Goal: Task Accomplishment & Management: Manage account settings

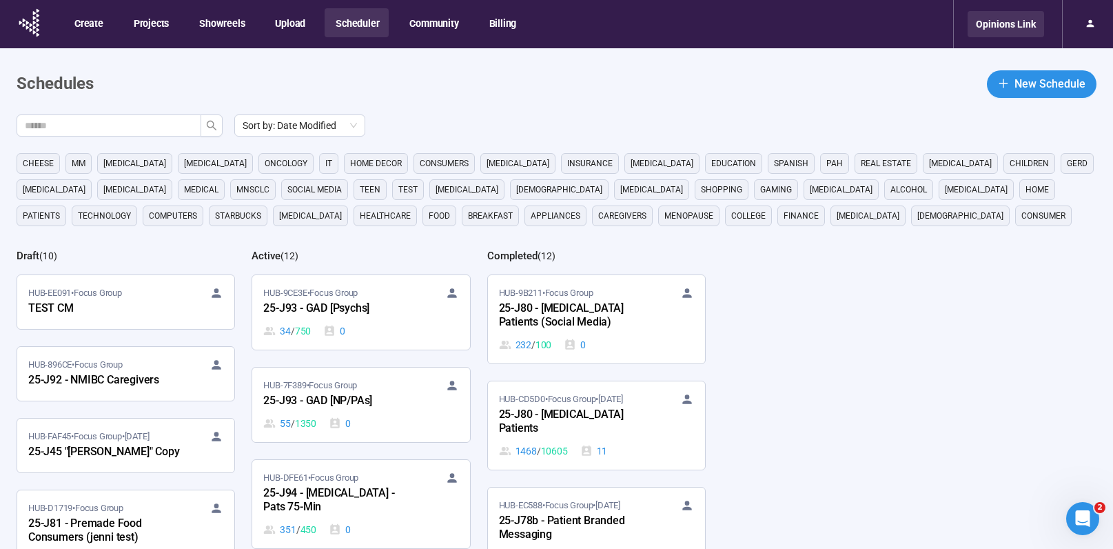
click at [1023, 31] on div "Opinions Link" at bounding box center [1006, 24] width 76 height 26
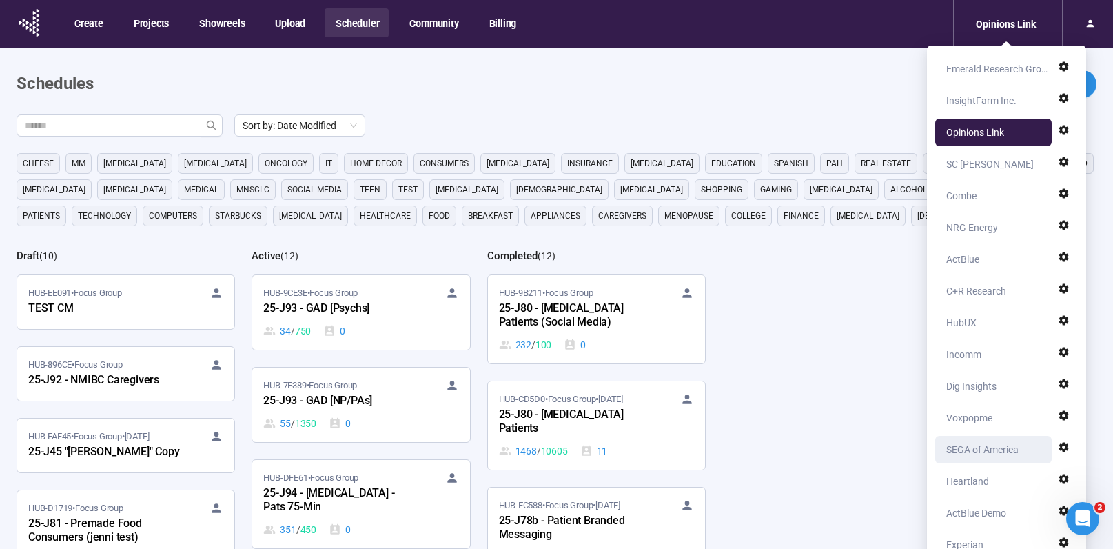
click at [982, 440] on div "SEGA of America" at bounding box center [982, 450] width 72 height 28
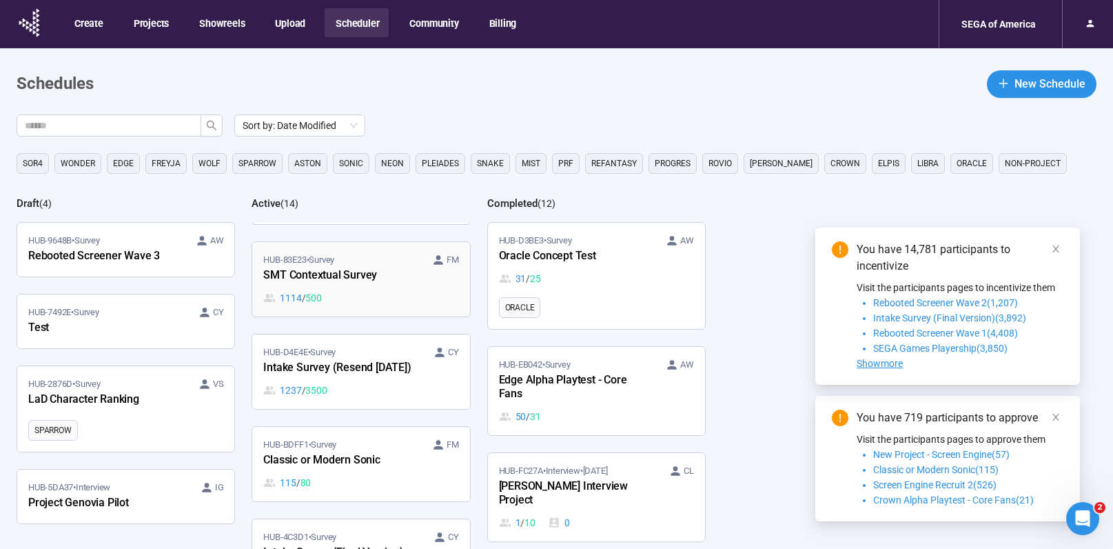
scroll to position [1041, 0]
click at [358, 377] on div "HUB-D4E4E • Survey CY Intake Survey (Resend [DATE]) 1237 / 3500" at bounding box center [360, 371] width 195 height 52
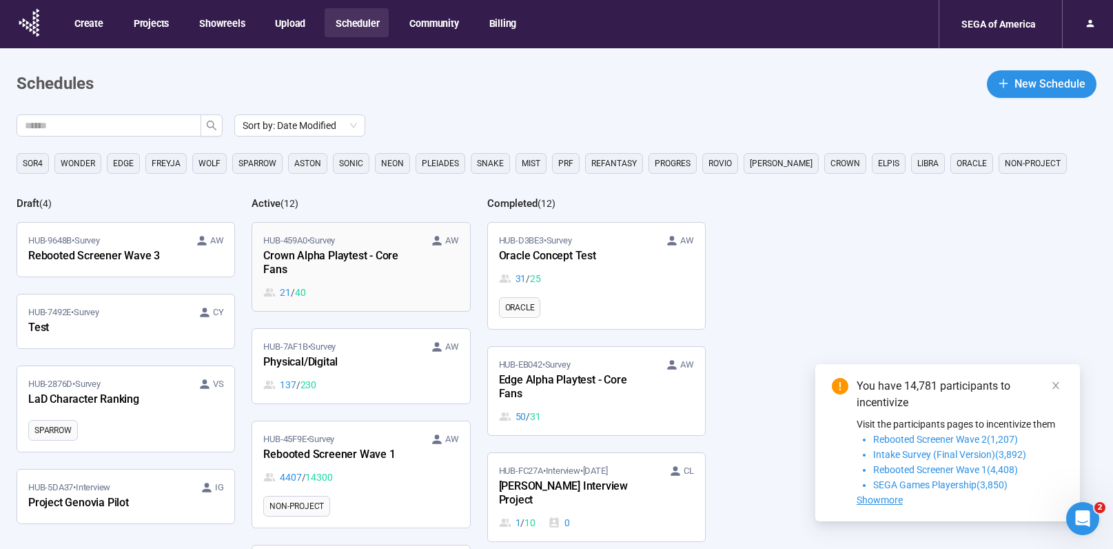
click at [414, 277] on div "Crown Alpha Playtest - Core Fans" at bounding box center [339, 263] width 152 height 32
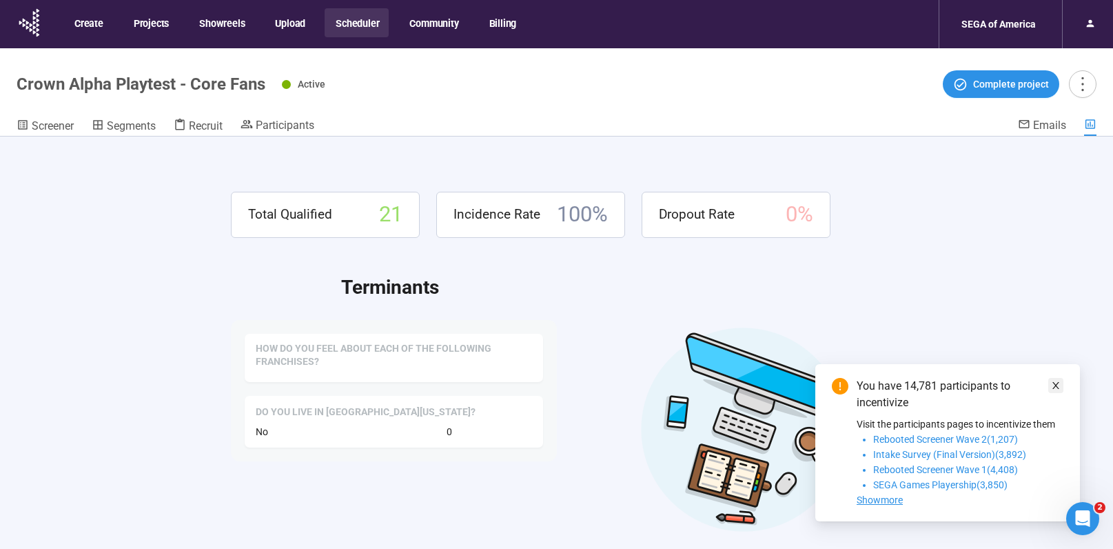
click at [1059, 388] on icon "close" at bounding box center [1056, 385] width 10 height 10
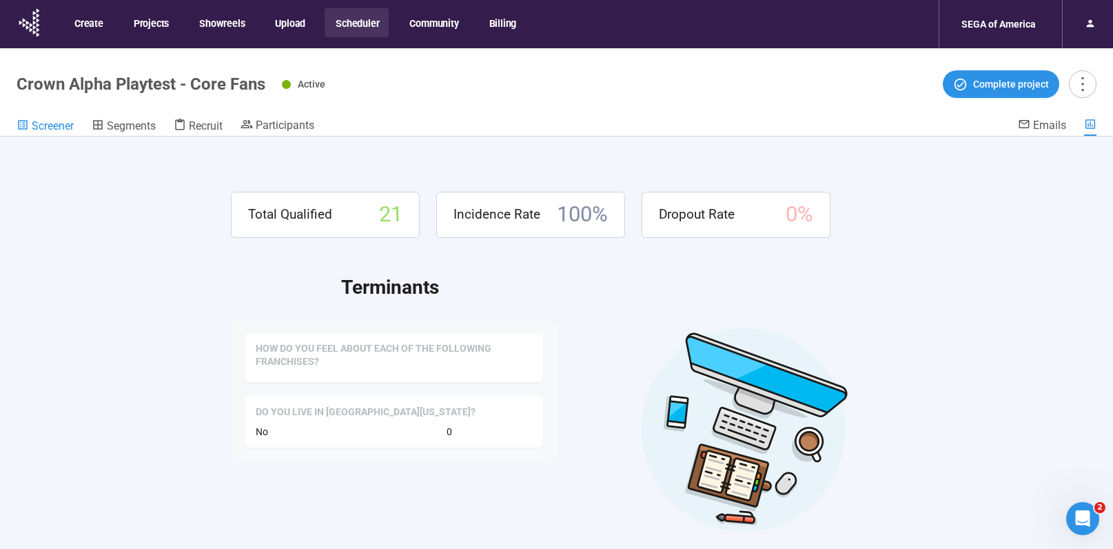
click at [54, 123] on span "Screener" at bounding box center [53, 125] width 42 height 13
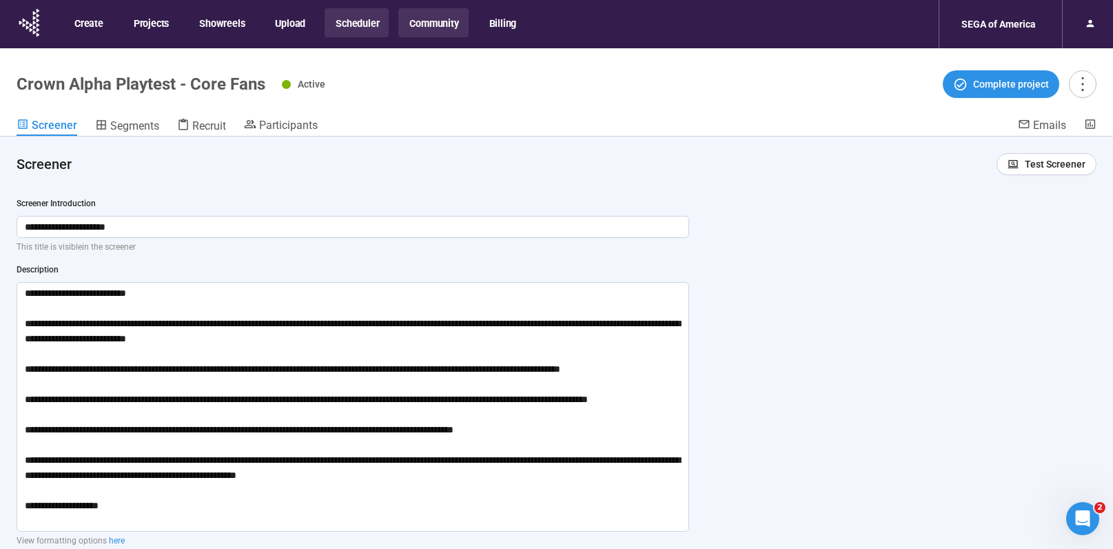
click at [434, 24] on button "Community" at bounding box center [433, 22] width 70 height 29
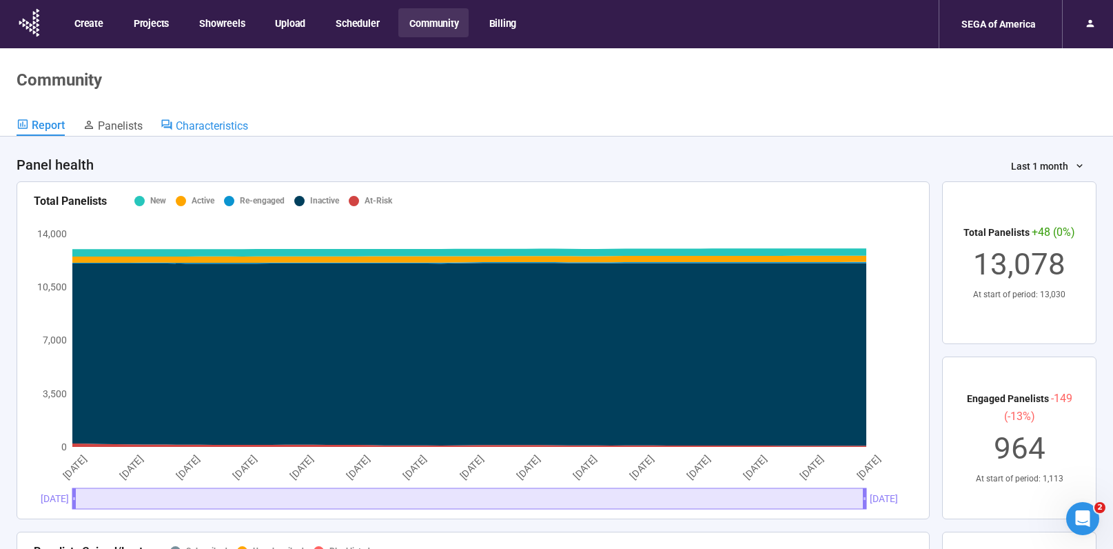
click at [204, 123] on span "Characteristics" at bounding box center [212, 125] width 72 height 13
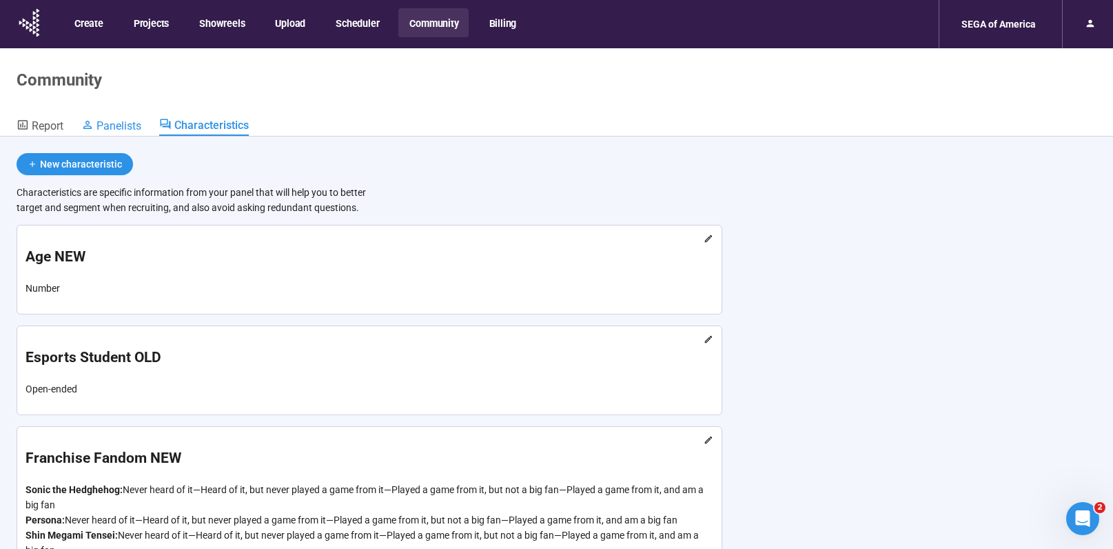
click at [125, 121] on span "Panelists" at bounding box center [118, 125] width 45 height 13
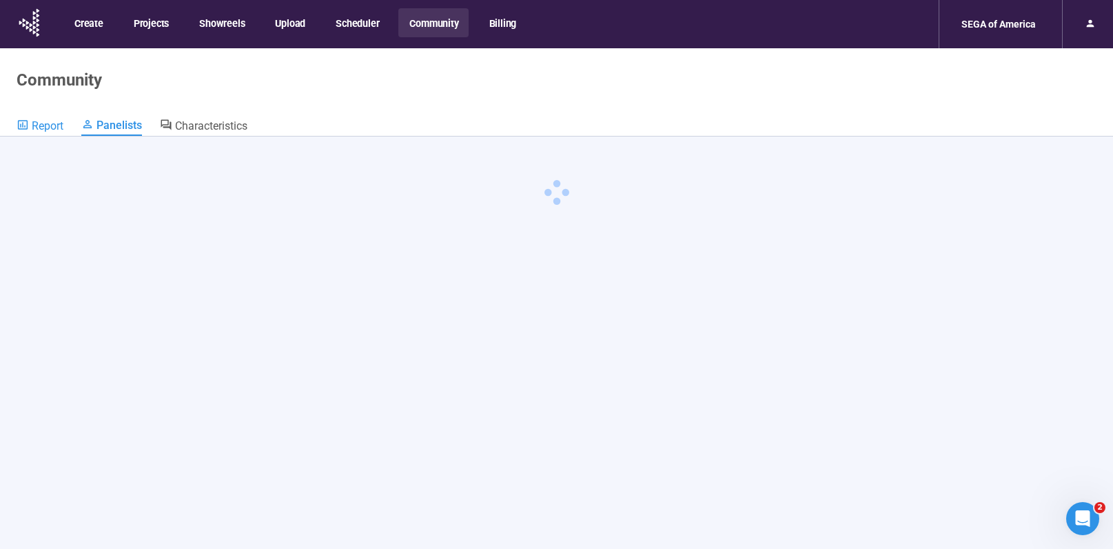
click at [37, 121] on span "Report" at bounding box center [48, 125] width 32 height 13
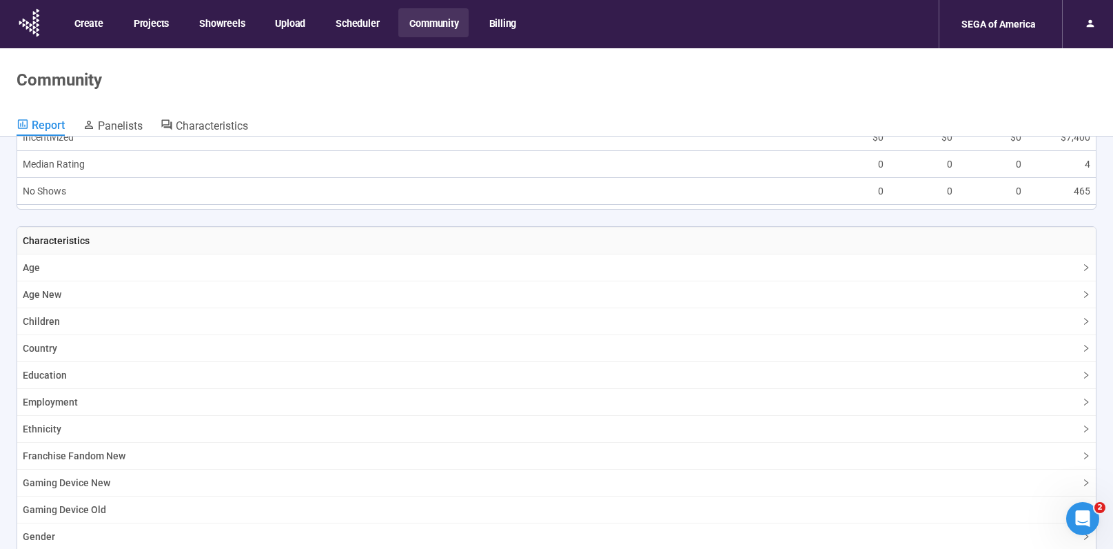
scroll to position [1060, 0]
click at [144, 268] on span "Age" at bounding box center [548, 266] width 1051 height 15
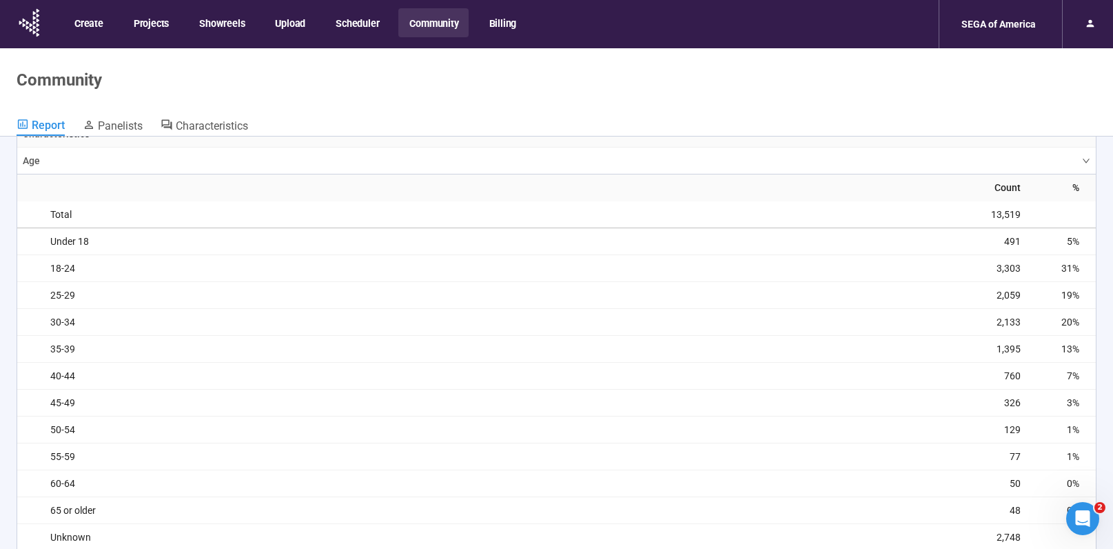
scroll to position [670, 0]
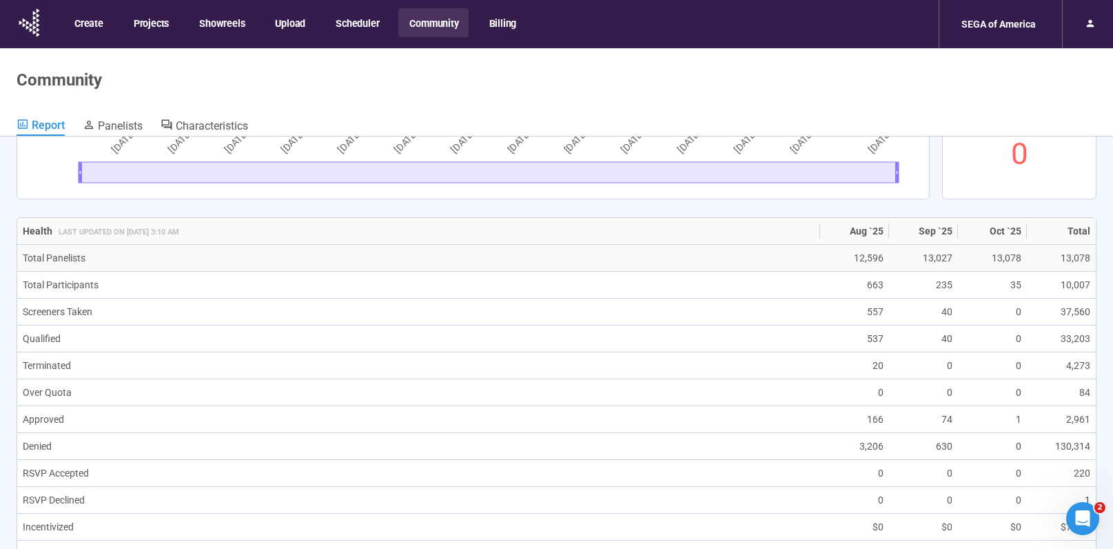
click at [889, 258] on td "13,027" at bounding box center [923, 258] width 69 height 27
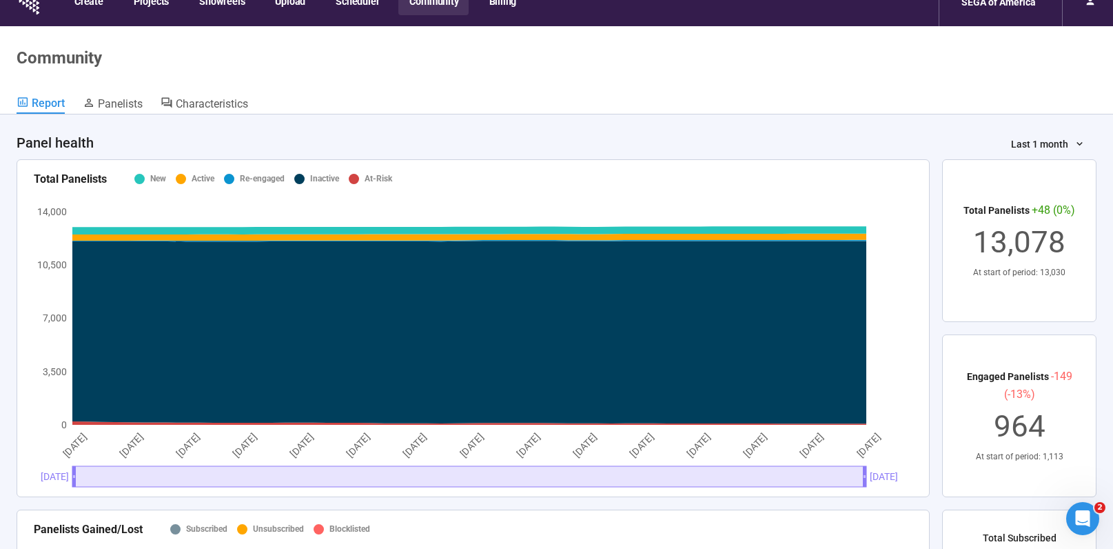
scroll to position [0, 0]
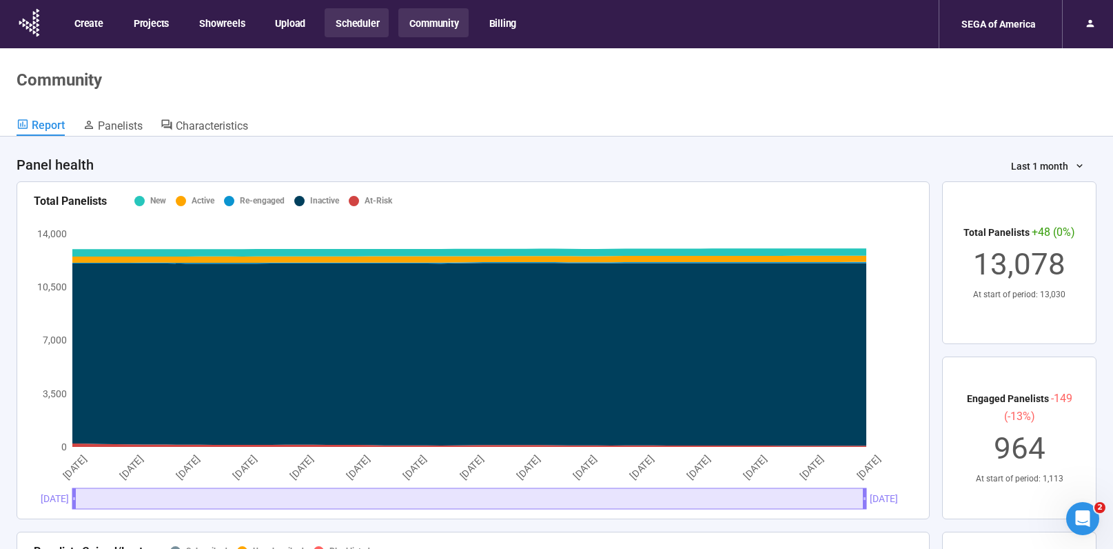
click at [361, 29] on button "Scheduler" at bounding box center [357, 22] width 64 height 29
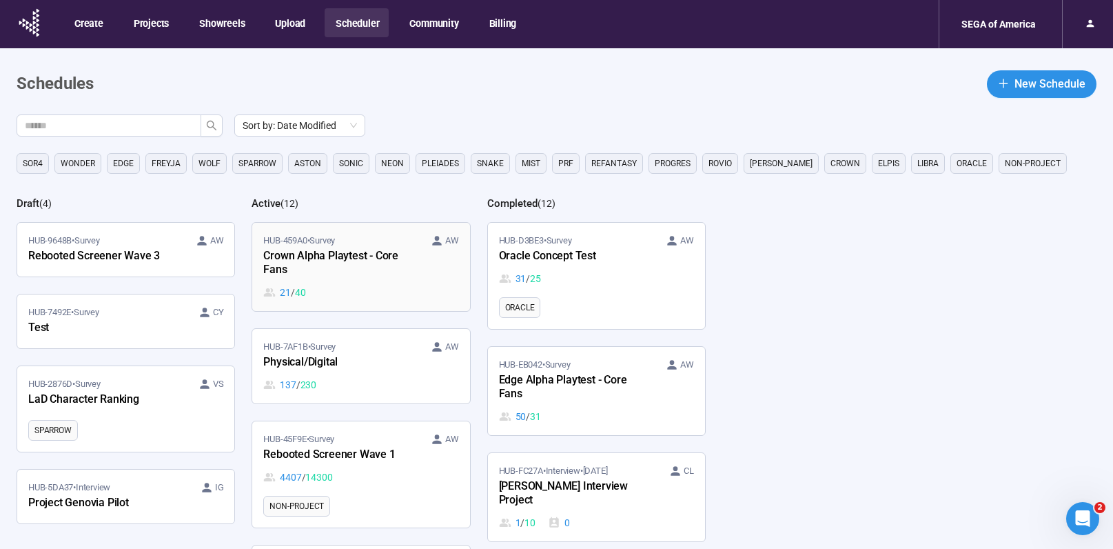
click at [362, 278] on div "Crown Alpha Playtest - Core Fans" at bounding box center [339, 263] width 152 height 32
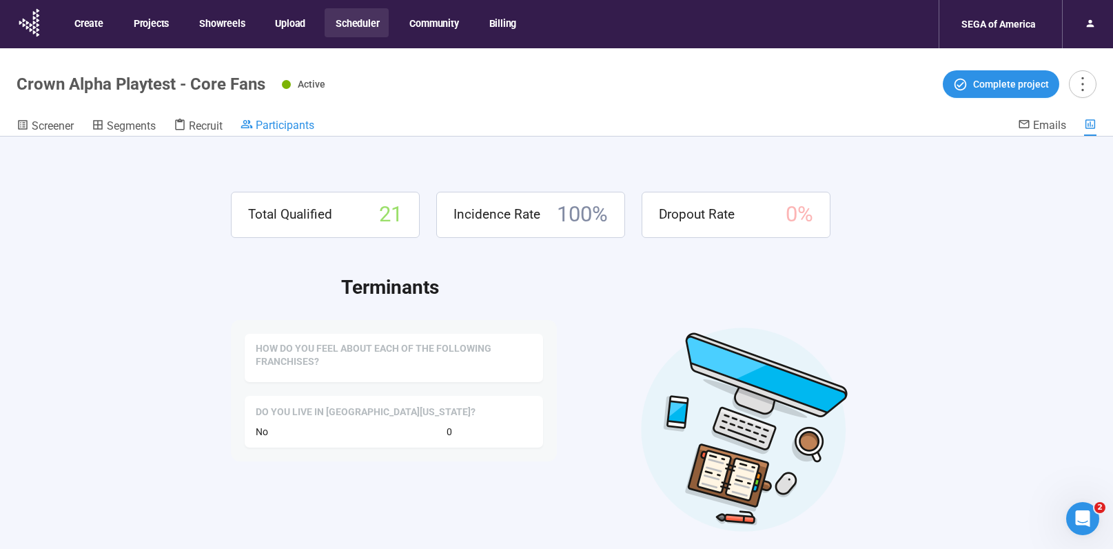
click at [286, 121] on span "Participants" at bounding box center [285, 125] width 59 height 13
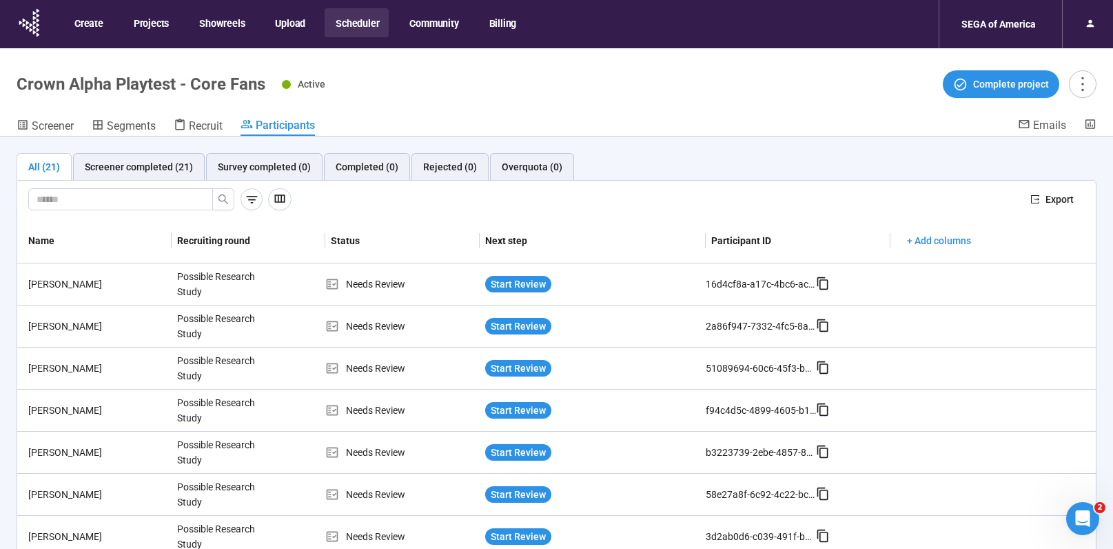
click at [349, 29] on button "Scheduler" at bounding box center [357, 22] width 64 height 29
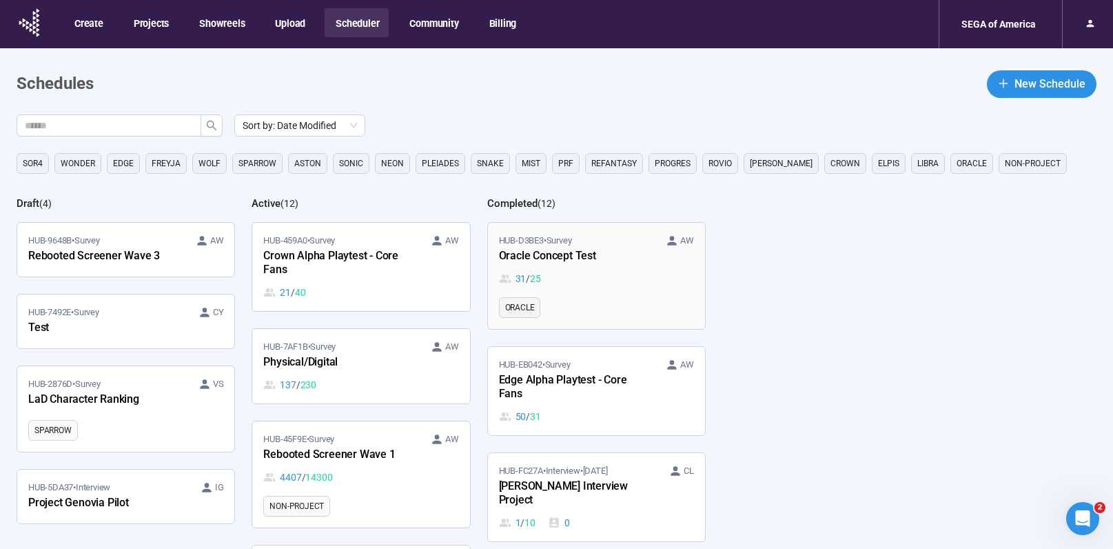
click at [625, 304] on ul "ORACLE" at bounding box center [596, 307] width 195 height 21
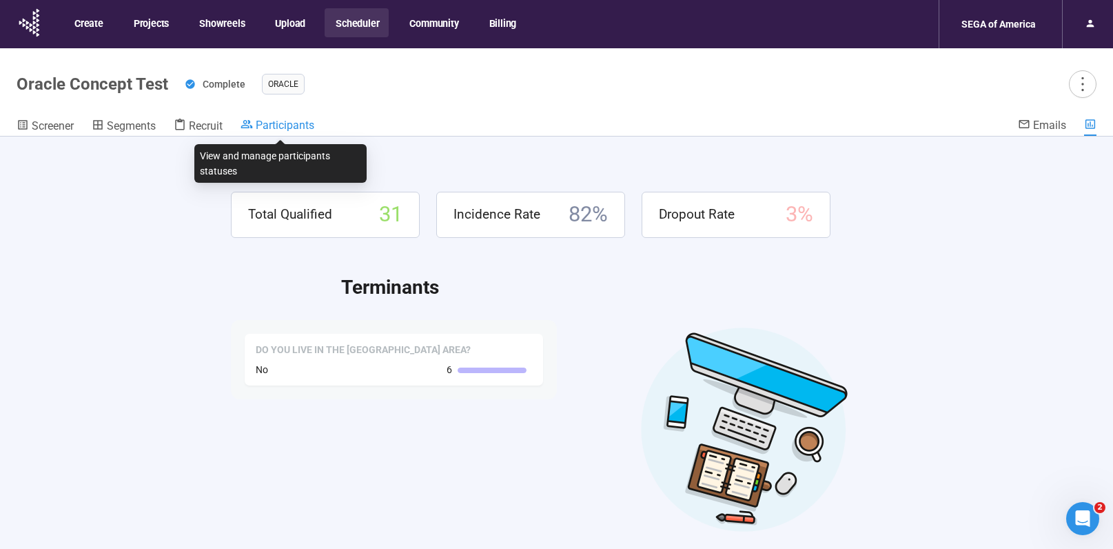
click at [299, 121] on span "Participants" at bounding box center [285, 125] width 59 height 13
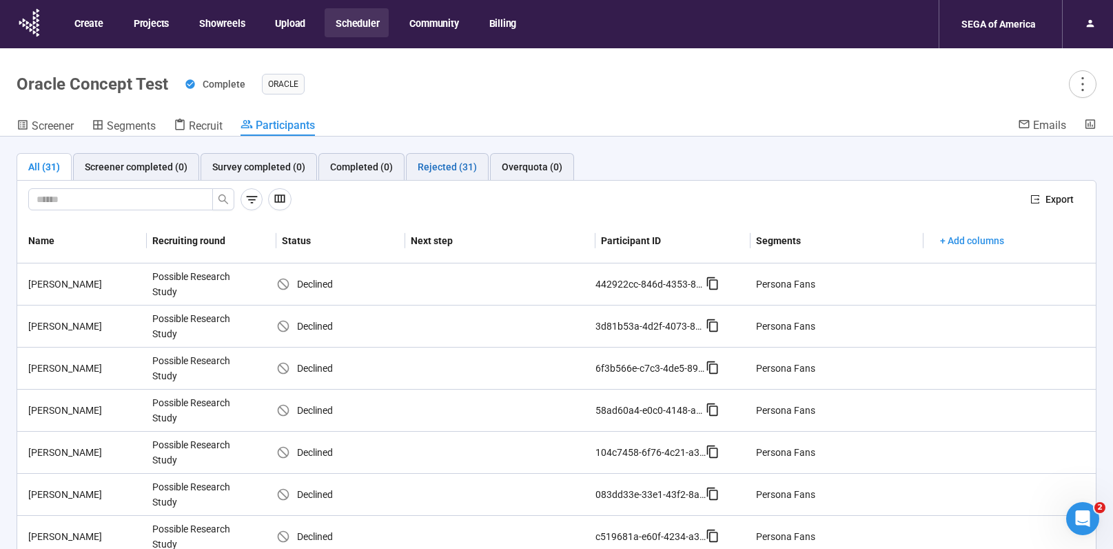
click at [448, 167] on div "Rejected (31)" at bounding box center [447, 166] width 59 height 15
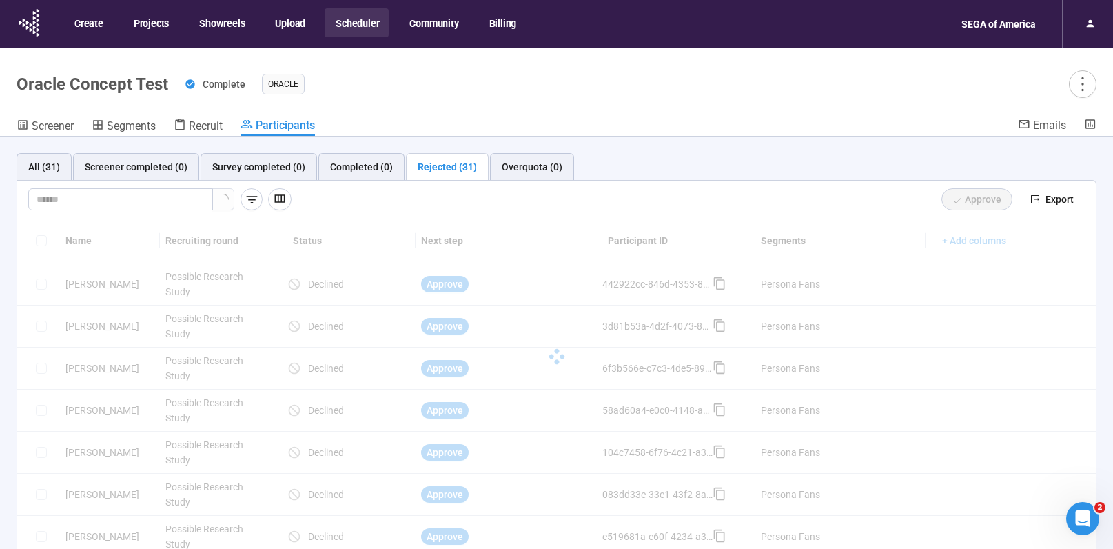
click at [358, 23] on button "Scheduler" at bounding box center [357, 22] width 64 height 29
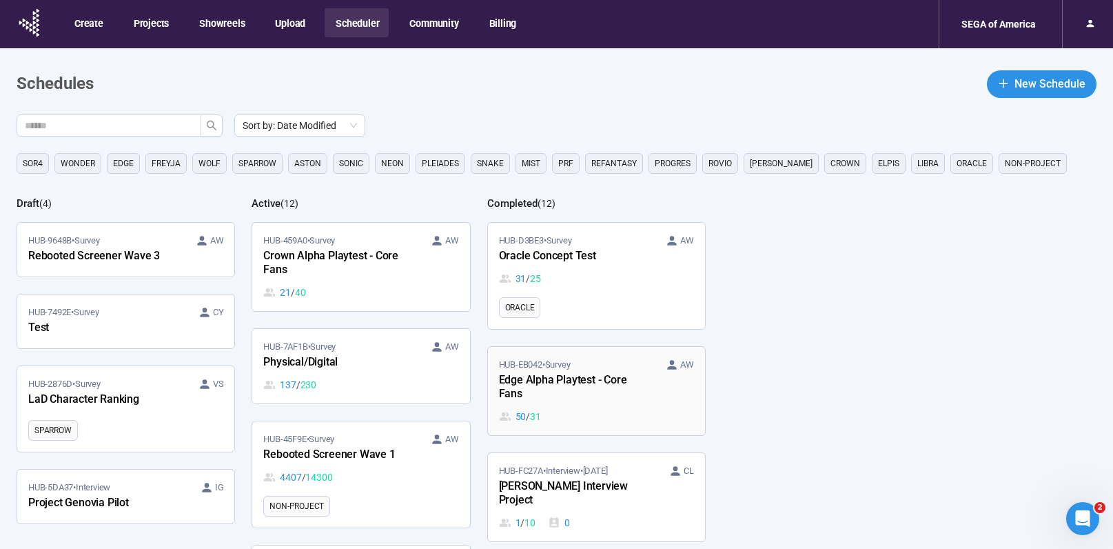
click at [635, 401] on div "Edge Alpha Playtest - Core Fans" at bounding box center [575, 387] width 152 height 32
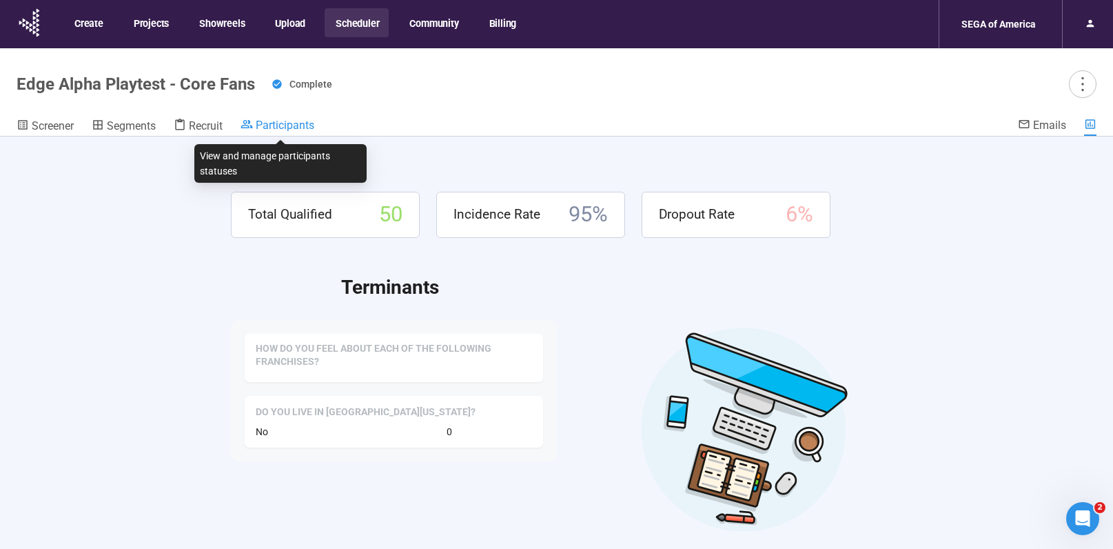
click at [286, 121] on span "Participants" at bounding box center [285, 125] width 59 height 13
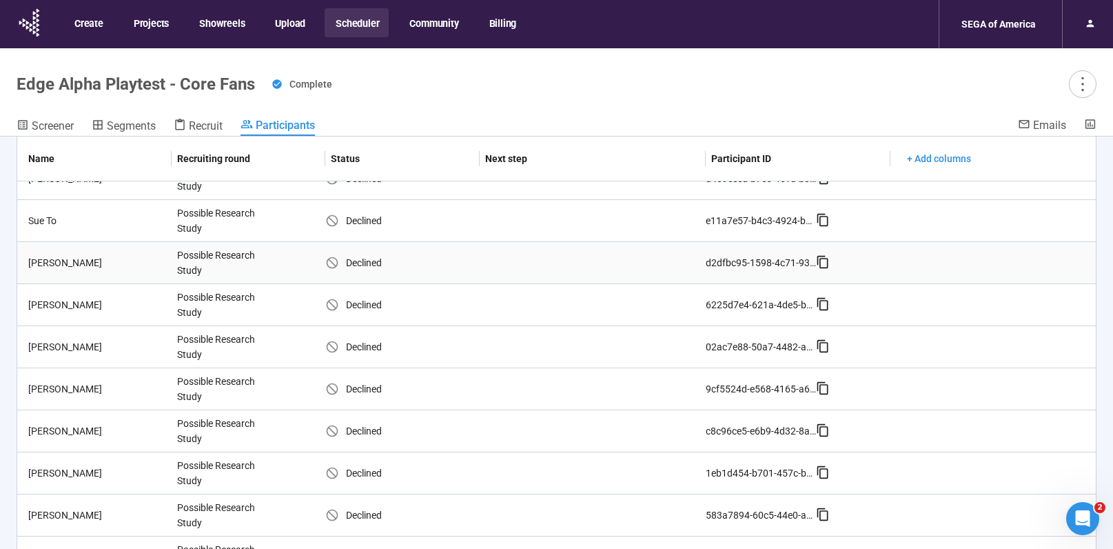
scroll to position [972, 0]
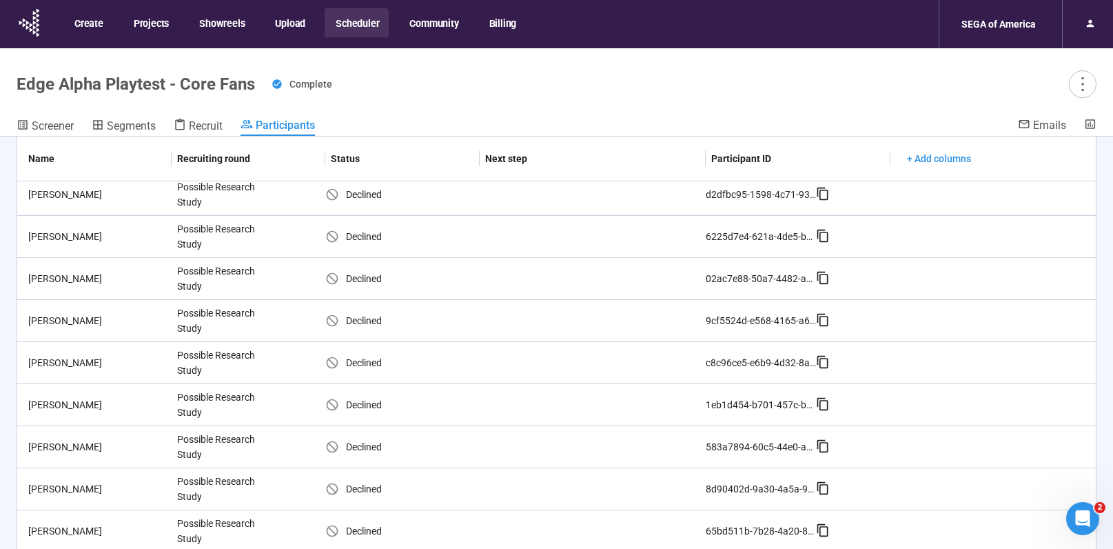
click at [345, 23] on button "Scheduler" at bounding box center [357, 22] width 64 height 29
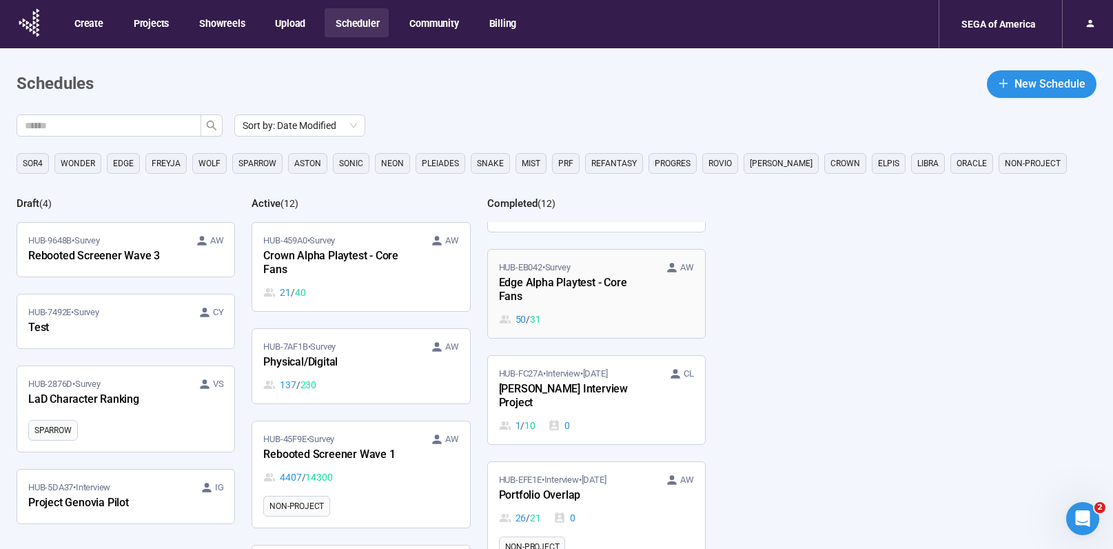
scroll to position [109, 0]
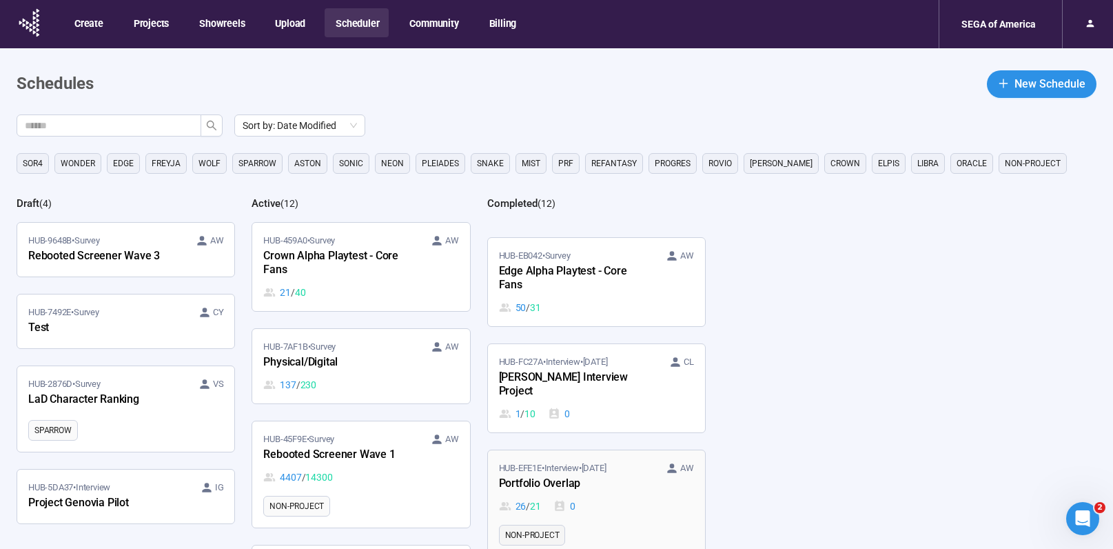
click at [629, 502] on link "HUB-EFE1E • Interview • [DATE] AW Portfolio Overlap 26 / 21 0 NON-PROJECT" at bounding box center [596, 503] width 217 height 106
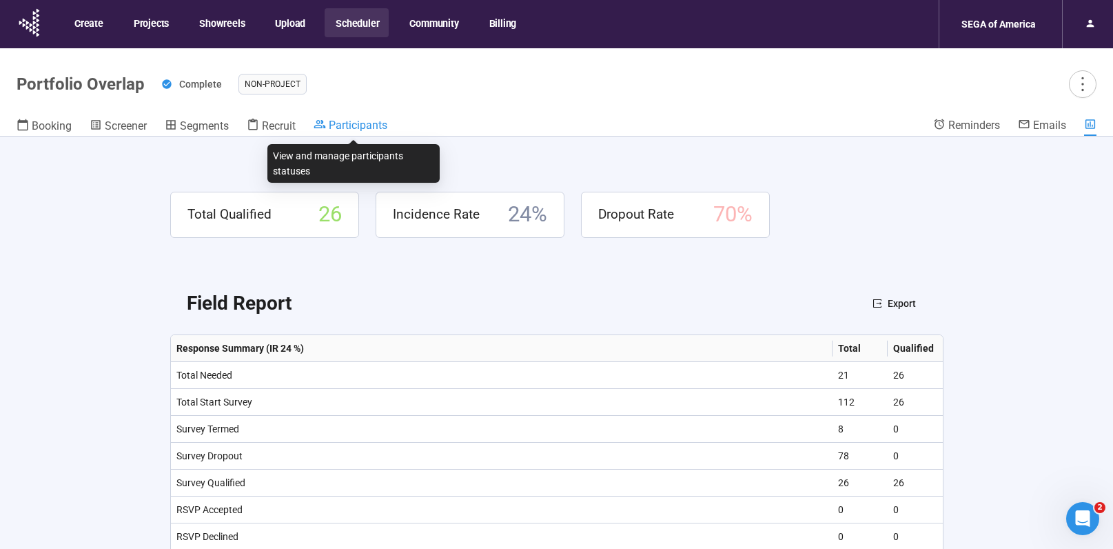
click at [365, 123] on span "Participants" at bounding box center [358, 125] width 59 height 13
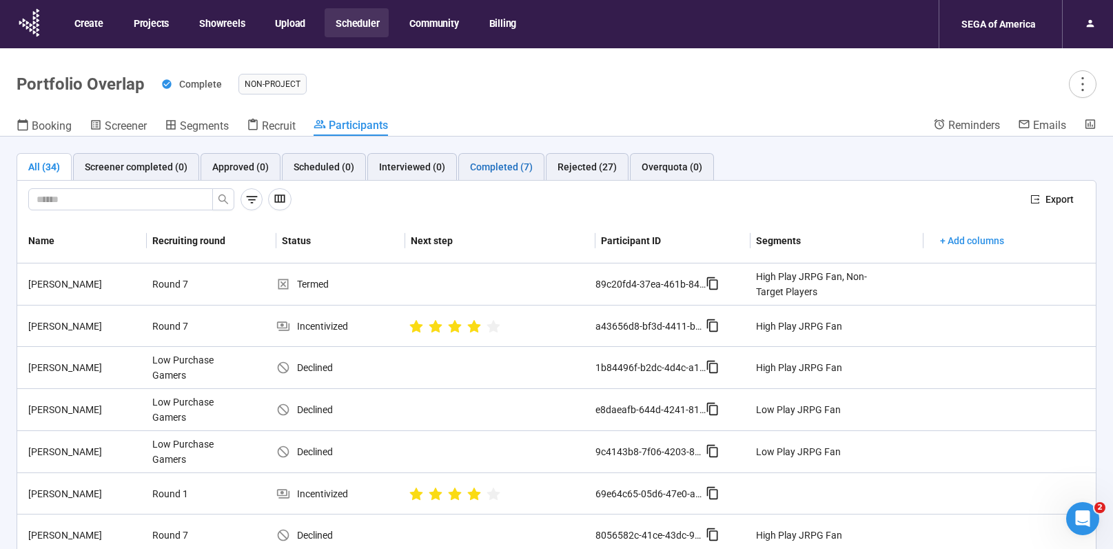
click at [519, 167] on div "Completed (7)" at bounding box center [501, 166] width 63 height 15
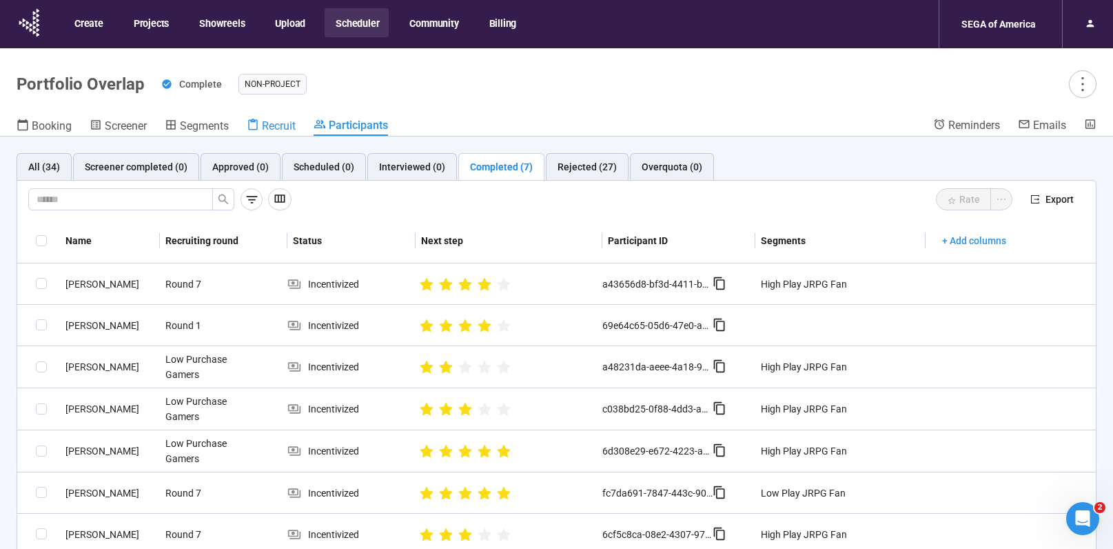
click at [284, 130] on span "Recruit" at bounding box center [279, 125] width 34 height 13
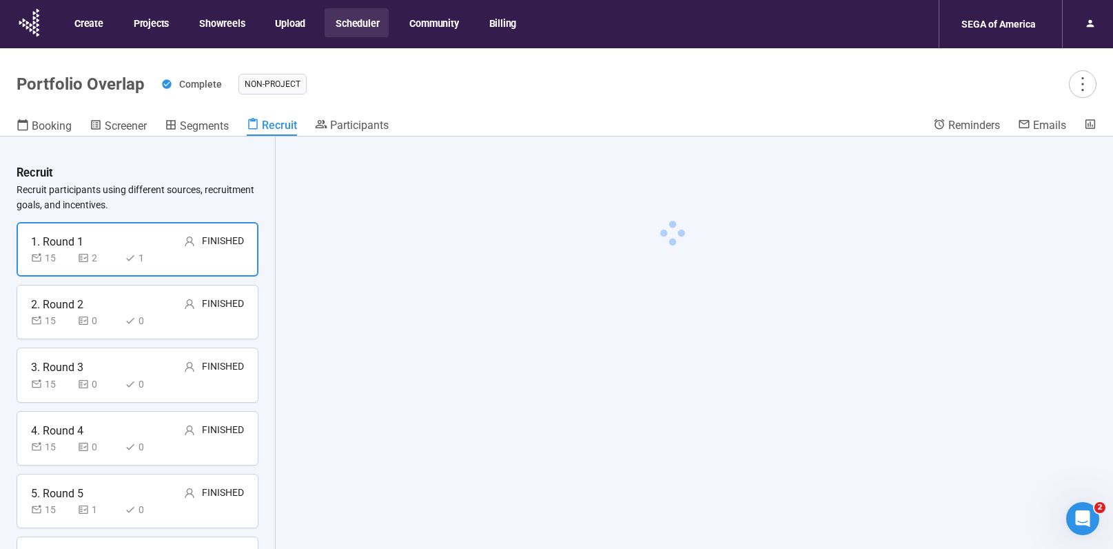
click at [142, 305] on div "2. Round 2 Finished" at bounding box center [137, 304] width 213 height 17
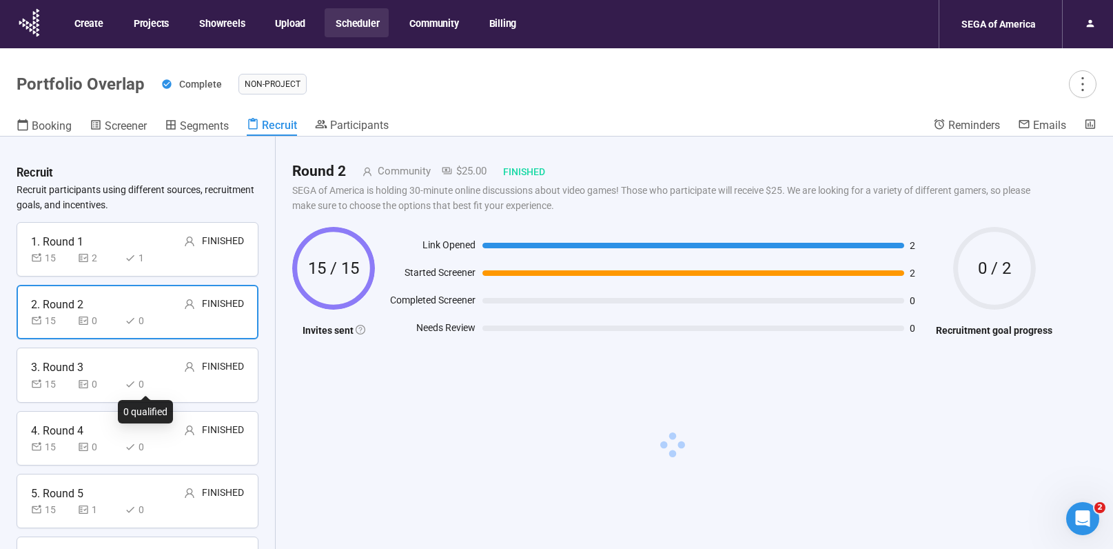
click at [126, 376] on div "0" at bounding box center [145, 383] width 41 height 15
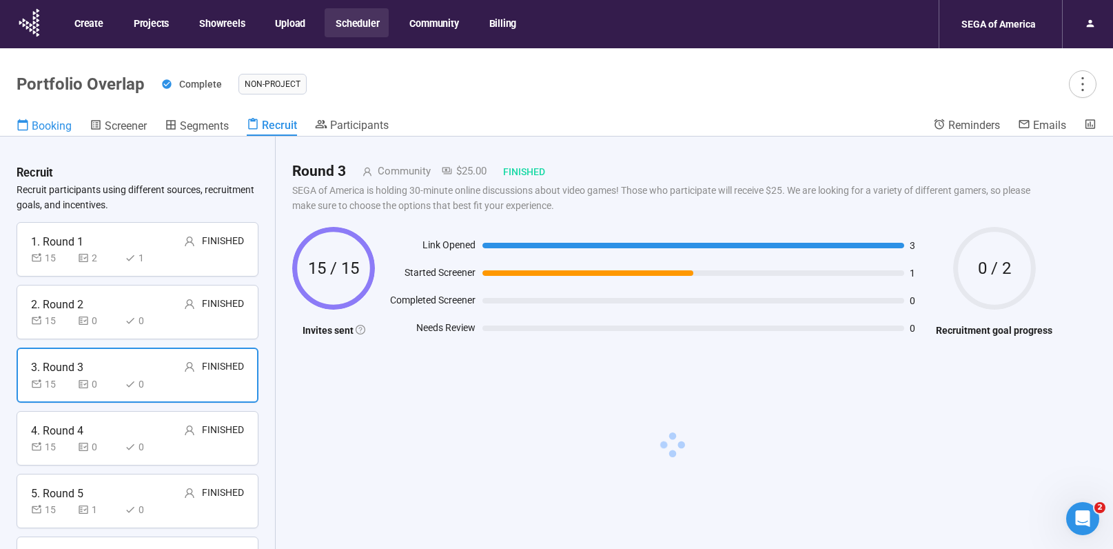
click at [59, 130] on span "Booking" at bounding box center [52, 125] width 40 height 13
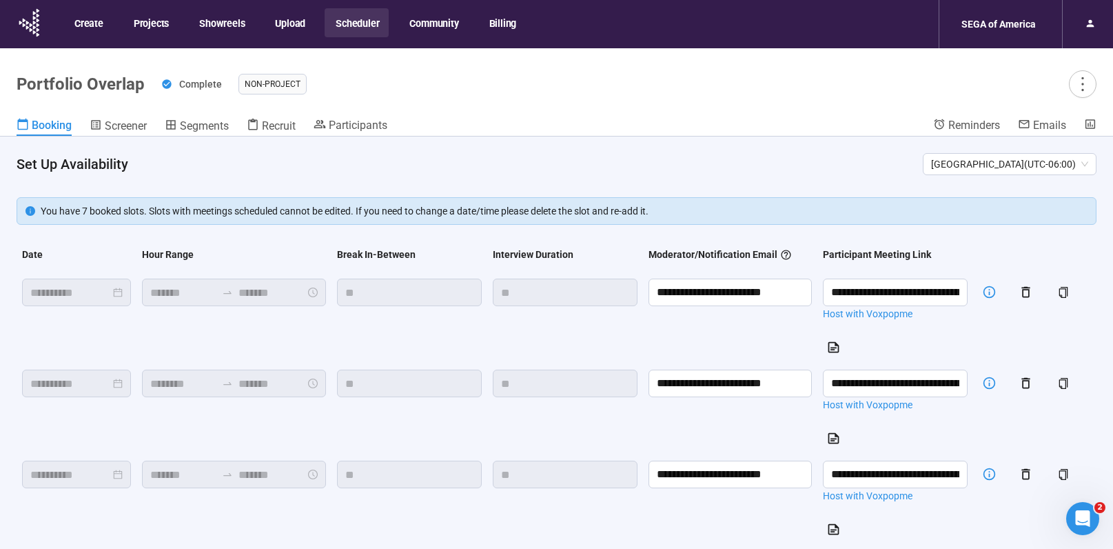
click at [368, 25] on button "Scheduler" at bounding box center [357, 22] width 64 height 29
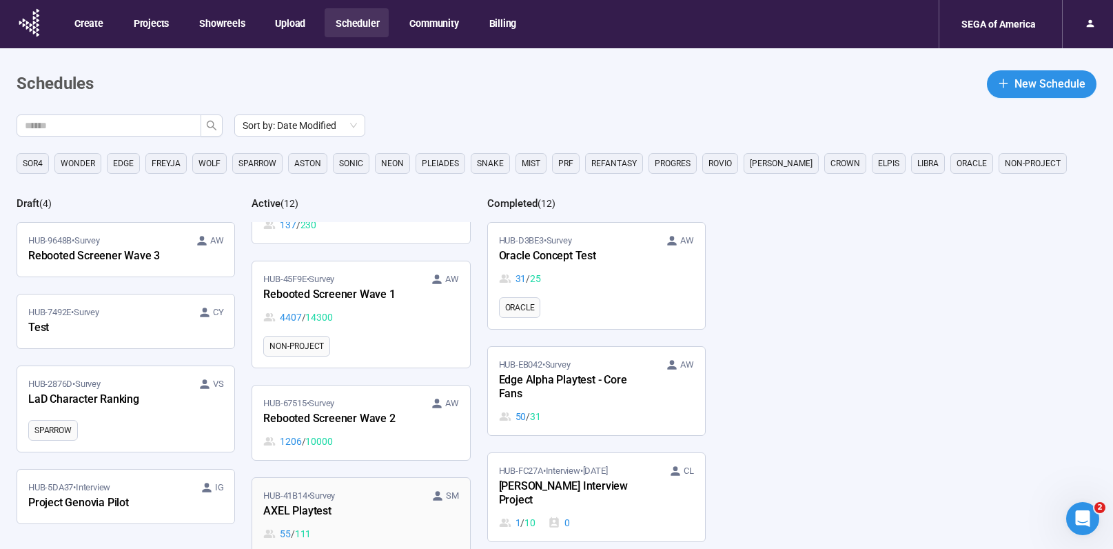
scroll to position [186, 0]
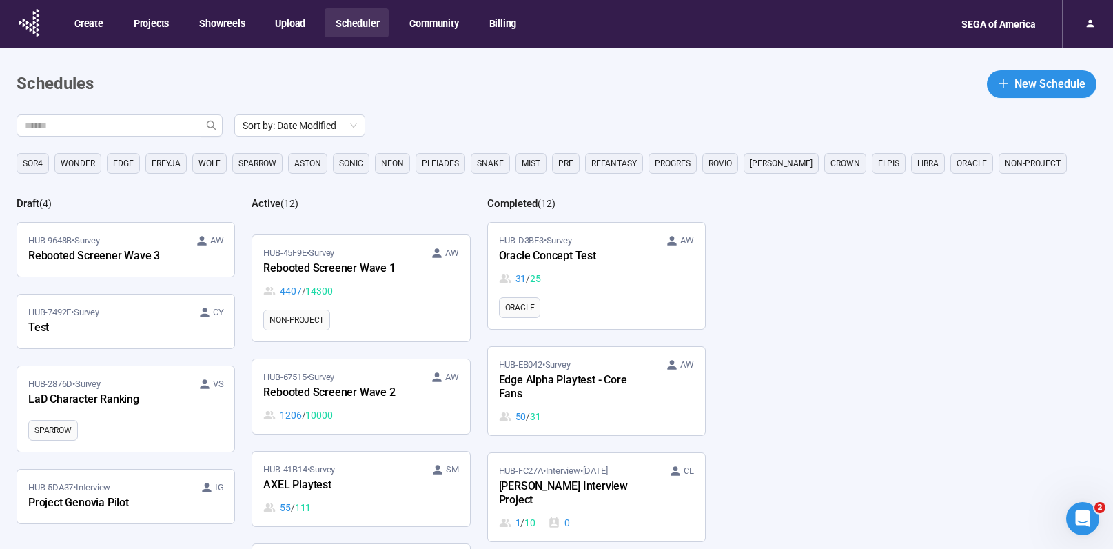
click at [380, 416] on div "1206 / 10000" at bounding box center [360, 414] width 195 height 15
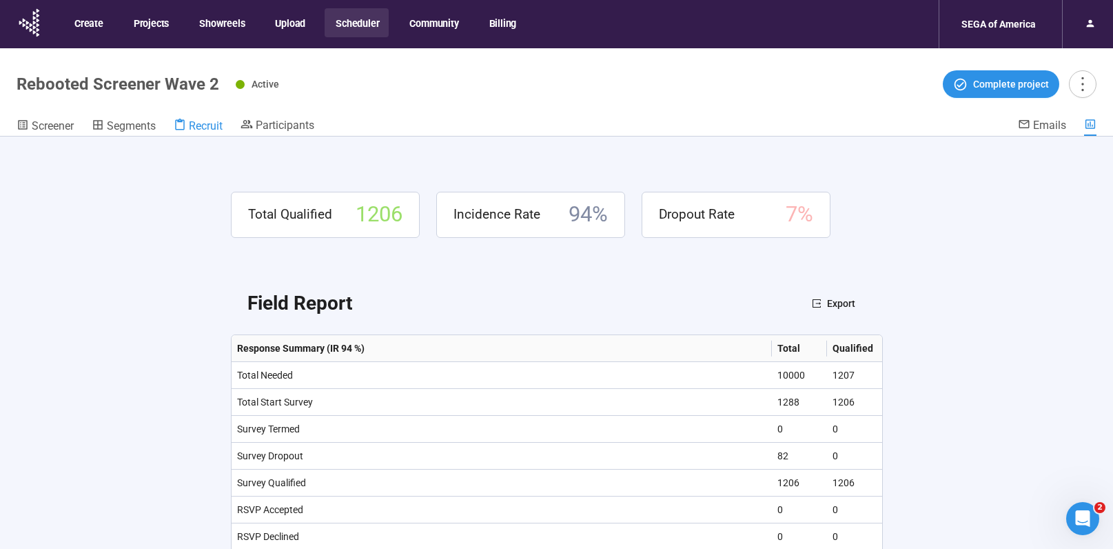
click at [212, 128] on span "Recruit" at bounding box center [206, 125] width 34 height 13
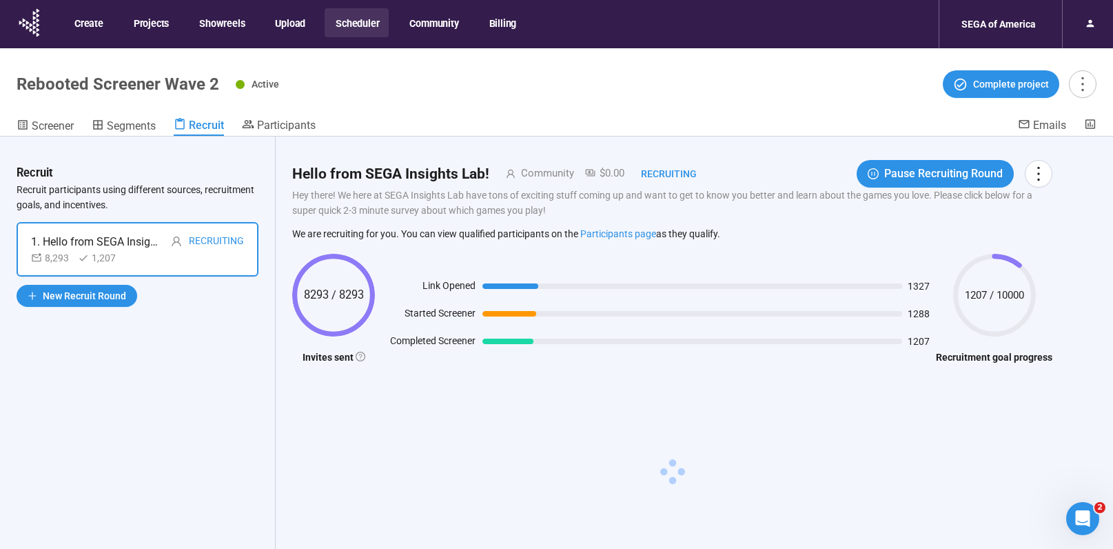
click at [163, 247] on div "1. Hello from SEGA Insights Lab! Recruiting" at bounding box center [137, 241] width 213 height 17
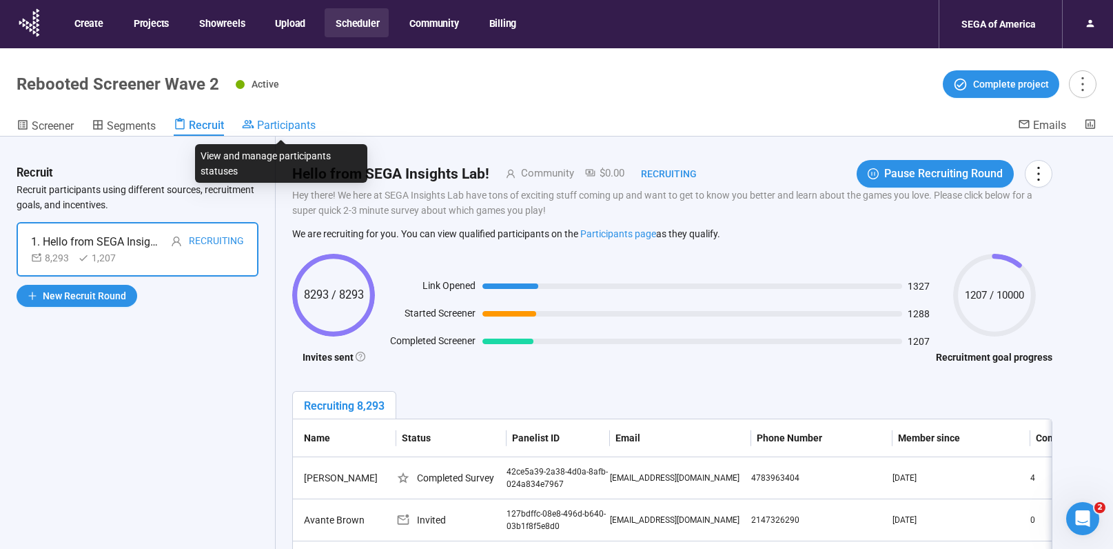
click at [282, 126] on span "Participants" at bounding box center [286, 125] width 59 height 13
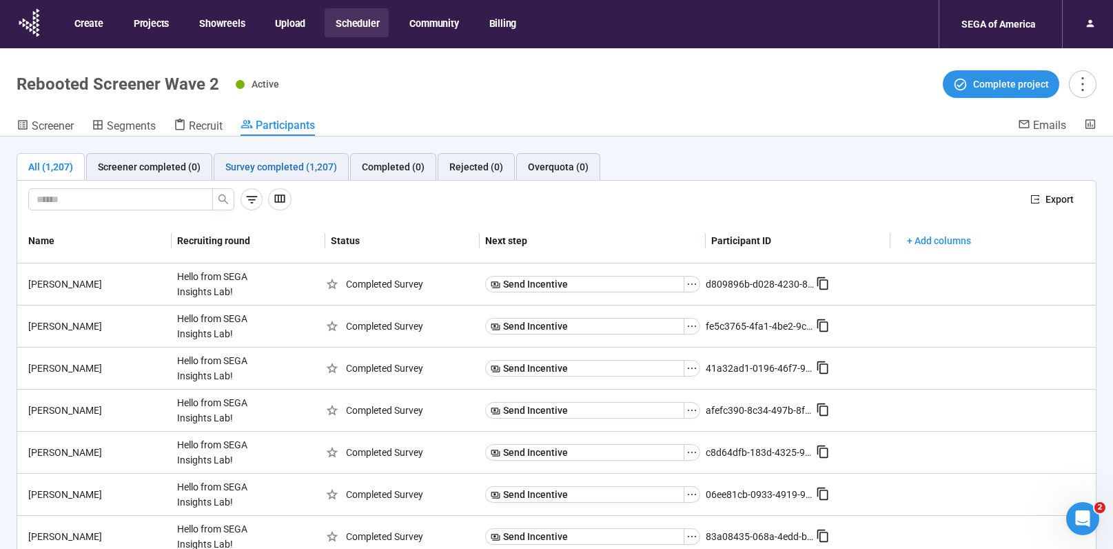
click at [260, 165] on div "Survey completed (1,207)" at bounding box center [281, 166] width 112 height 15
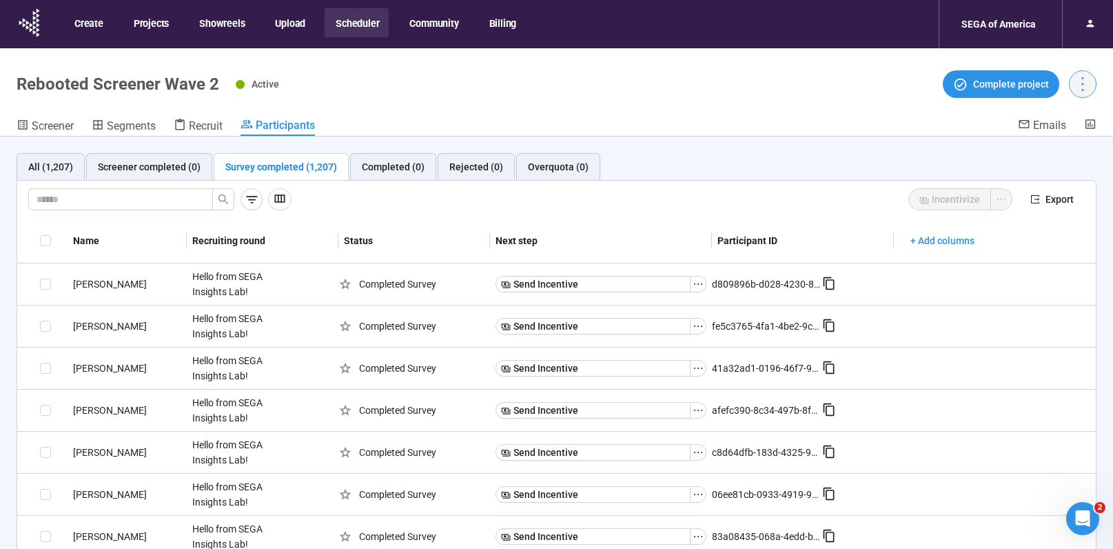
click at [1085, 93] on icon "more" at bounding box center [1082, 83] width 19 height 19
click at [1072, 121] on span "Project details" at bounding box center [1054, 114] width 61 height 15
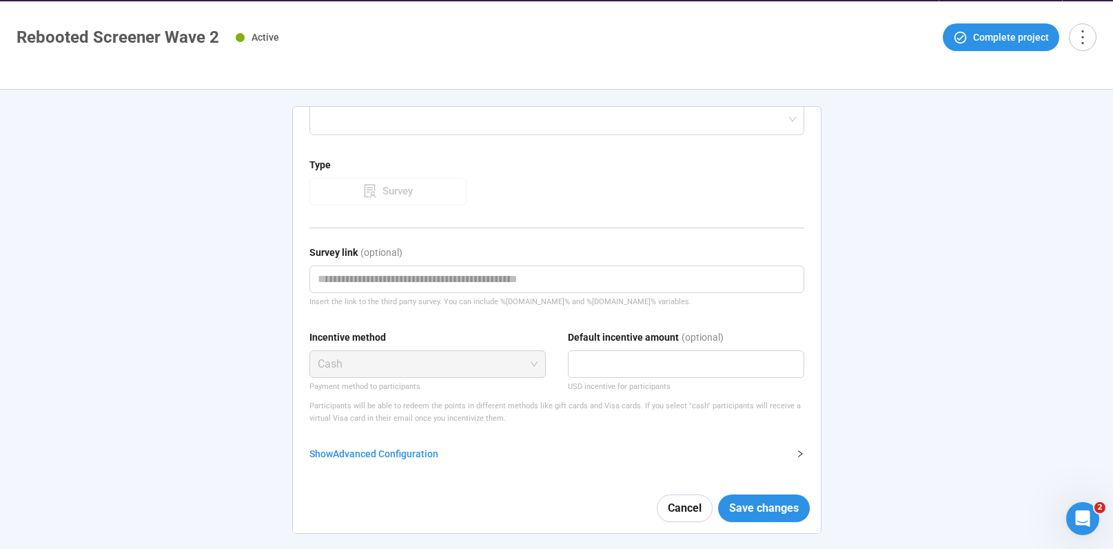
scroll to position [48, 0]
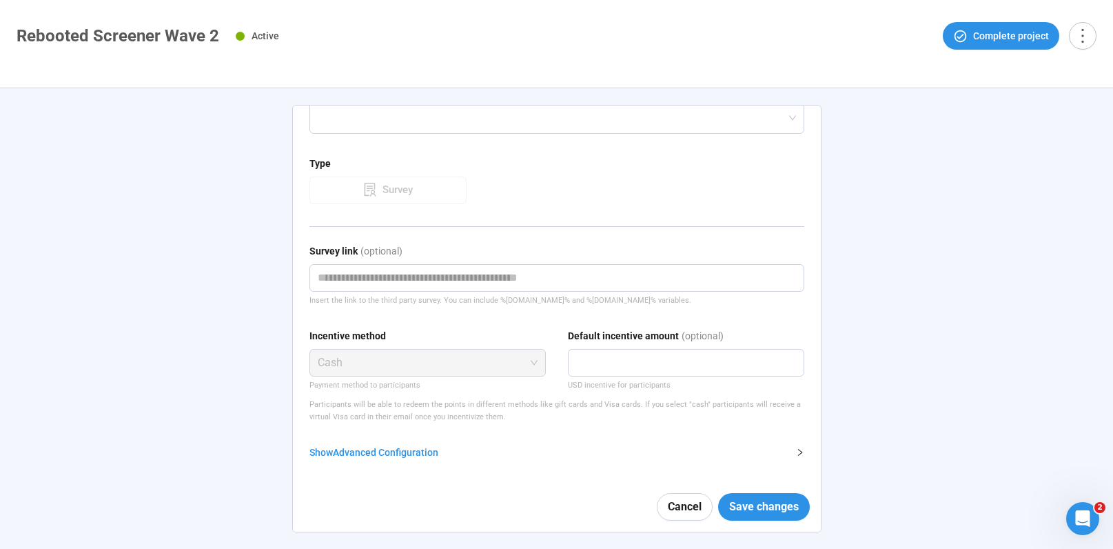
click at [376, 455] on div "Show Advanced Configuration" at bounding box center [548, 452] width 478 height 15
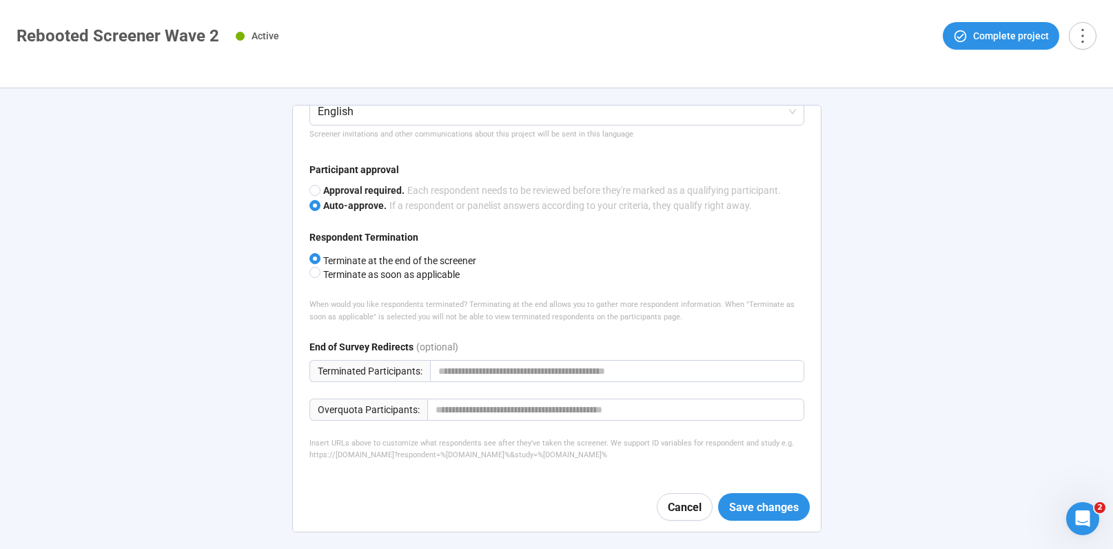
scroll to position [839, 0]
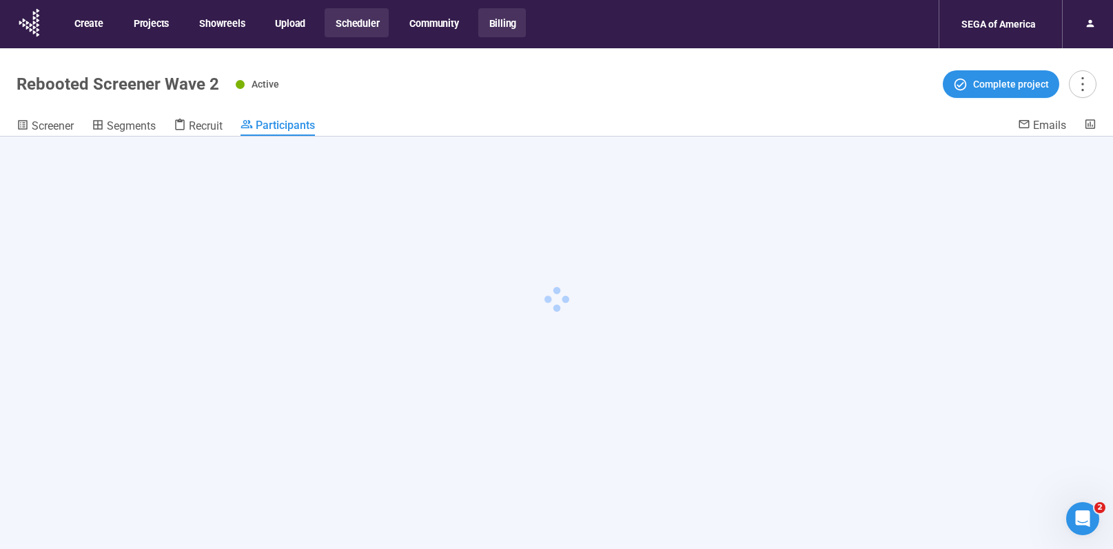
click at [504, 17] on button "Billing" at bounding box center [502, 22] width 48 height 29
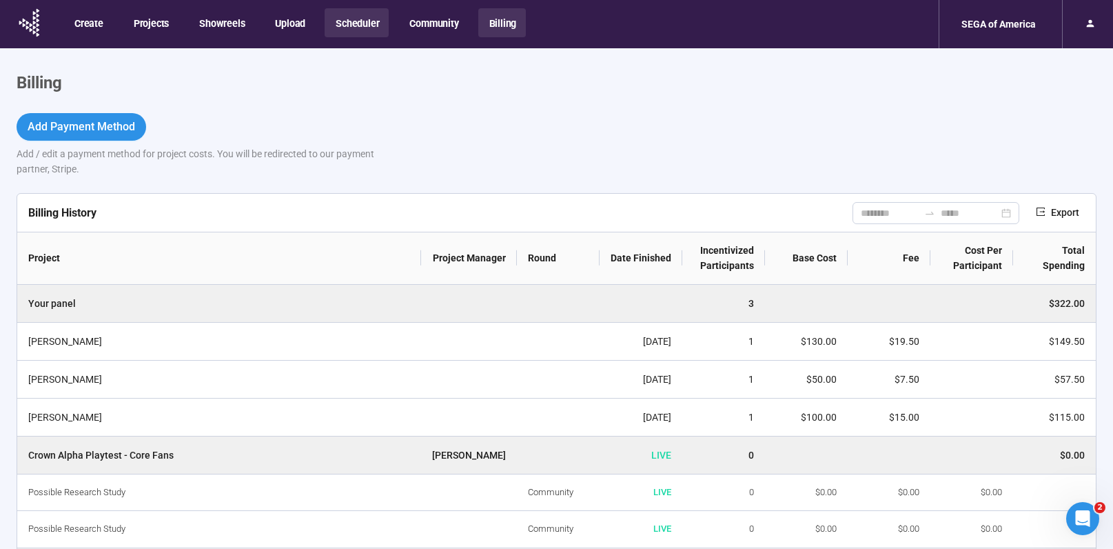
click at [349, 20] on button "Scheduler" at bounding box center [357, 22] width 64 height 29
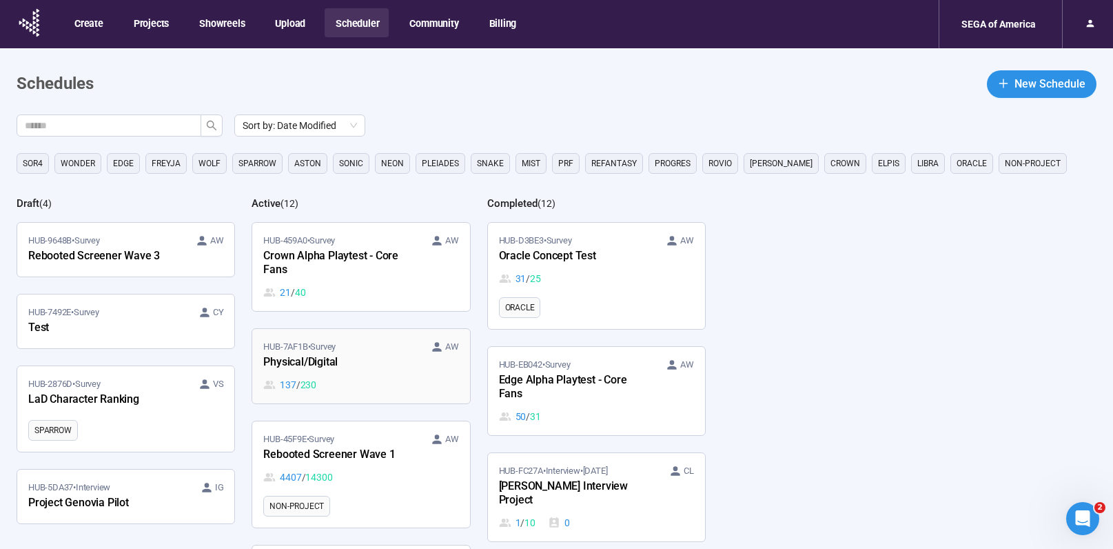
click at [382, 377] on div "137 / 230" at bounding box center [360, 384] width 195 height 15
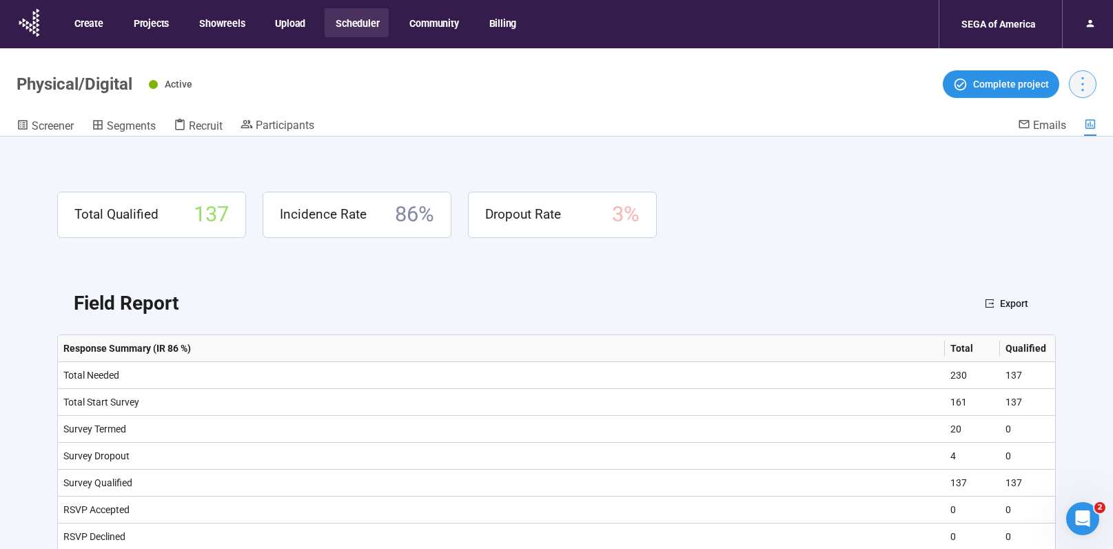
click at [1088, 84] on icon "more" at bounding box center [1082, 83] width 19 height 19
click at [1062, 122] on li "Project details" at bounding box center [1054, 114] width 77 height 22
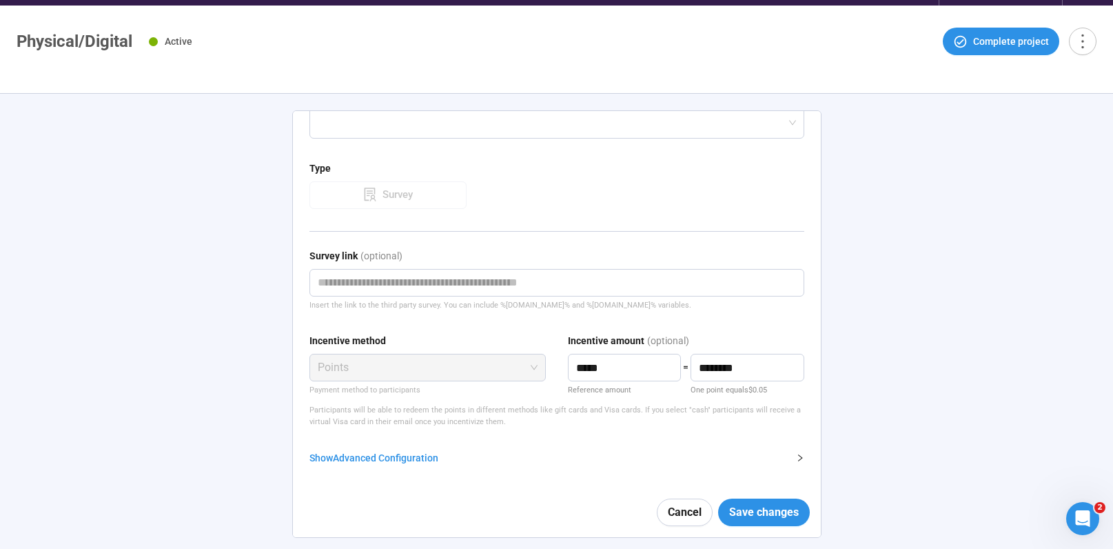
scroll to position [48, 0]
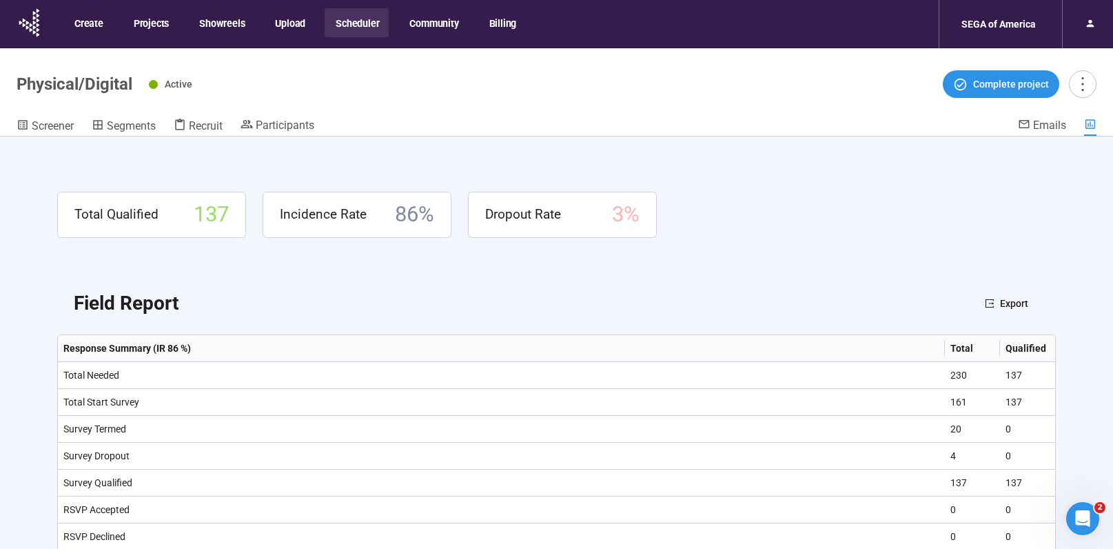
click at [338, 20] on button "Scheduler" at bounding box center [357, 22] width 64 height 29
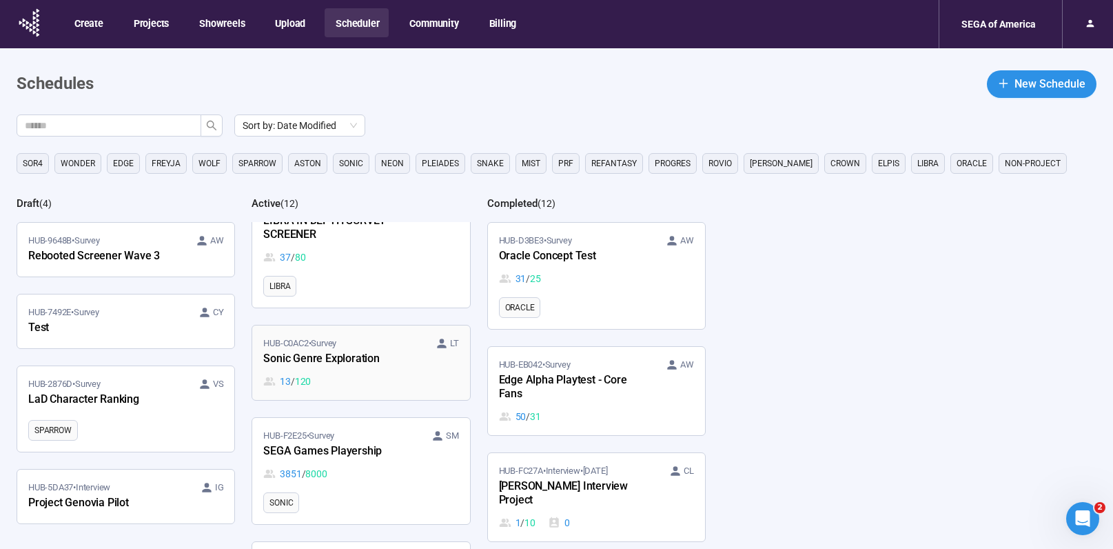
scroll to position [733, 0]
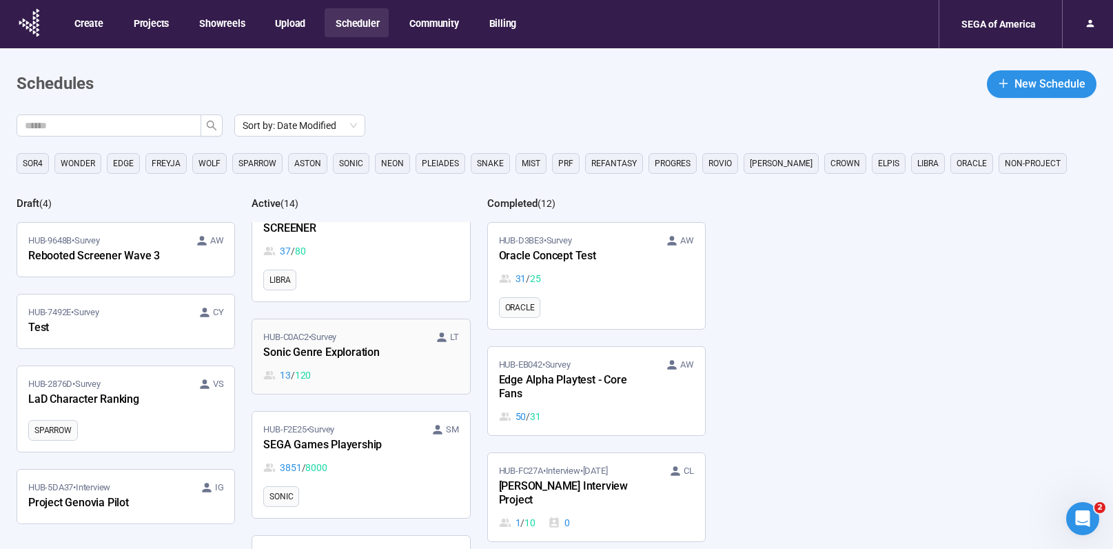
click at [398, 380] on div "13 / 120" at bounding box center [360, 374] width 195 height 15
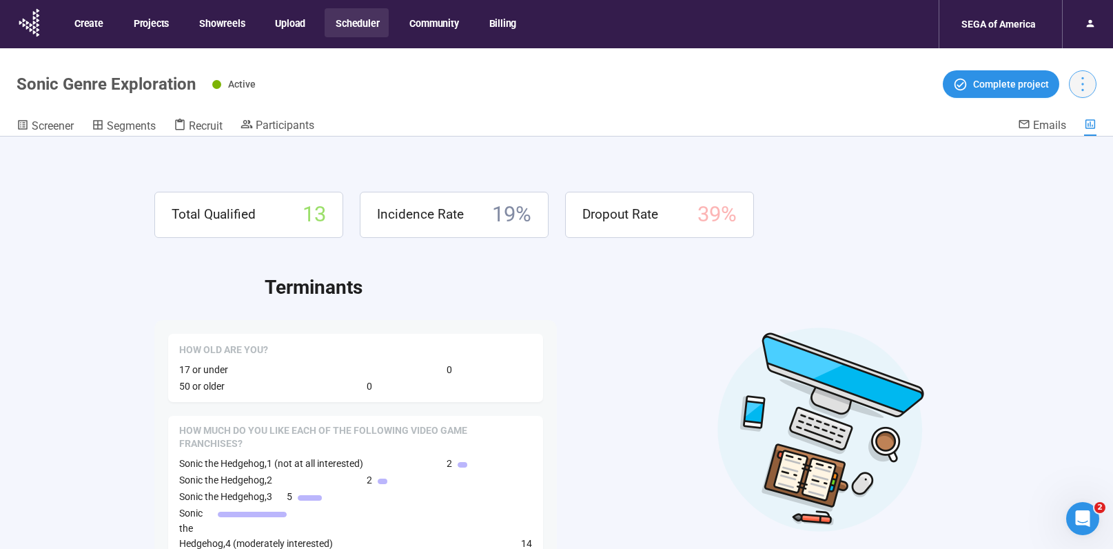
click at [1085, 79] on icon "more" at bounding box center [1082, 83] width 19 height 19
click at [1061, 110] on span "Project details" at bounding box center [1054, 114] width 61 height 15
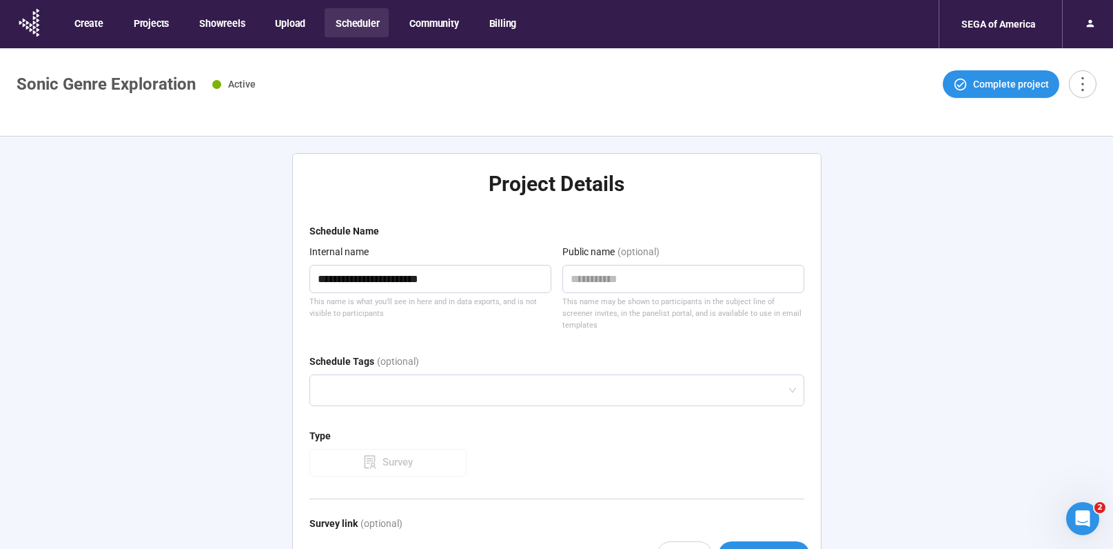
type textarea "**********"
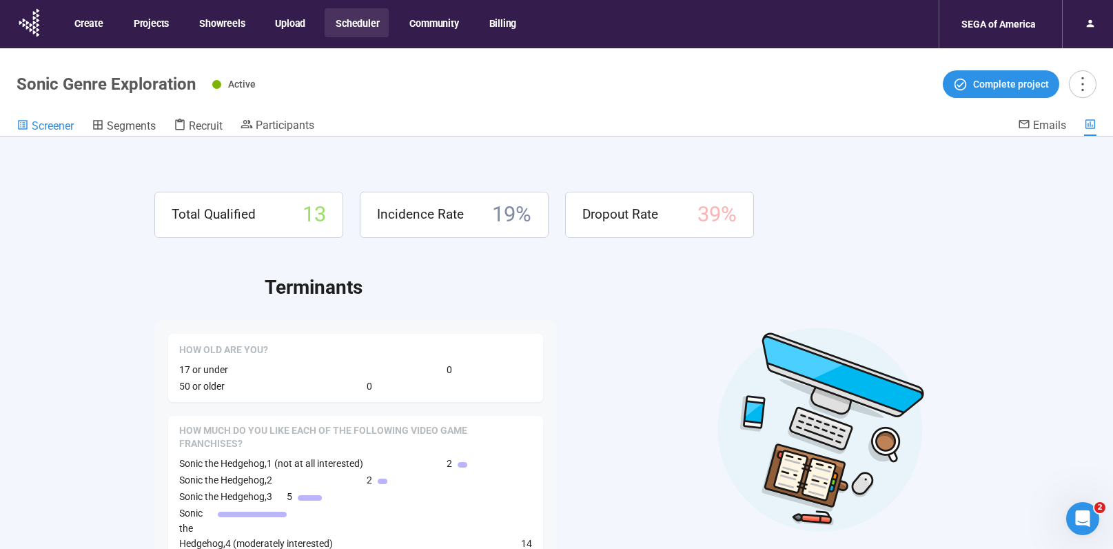
click at [29, 123] on div "Screener" at bounding box center [45, 126] width 57 height 14
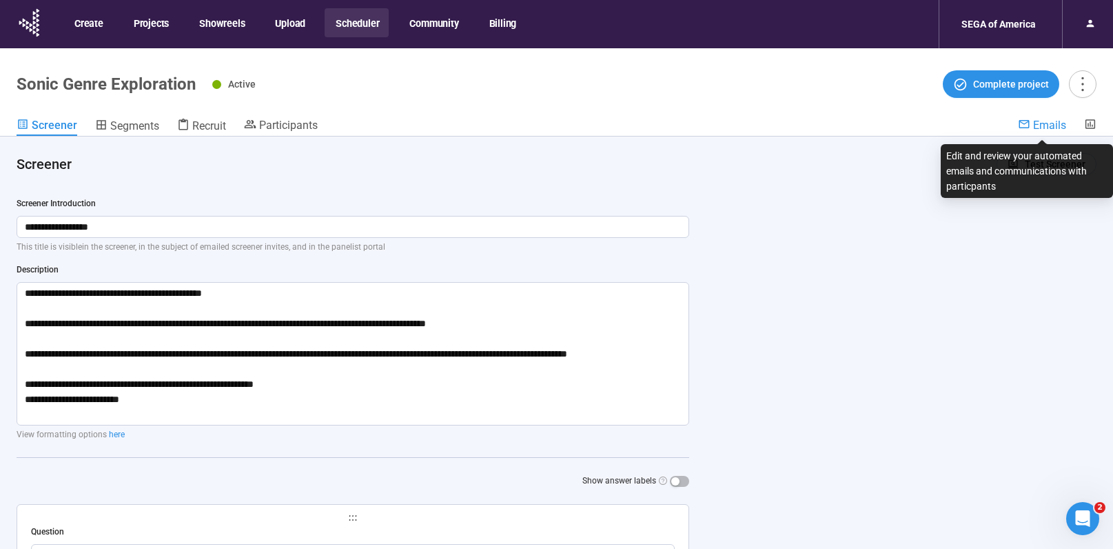
click at [1046, 128] on span "Emails" at bounding box center [1049, 125] width 33 height 13
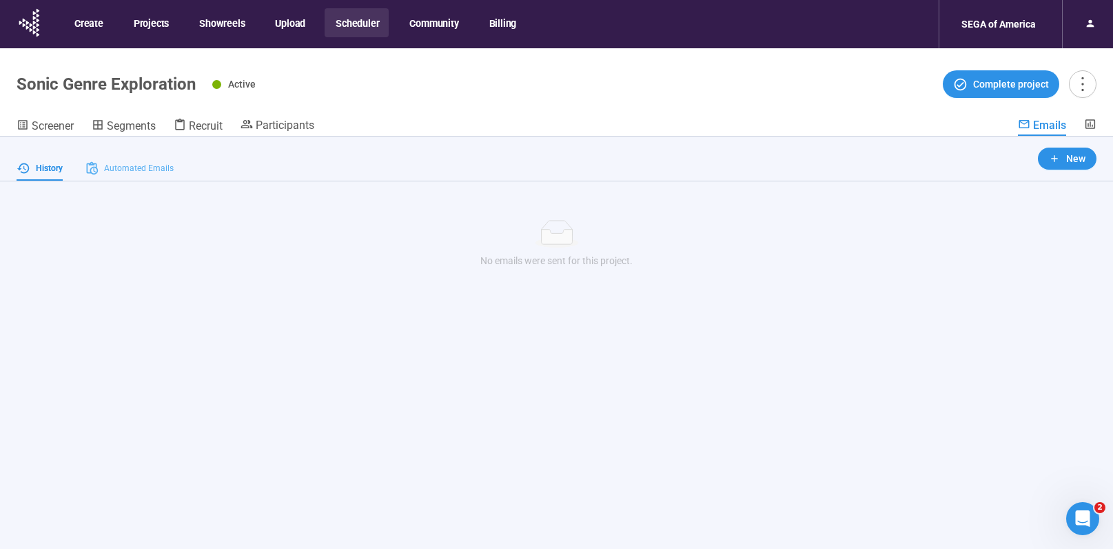
click at [134, 160] on div "Automated Emails" at bounding box center [129, 168] width 89 height 25
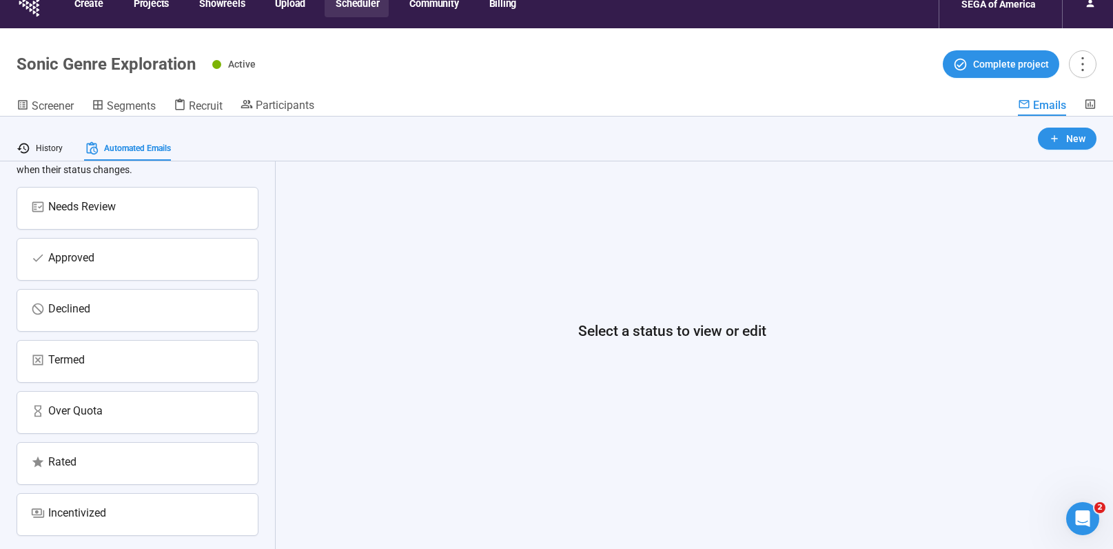
scroll to position [48, 0]
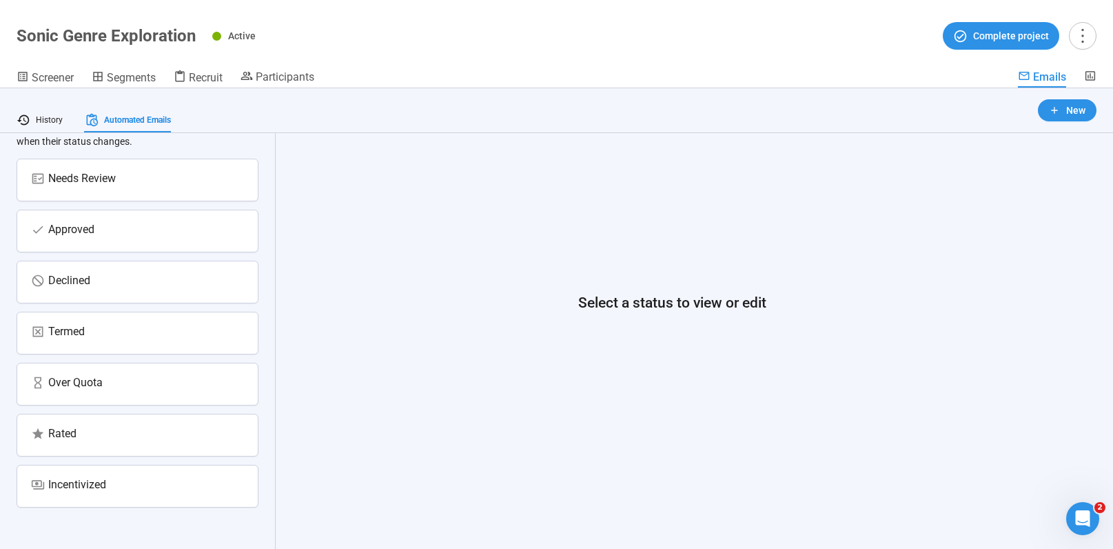
click at [110, 484] on div "Incentivized" at bounding box center [137, 486] width 213 height 20
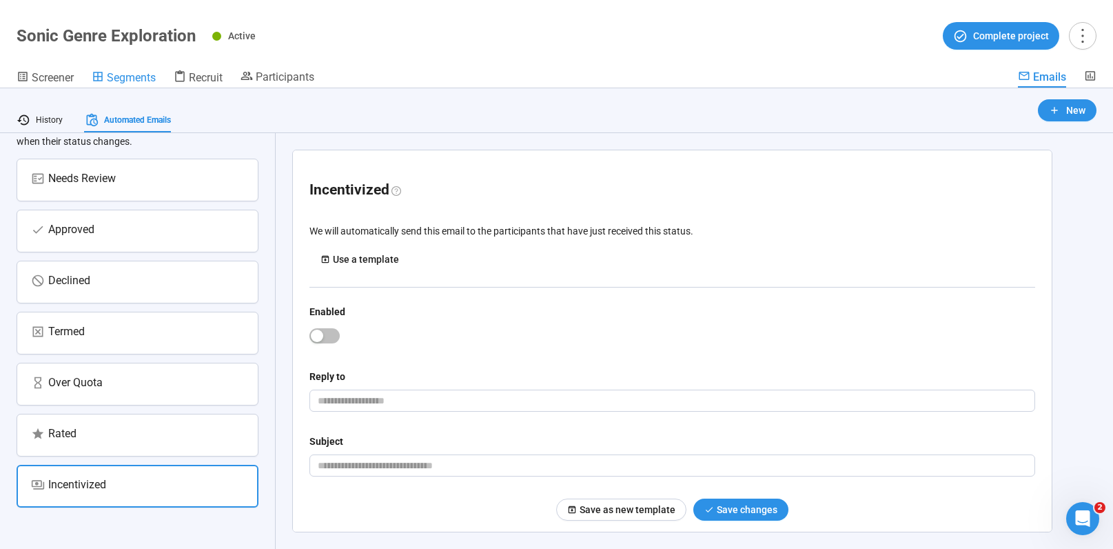
click at [145, 83] on span "Segments" at bounding box center [131, 77] width 49 height 13
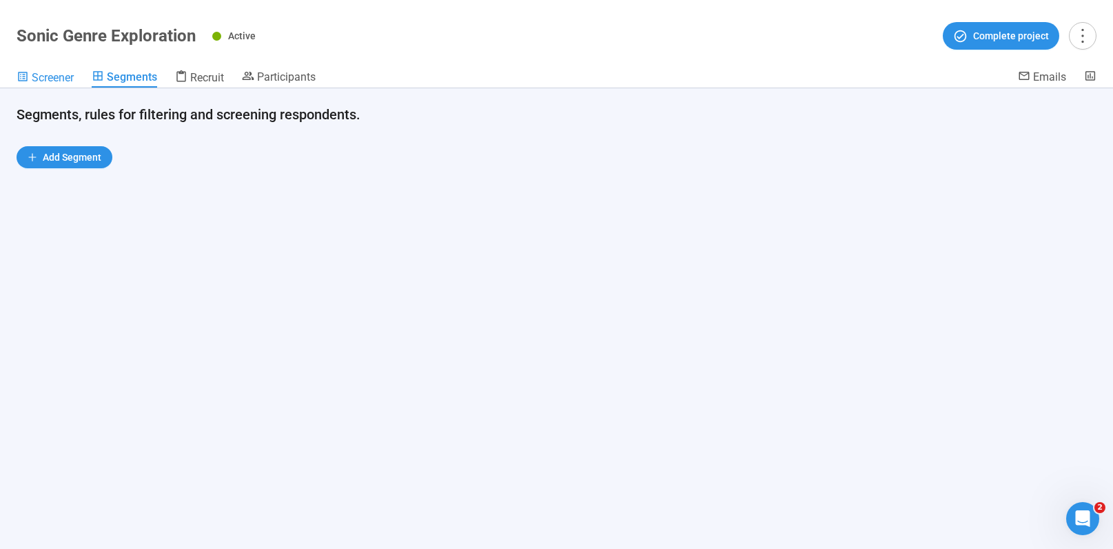
click at [43, 79] on span "Screener" at bounding box center [53, 77] width 42 height 13
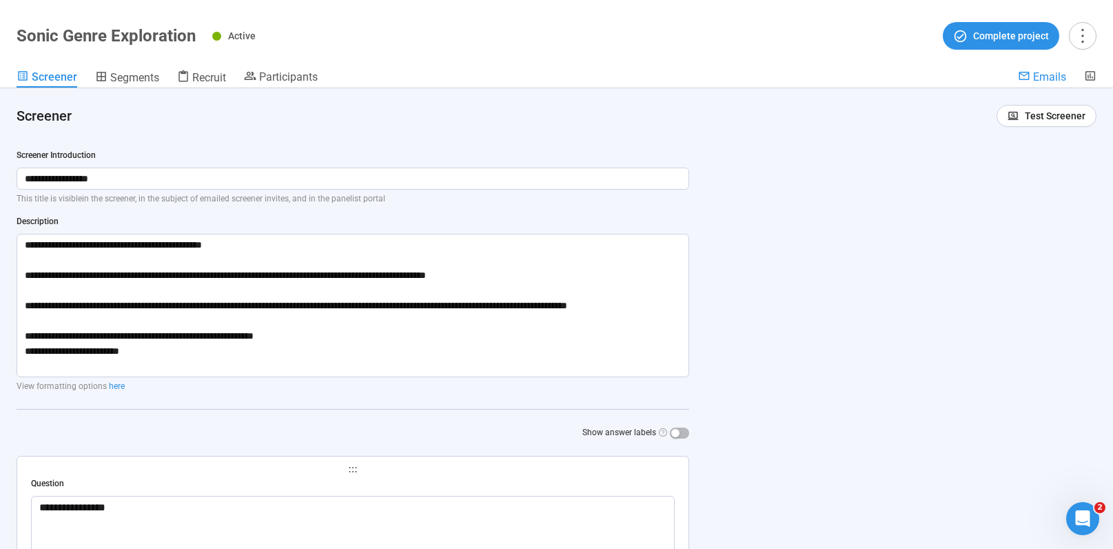
click at [1054, 79] on span "Emails" at bounding box center [1049, 76] width 33 height 13
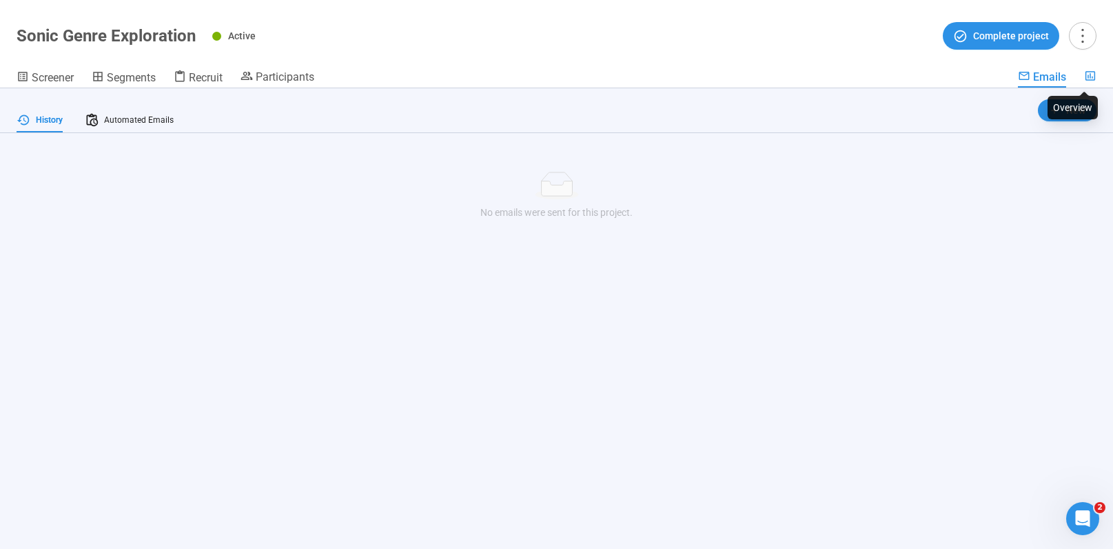
click at [1091, 76] on icon at bounding box center [1090, 76] width 12 height 12
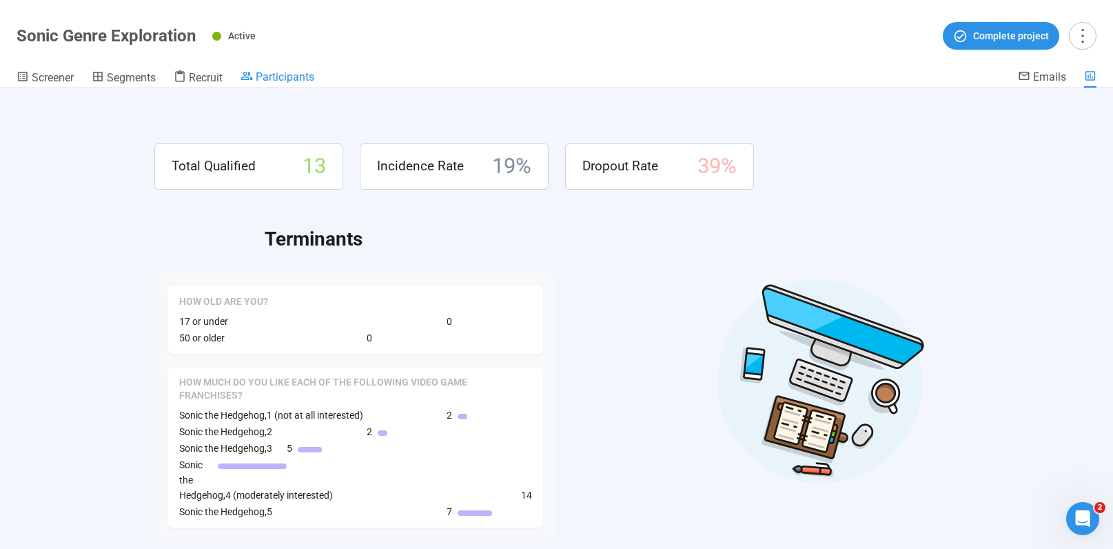
click at [288, 74] on span "Participants" at bounding box center [285, 76] width 59 height 13
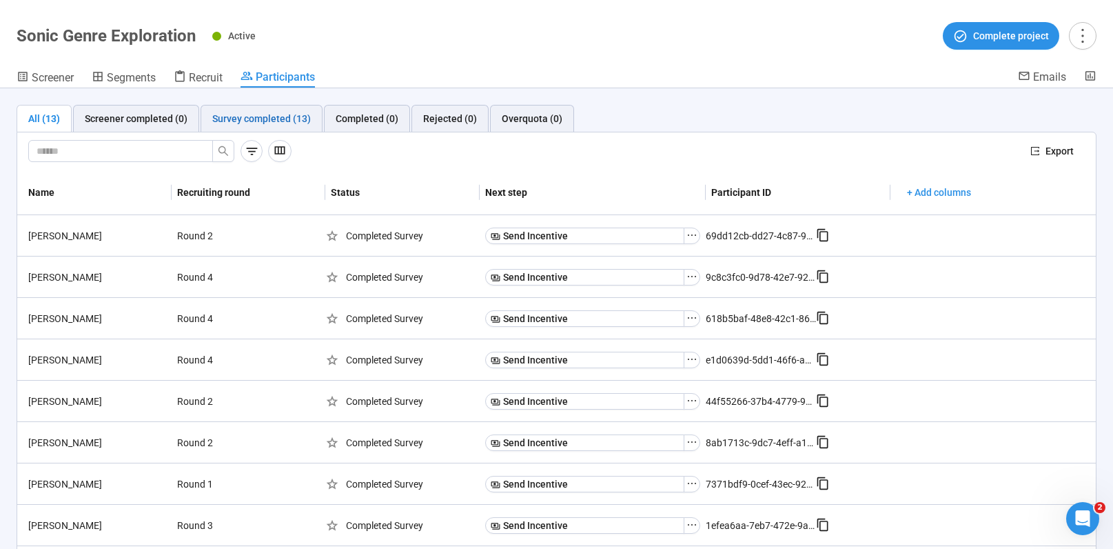
click at [277, 120] on div "Survey completed (13)" at bounding box center [261, 118] width 99 height 15
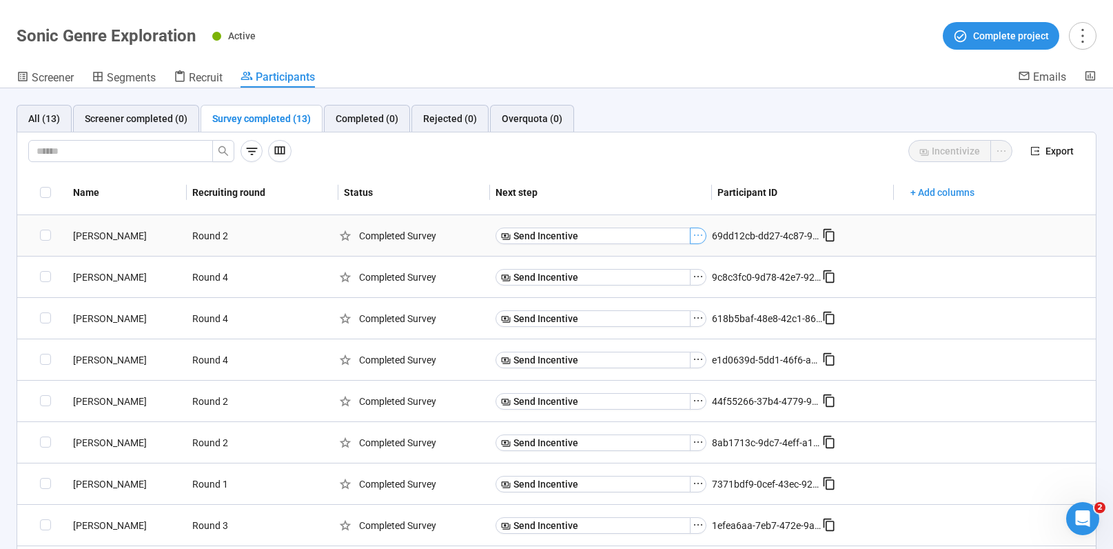
click at [695, 237] on icon "ellipsis" at bounding box center [698, 234] width 11 height 11
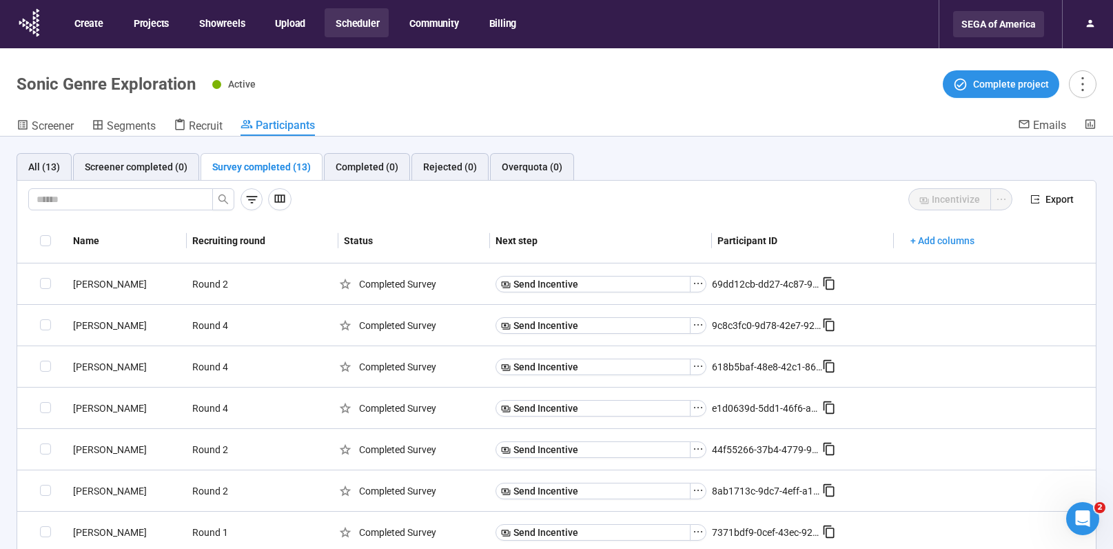
click at [981, 23] on div "SEGA of America" at bounding box center [998, 24] width 91 height 26
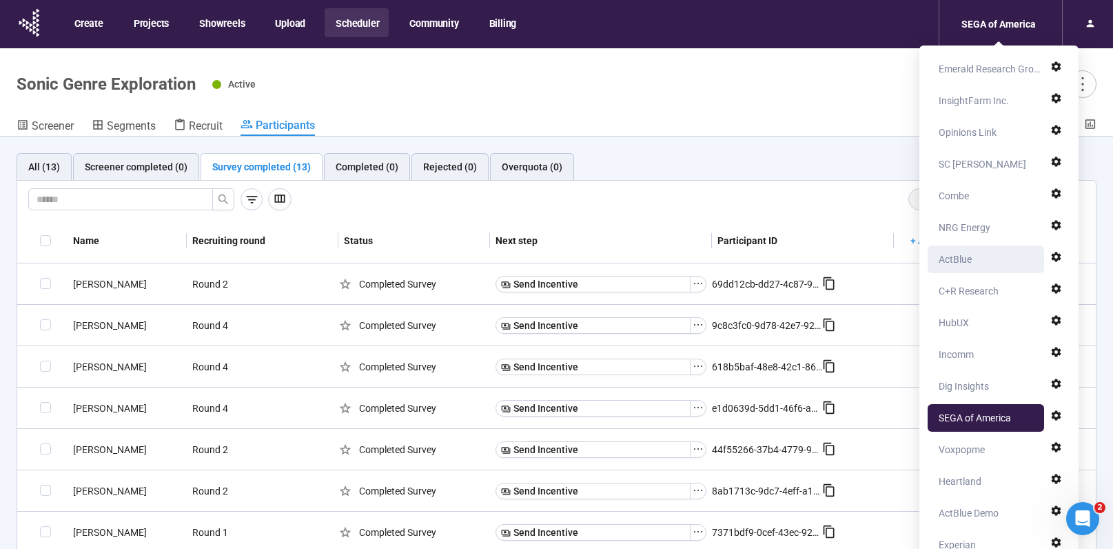
click at [967, 261] on div "ActBlue" at bounding box center [955, 259] width 33 height 28
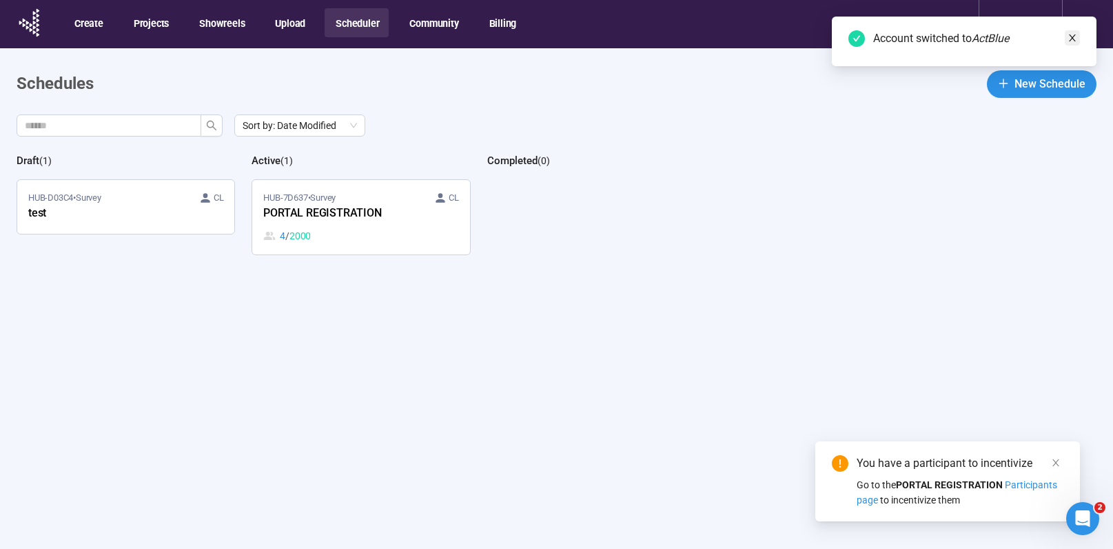
click at [1073, 38] on icon "close" at bounding box center [1072, 37] width 7 height 7
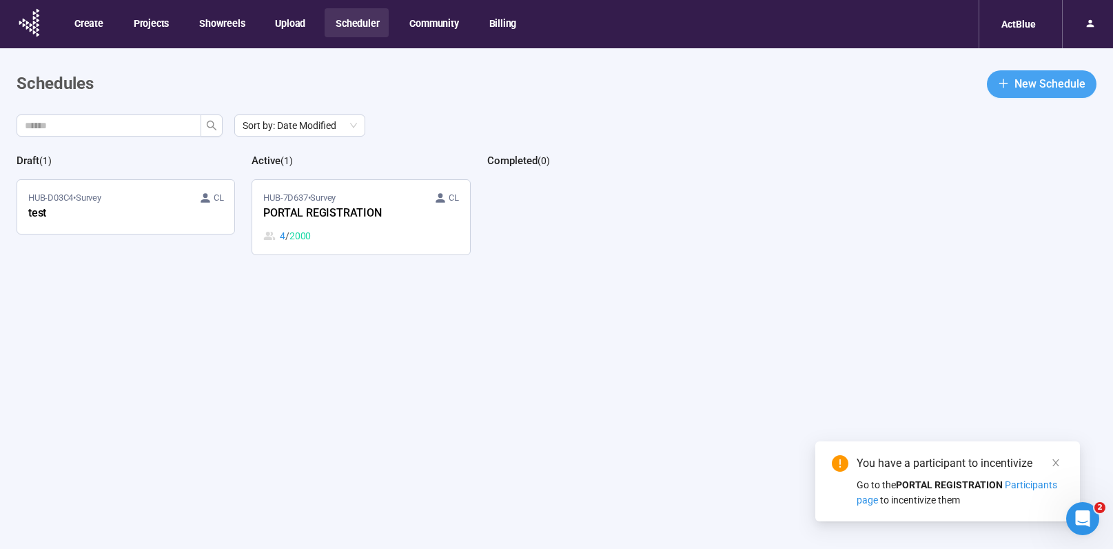
click at [1025, 88] on span "New Schedule" at bounding box center [1049, 83] width 71 height 17
click at [1057, 461] on icon "close" at bounding box center [1056, 463] width 10 height 10
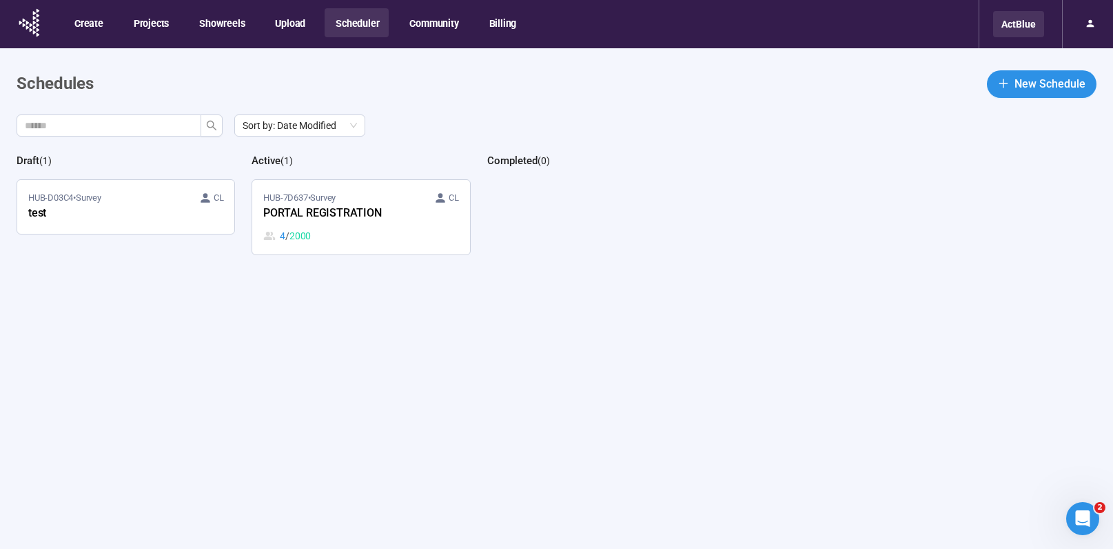
click at [1028, 29] on div "ActBlue" at bounding box center [1018, 24] width 51 height 26
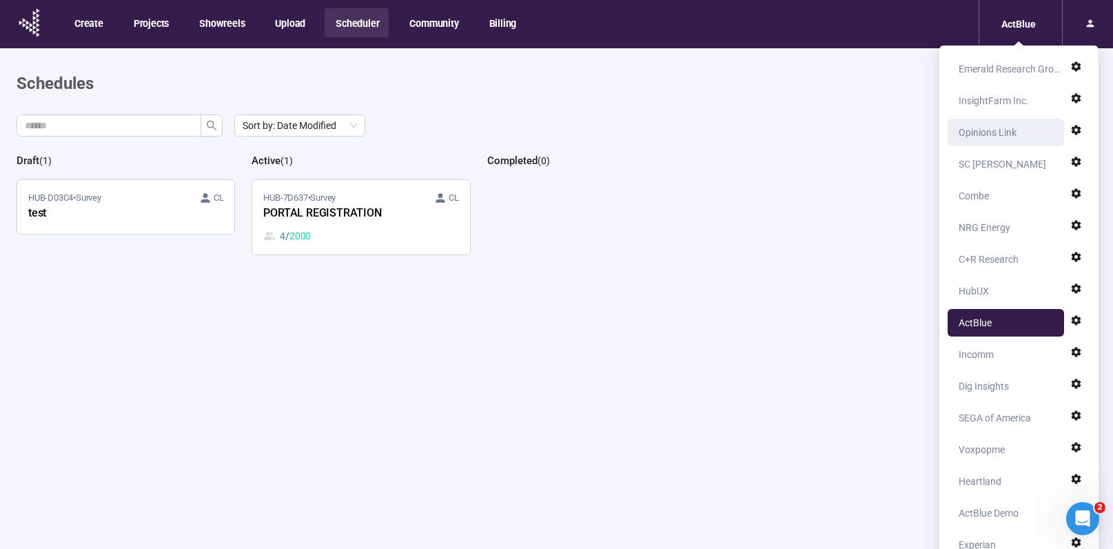
click at [986, 133] on div "Opinions Link" at bounding box center [988, 133] width 58 height 28
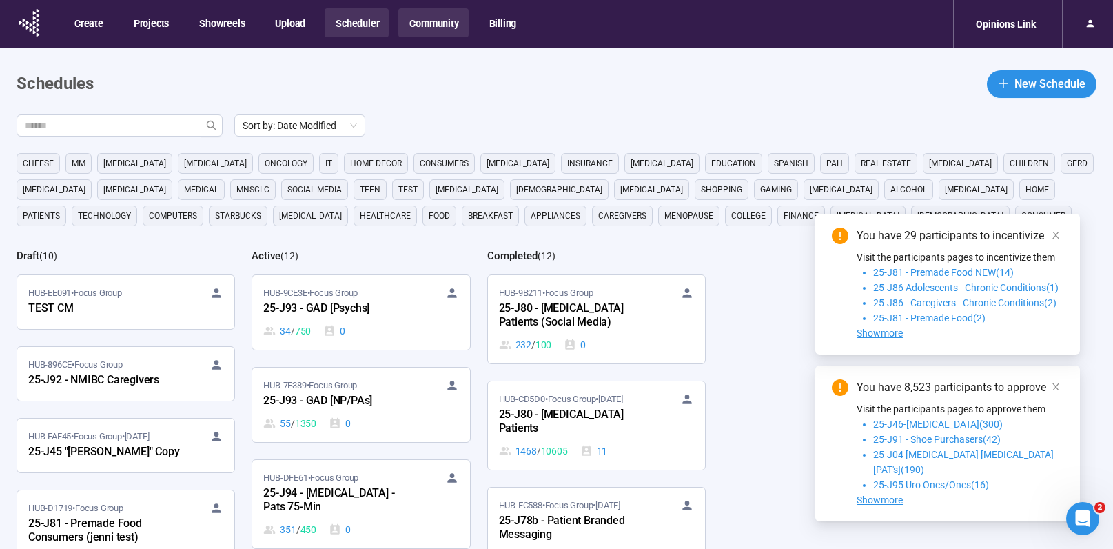
click at [438, 30] on button "Community" at bounding box center [433, 22] width 70 height 29
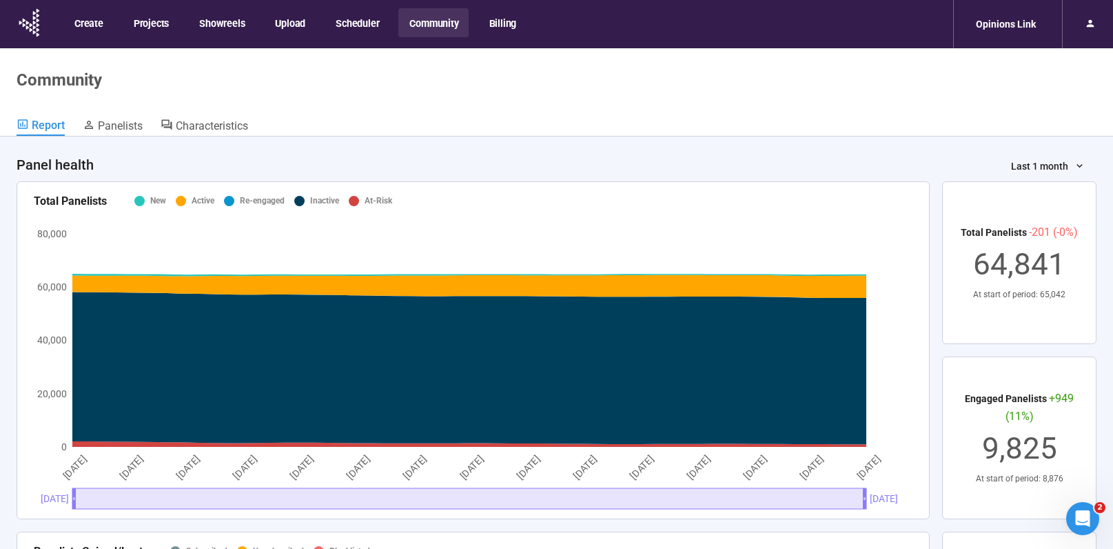
drag, startPoint x: 351, startPoint y: 29, endPoint x: 460, endPoint y: 57, distance: 112.3
click at [351, 29] on button "Scheduler" at bounding box center [357, 22] width 64 height 29
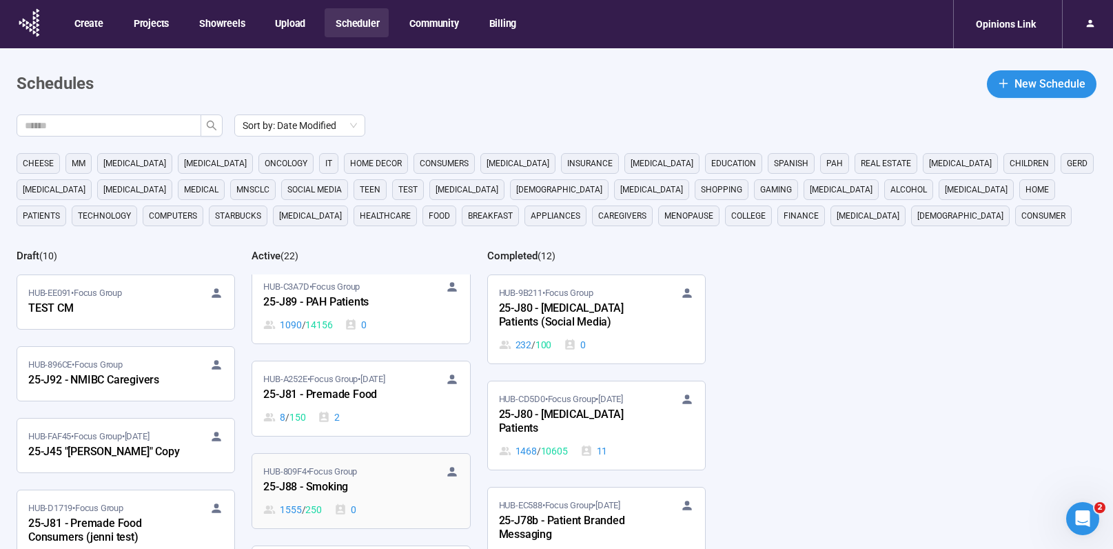
scroll to position [1786, 0]
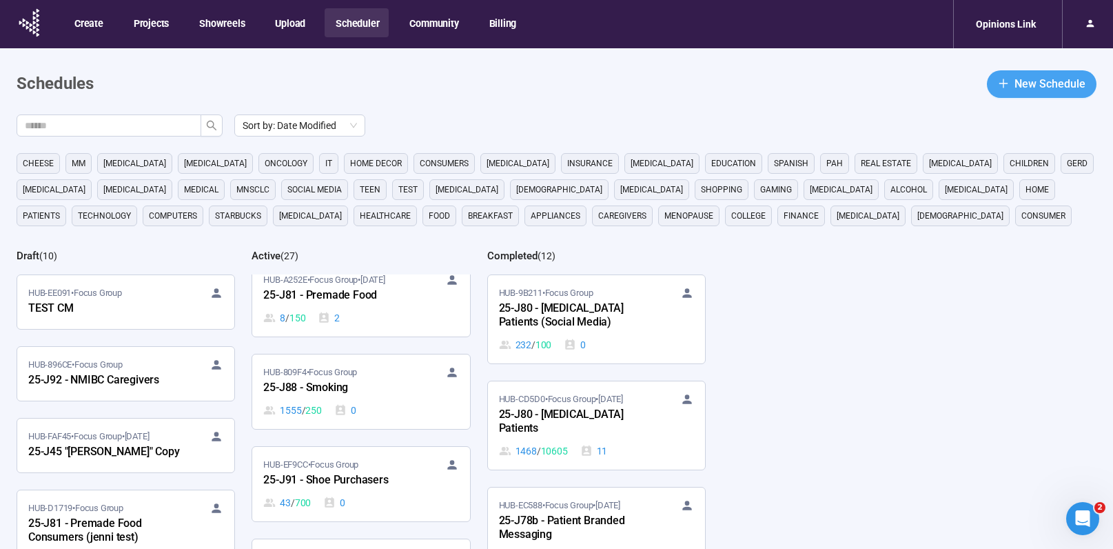
click at [1026, 85] on span "New Schedule" at bounding box center [1049, 83] width 71 height 17
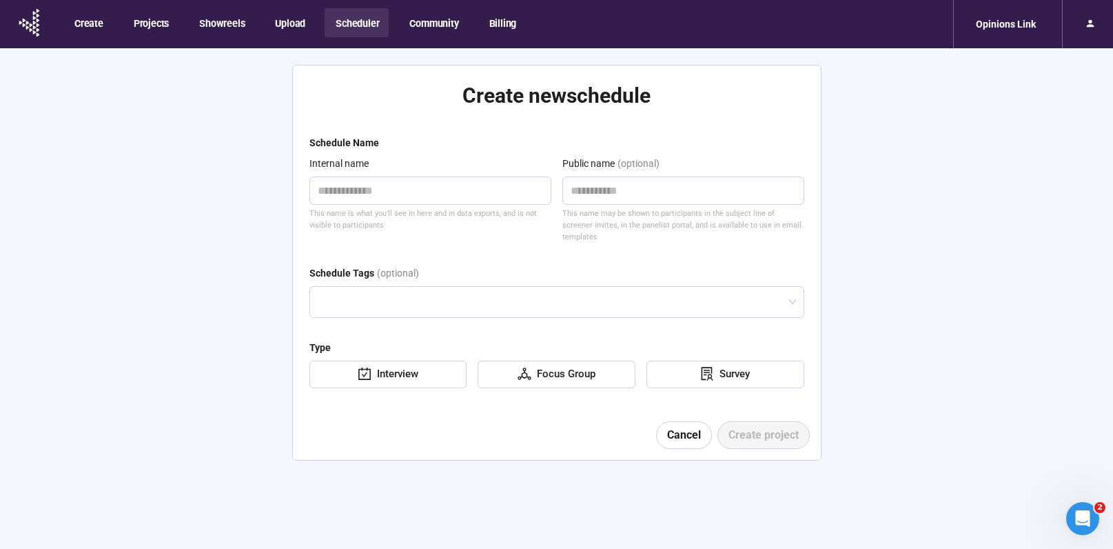
type textarea "**********"
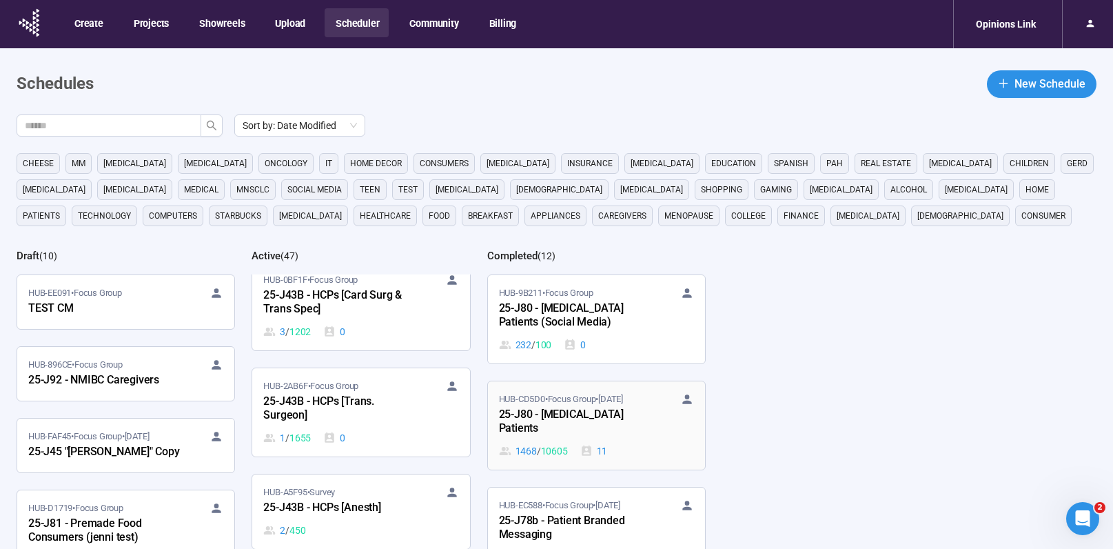
scroll to position [3732, 0]
click at [413, 503] on div "HUB-A5F95 • Survey 25-J43B - HCPs [Anesth] 2 / 450" at bounding box center [360, 508] width 195 height 52
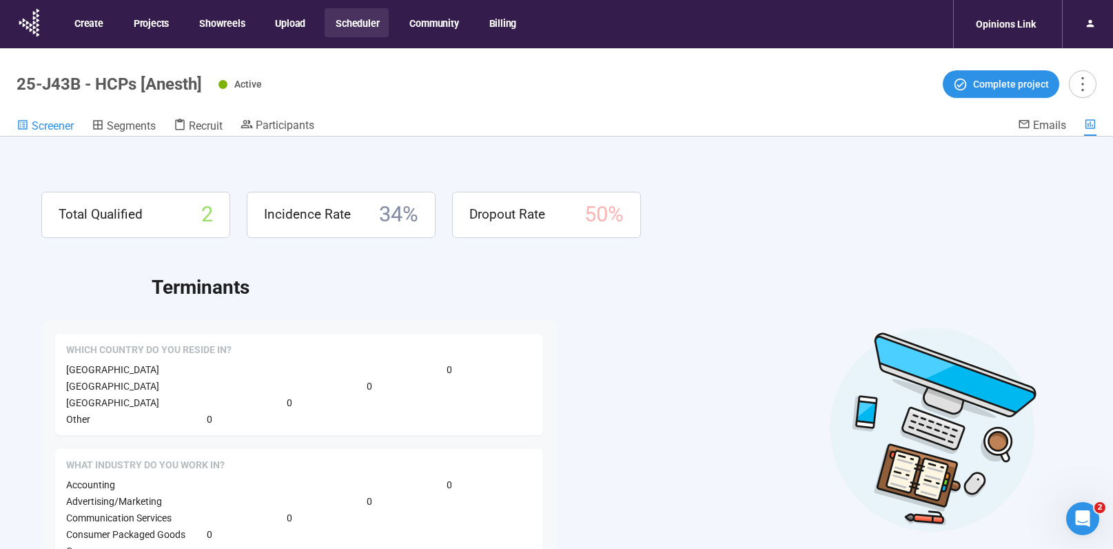
click at [38, 124] on span "Screener" at bounding box center [53, 125] width 42 height 13
click at [63, 115] on header "25-J43B - HCPs [Anesth] Active Complete project Screener Segments Recruit Parti…" at bounding box center [556, 92] width 1113 height 88
click at [437, 25] on button "Community" at bounding box center [433, 22] width 70 height 29
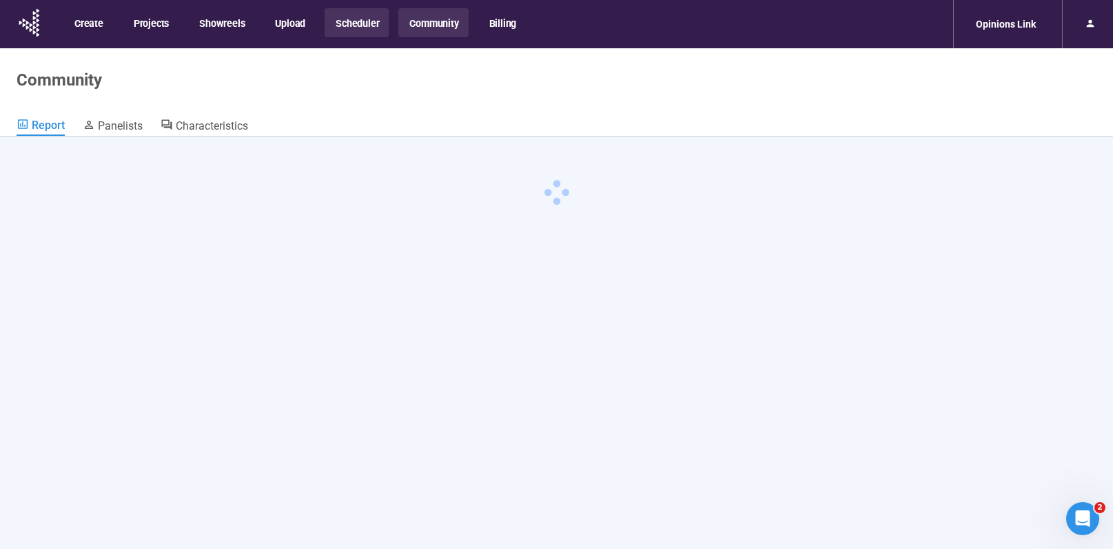
click at [352, 23] on button "Scheduler" at bounding box center [357, 22] width 64 height 29
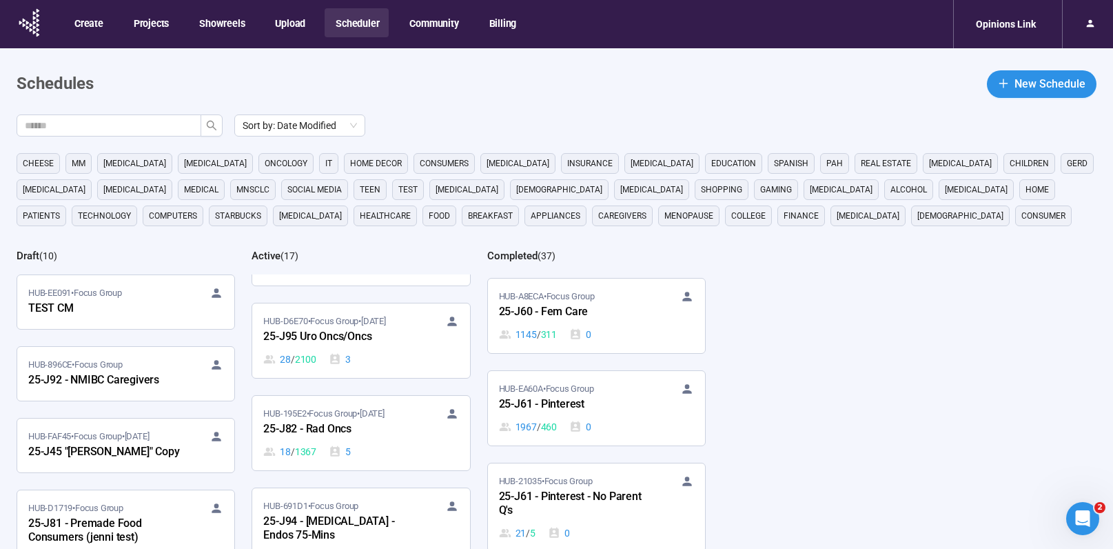
scroll to position [2686, 0]
click at [624, 393] on div "25-J61 - Pinterest" at bounding box center [575, 402] width 152 height 18
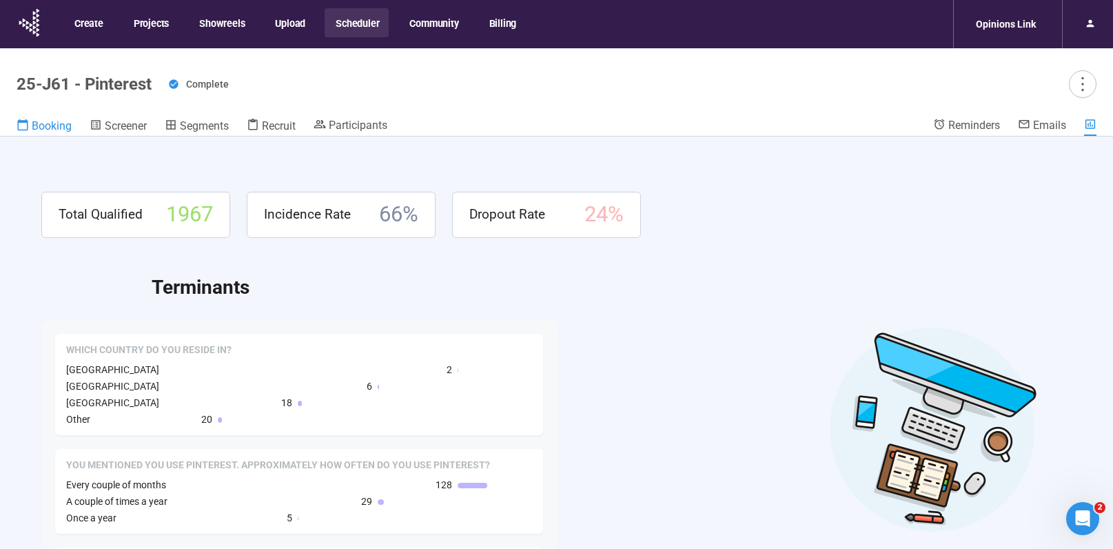
click at [57, 123] on span "Booking" at bounding box center [52, 125] width 40 height 13
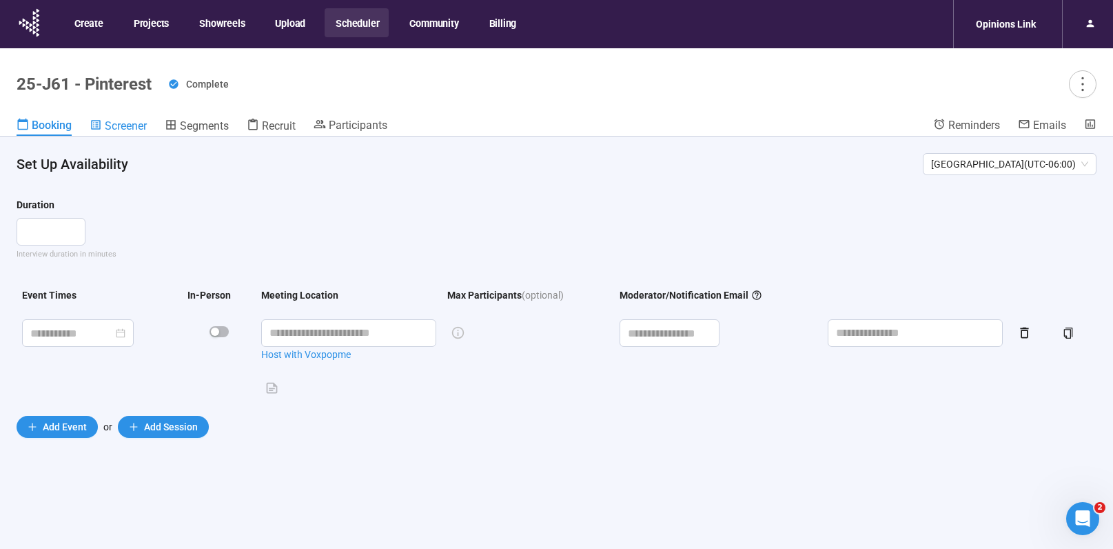
click at [123, 123] on span "Screener" at bounding box center [126, 125] width 42 height 13
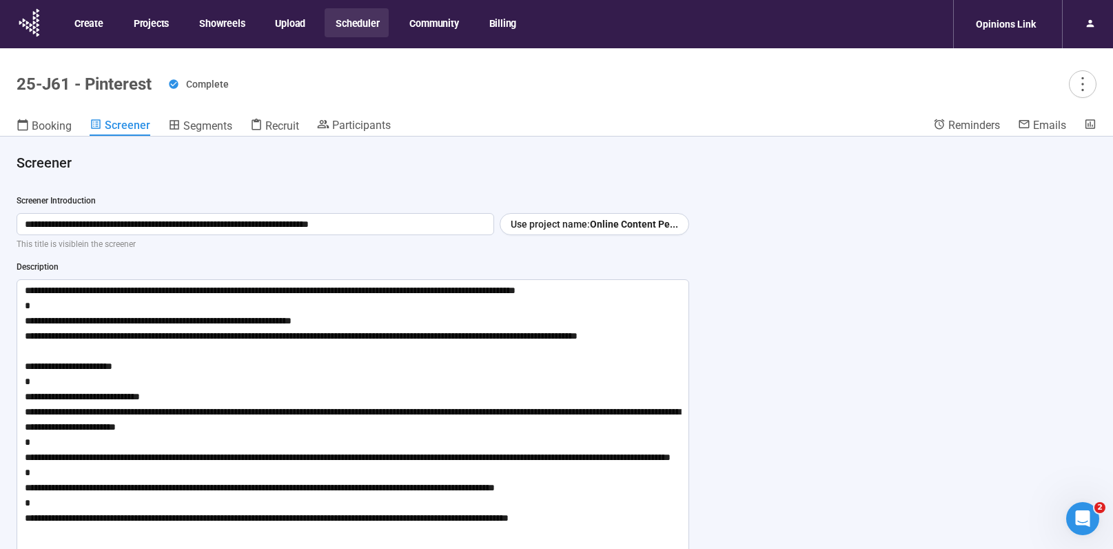
click at [356, 21] on button "Scheduler" at bounding box center [357, 22] width 64 height 29
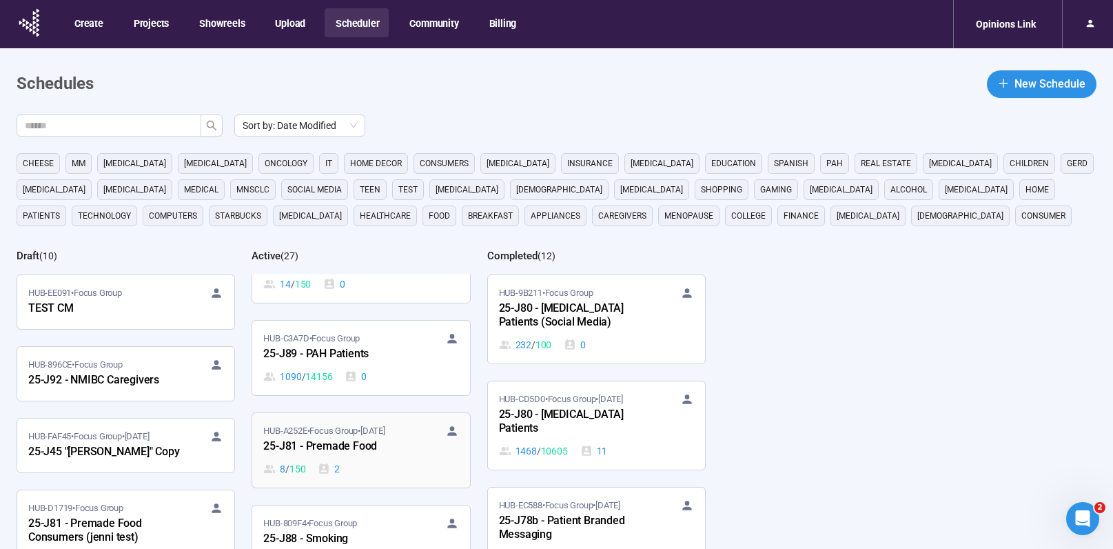
scroll to position [1704, 0]
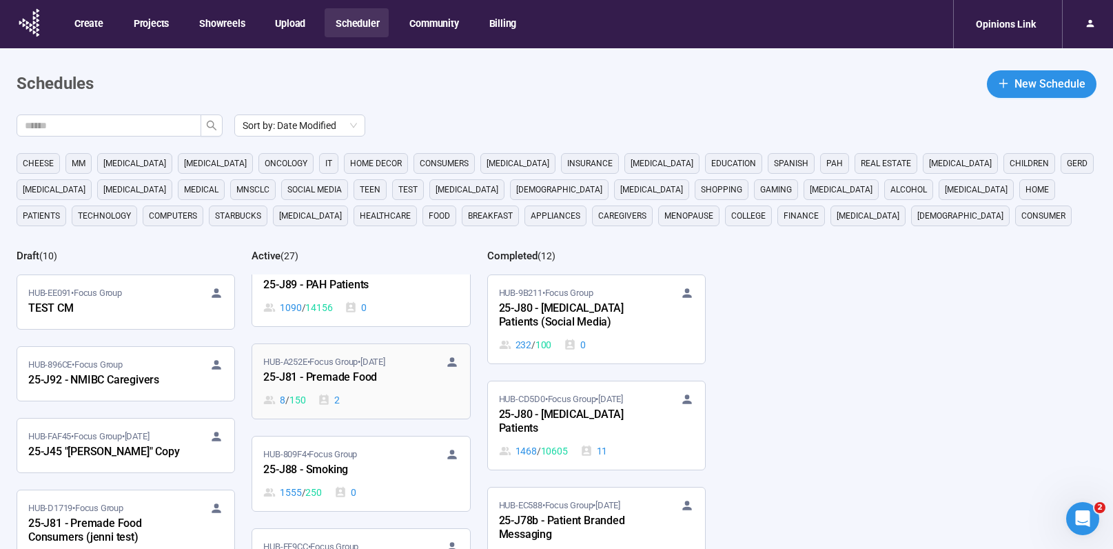
click at [413, 394] on div "8 / 150 2" at bounding box center [360, 399] width 195 height 15
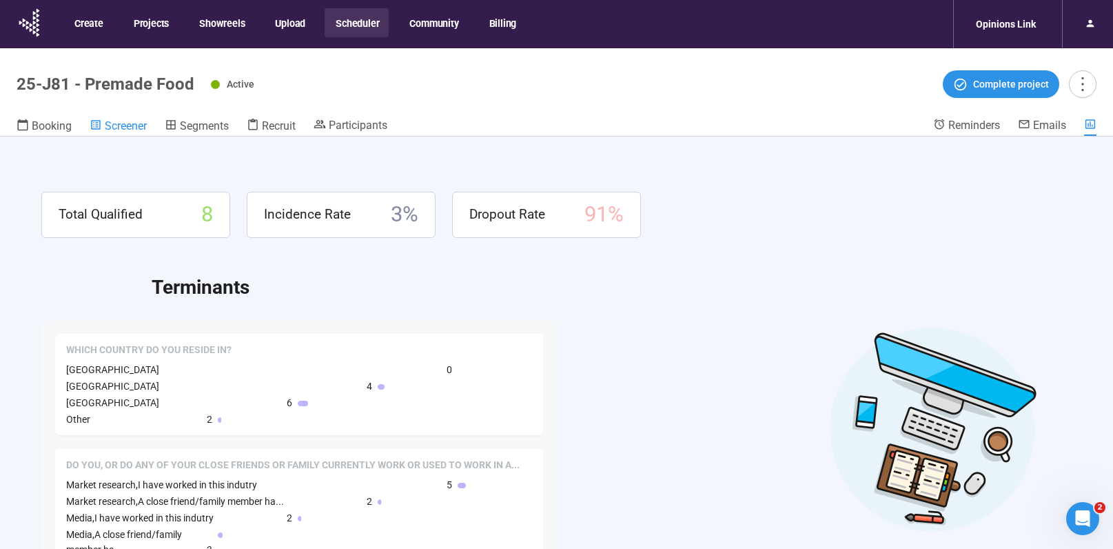
click at [114, 125] on span "Screener" at bounding box center [126, 125] width 42 height 13
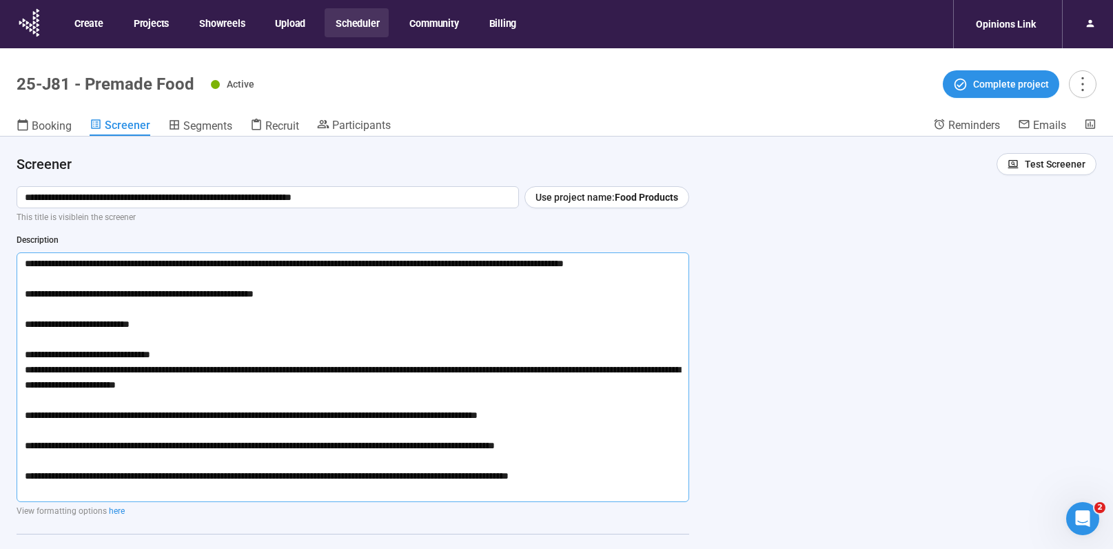
scroll to position [32, 0]
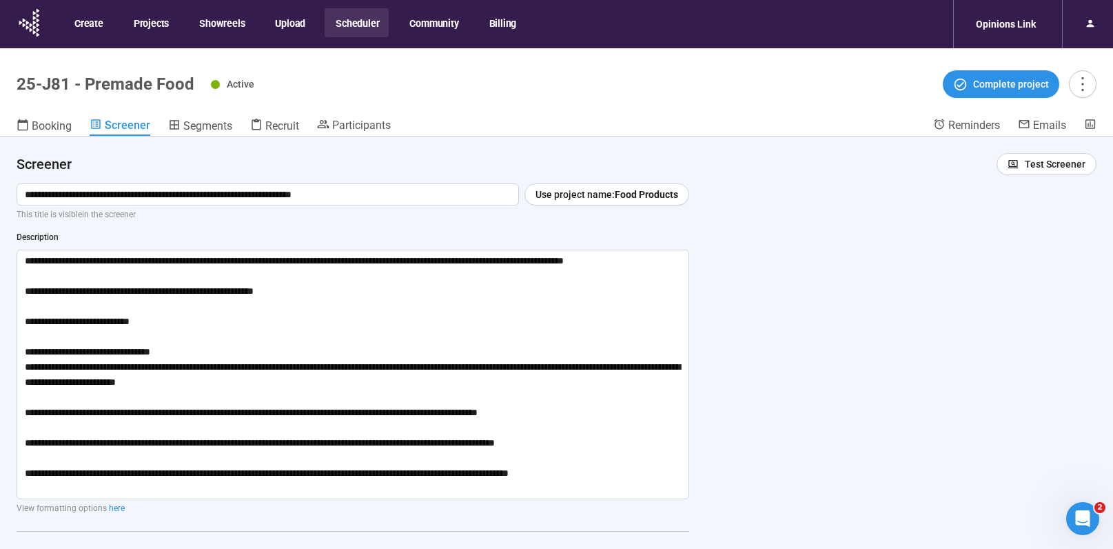
click at [349, 19] on button "Scheduler" at bounding box center [357, 22] width 64 height 29
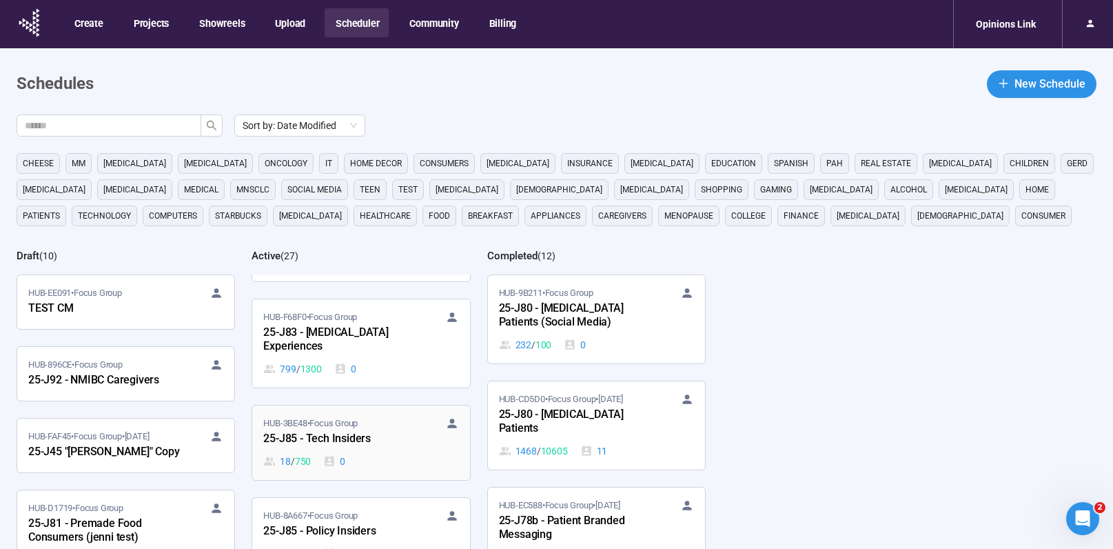
scroll to position [2261, 0]
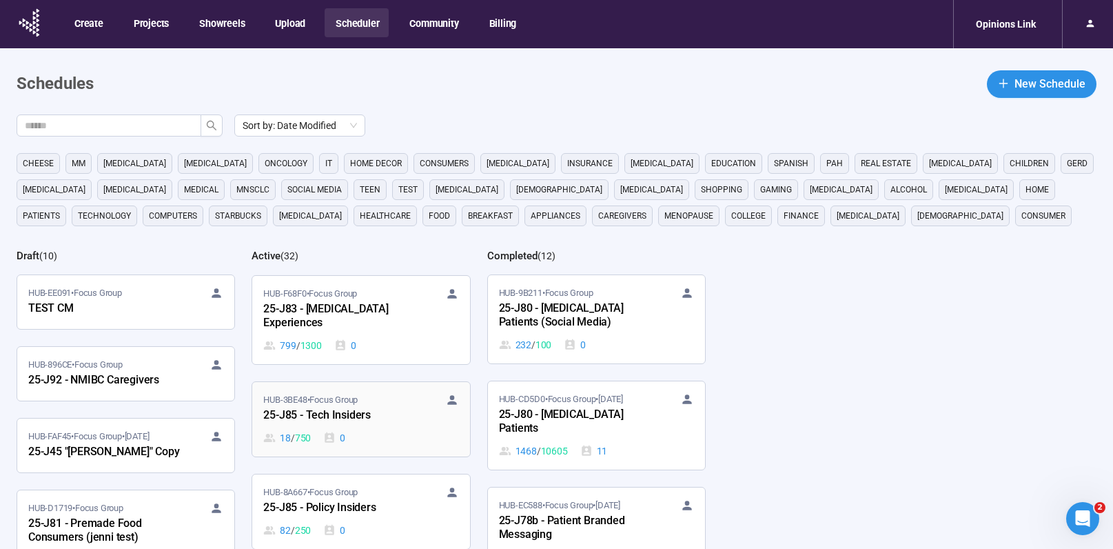
click at [404, 430] on div "18 / 750 0" at bounding box center [360, 437] width 195 height 15
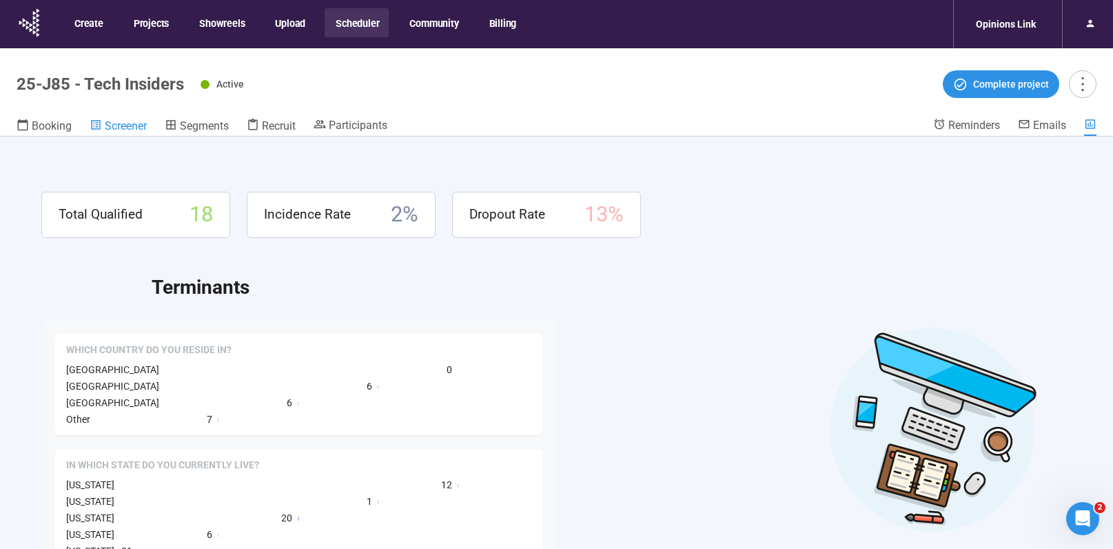
click at [115, 129] on span "Screener" at bounding box center [126, 125] width 42 height 13
click at [365, 25] on button "Scheduler" at bounding box center [357, 22] width 64 height 29
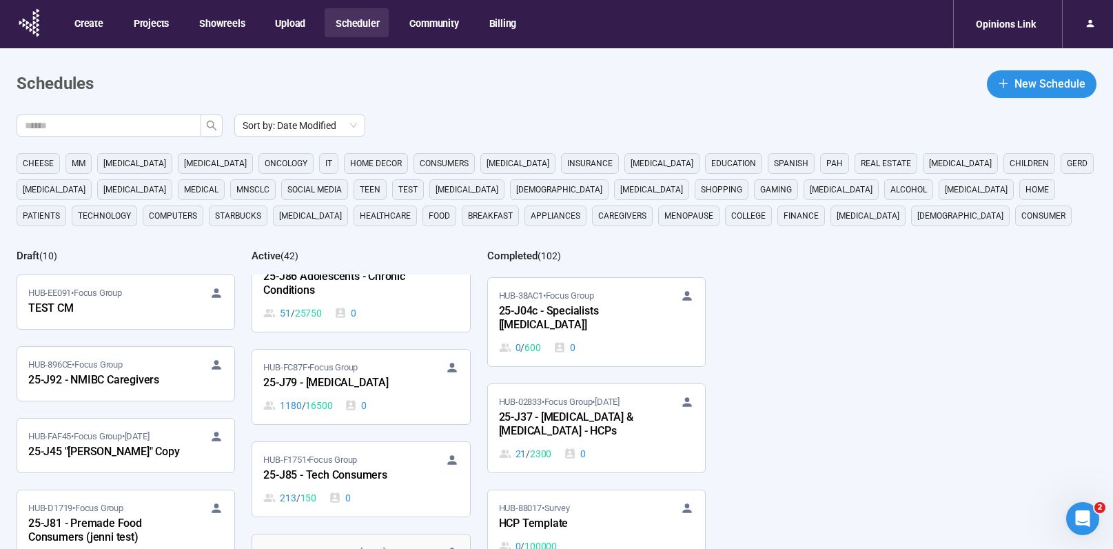
scroll to position [3026, 0]
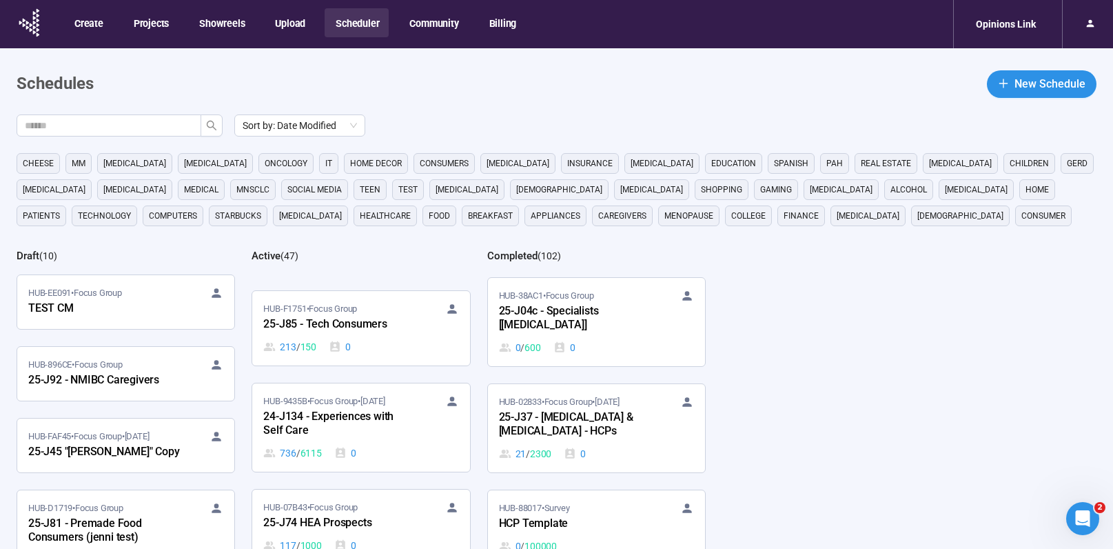
drag, startPoint x: 409, startPoint y: 509, endPoint x: 417, endPoint y: 507, distance: 7.9
click at [409, 514] on div "25-J74 HEA Prospects" at bounding box center [339, 523] width 152 height 18
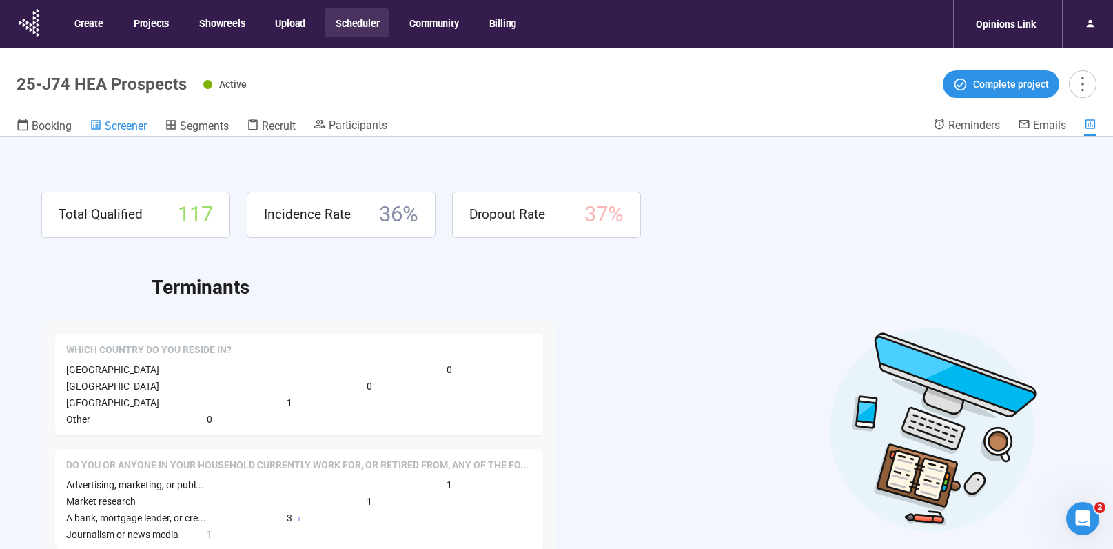
click at [131, 126] on span "Screener" at bounding box center [126, 125] width 42 height 13
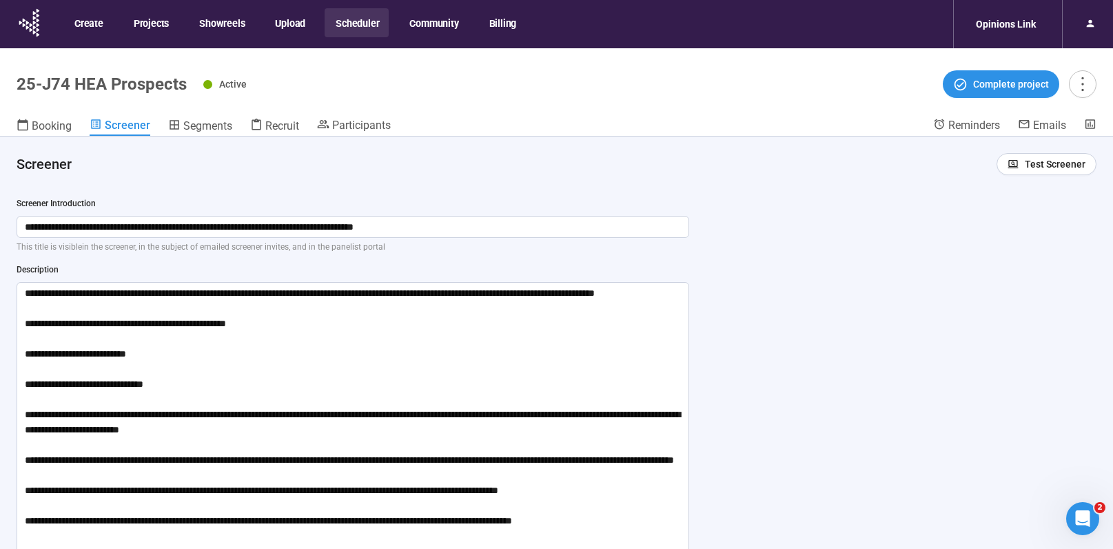
click at [358, 23] on button "Scheduler" at bounding box center [357, 22] width 64 height 29
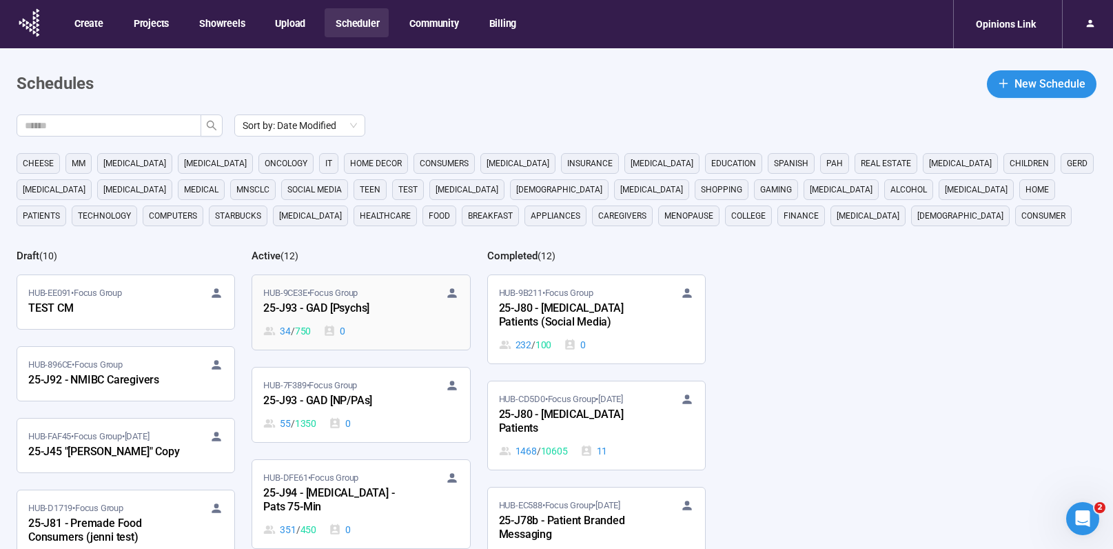
click at [405, 320] on div "HUB-9CE3E • Focus Group 25-J93 - GAD [Psychs] 34 / 750 0" at bounding box center [360, 312] width 195 height 52
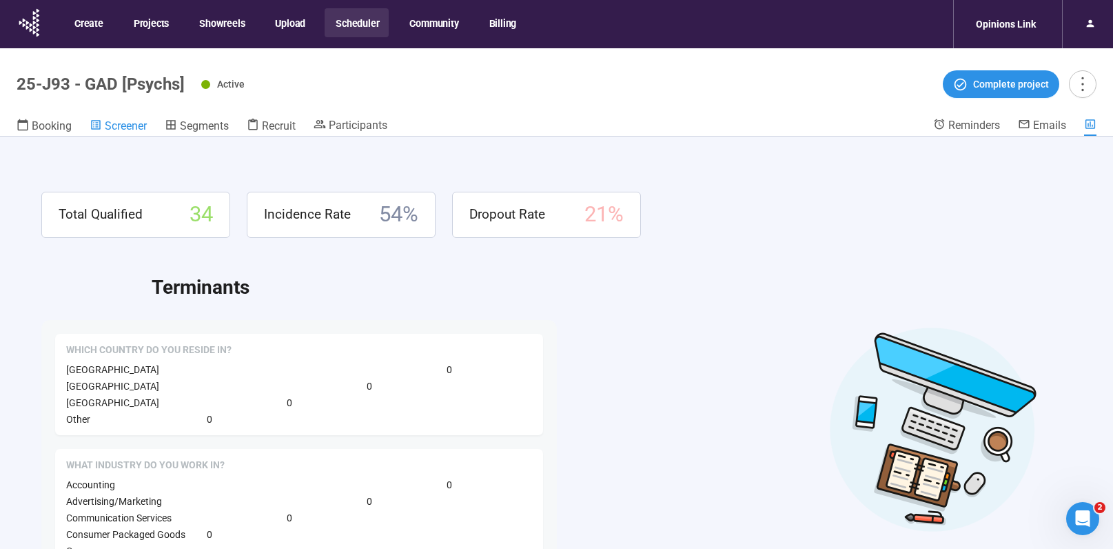
click at [115, 129] on span "Screener" at bounding box center [126, 125] width 42 height 13
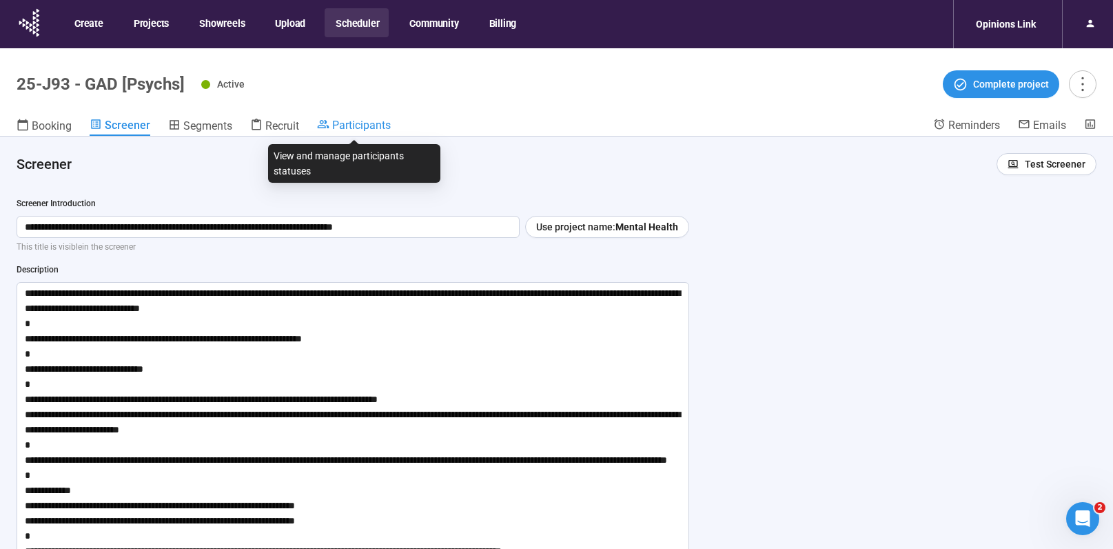
click at [356, 127] on span "Participants" at bounding box center [361, 125] width 59 height 13
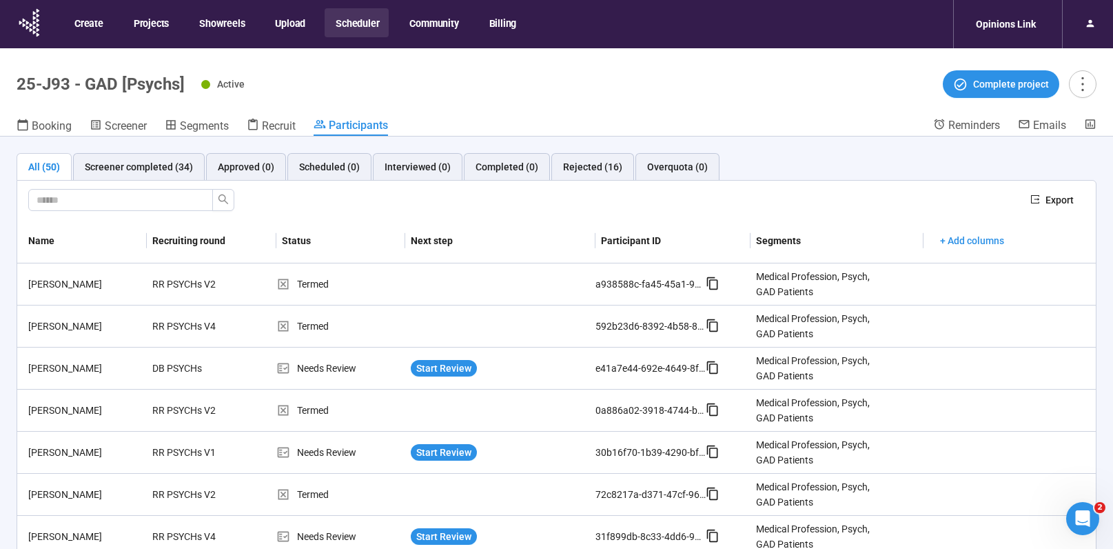
click at [357, 22] on button "Scheduler" at bounding box center [357, 22] width 64 height 29
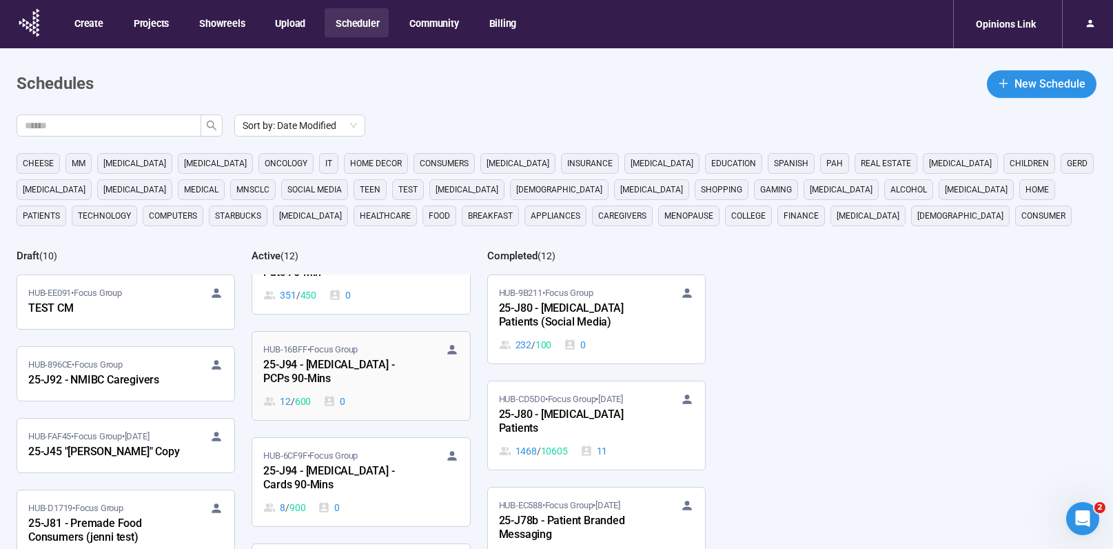
scroll to position [236, 0]
click at [410, 395] on div "12 / 600 0" at bounding box center [360, 399] width 195 height 15
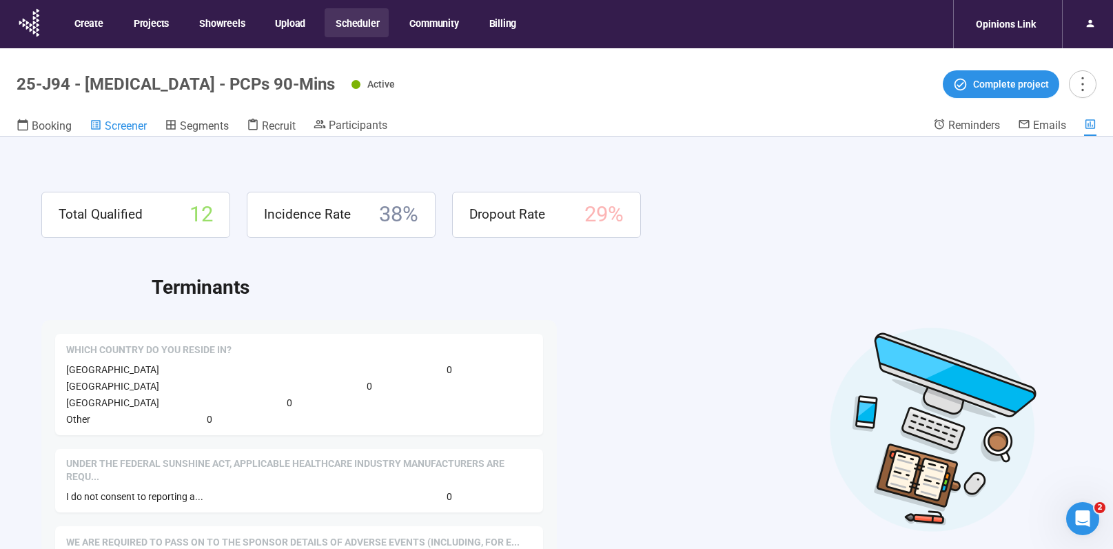
click at [114, 121] on span "Screener" at bounding box center [126, 125] width 42 height 13
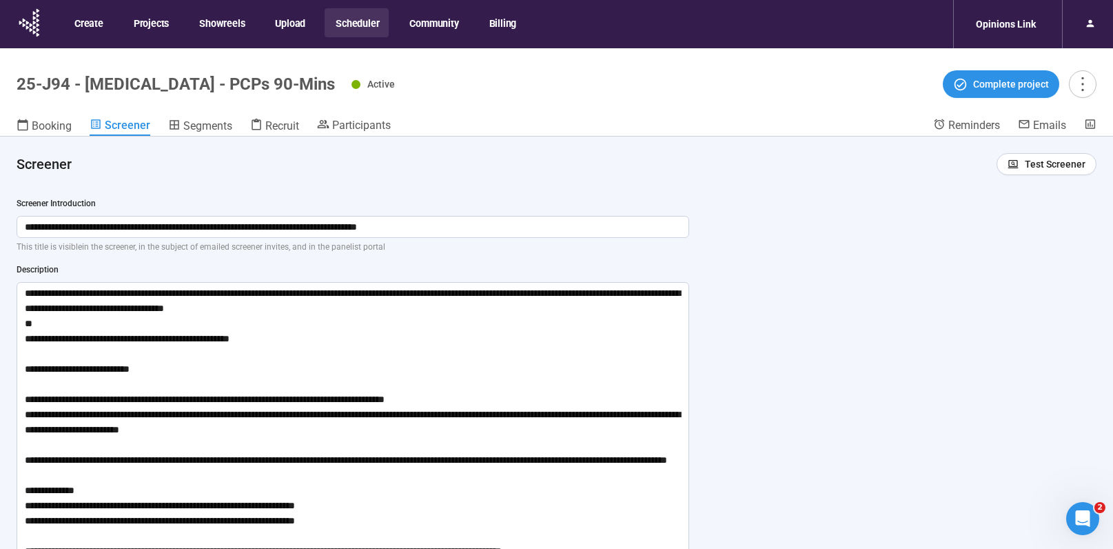
click at [349, 30] on button "Scheduler" at bounding box center [357, 22] width 64 height 29
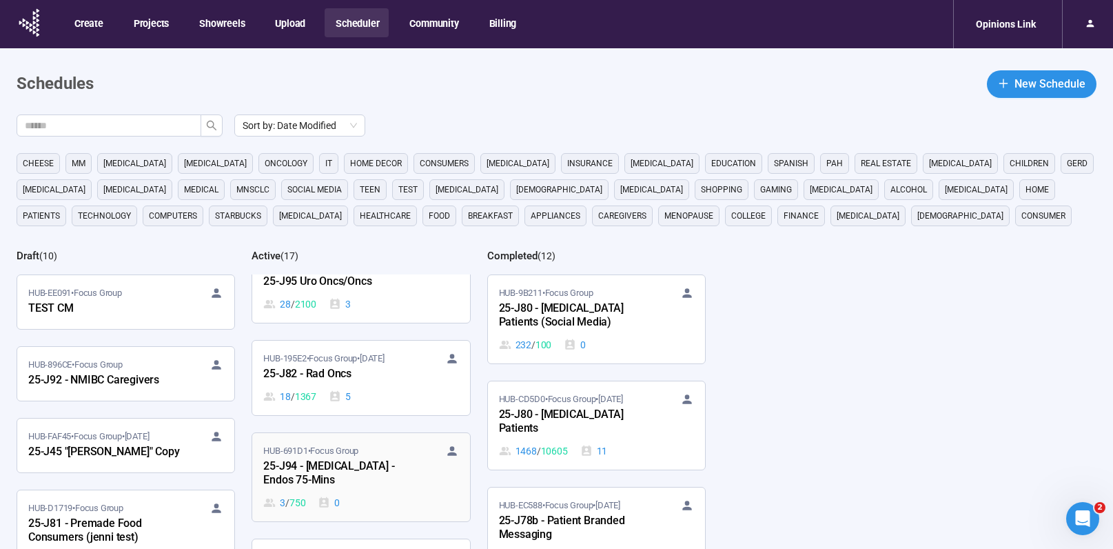
scroll to position [1310, 0]
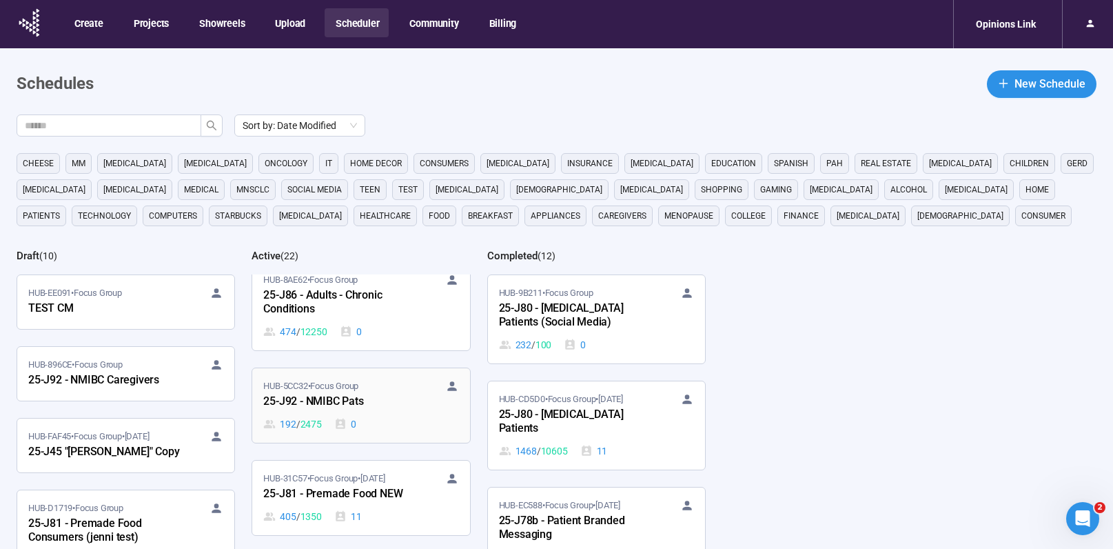
click at [400, 410] on div "25-J92 - NMIBC Pats" at bounding box center [339, 402] width 152 height 18
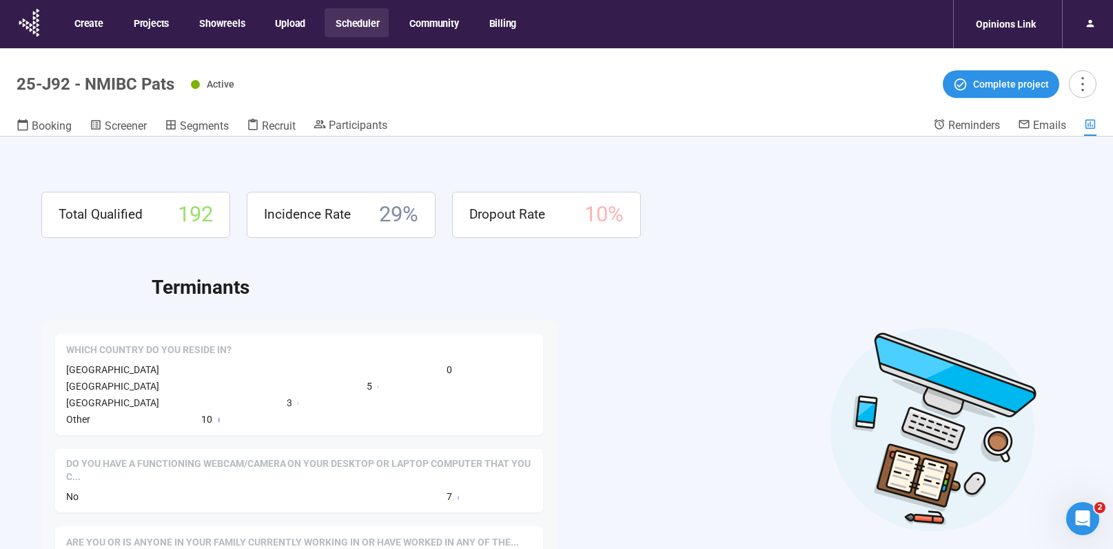
click at [127, 114] on header "25-J92 - NMIBC Pats Active Complete project Booking Screener Segments Recruit P…" at bounding box center [556, 92] width 1113 height 88
click at [124, 121] on span "Screener" at bounding box center [126, 125] width 42 height 13
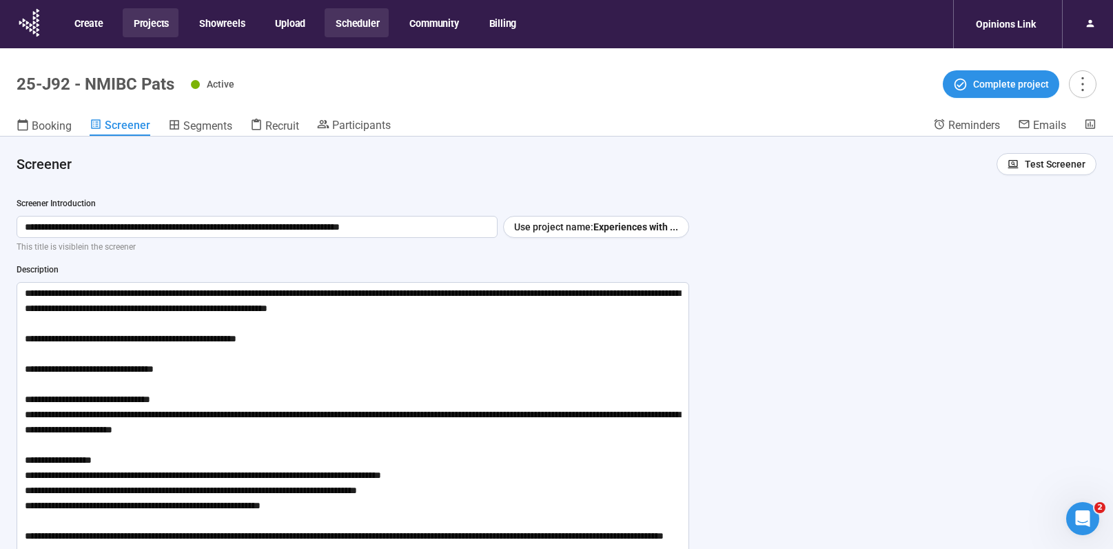
click at [153, 25] on button "Projects" at bounding box center [151, 22] width 56 height 29
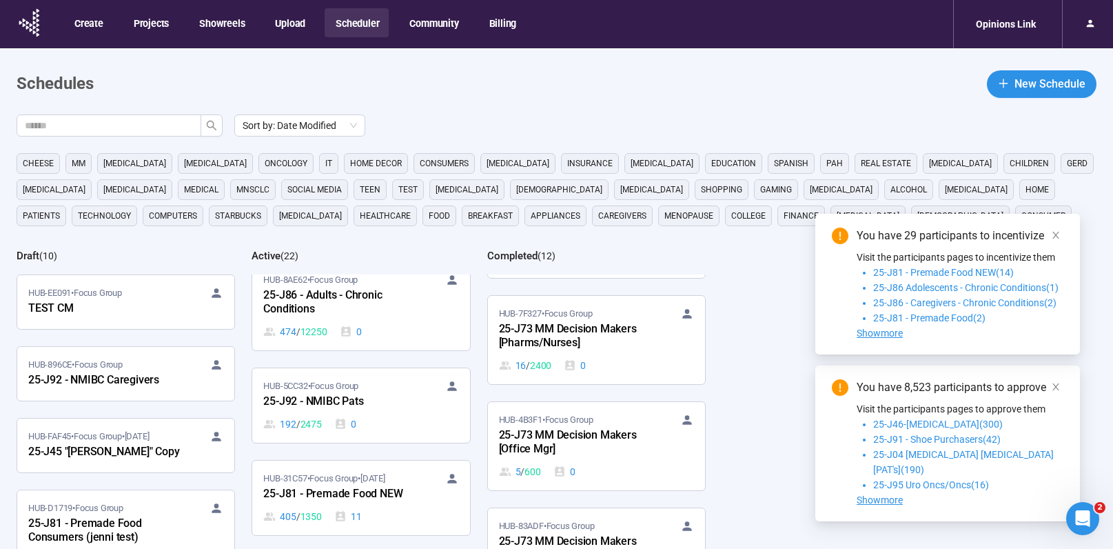
scroll to position [641, 0]
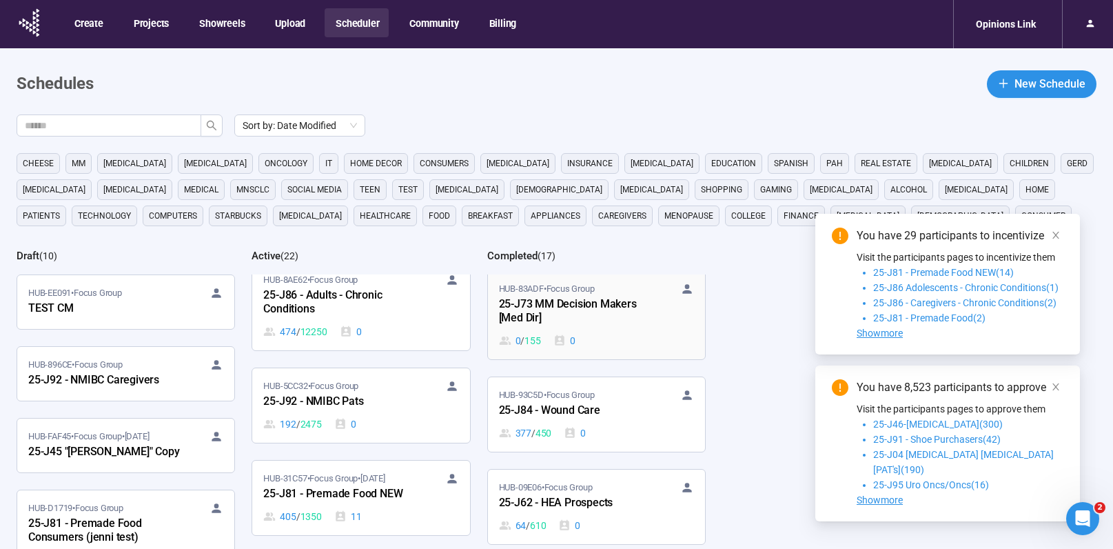
click at [615, 331] on div "HUB-83ADF • Focus Group 25-J73 MM Decision Makers [Med Dir] 0 / 155 0" at bounding box center [596, 315] width 195 height 66
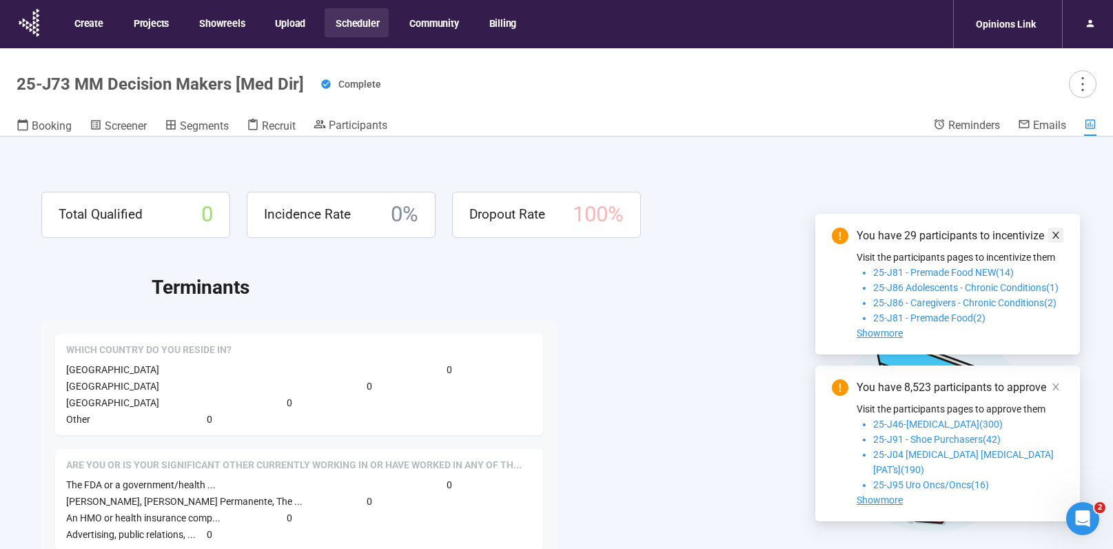
click at [1052, 240] on icon "close" at bounding box center [1056, 235] width 10 height 10
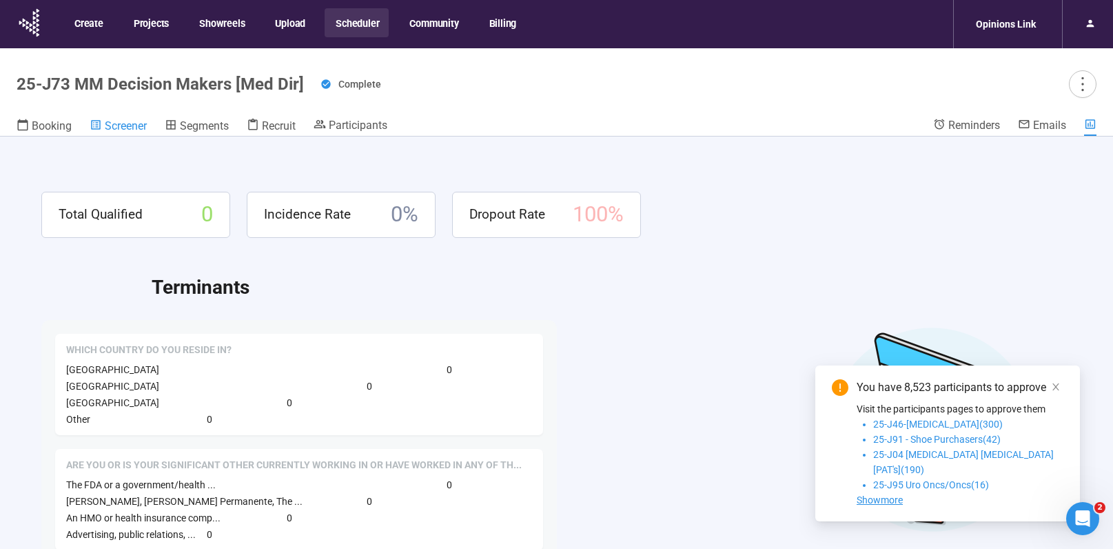
click at [143, 123] on span "Screener" at bounding box center [126, 125] width 42 height 13
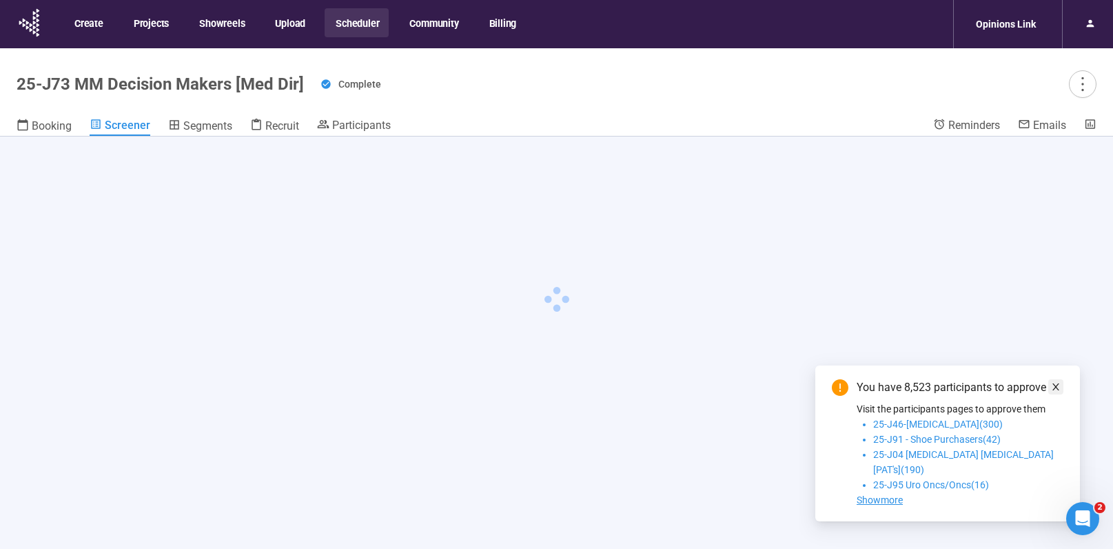
click at [1054, 391] on icon "close" at bounding box center [1056, 387] width 10 height 10
